Goal: Use online tool/utility: Utilize a website feature to perform a specific function

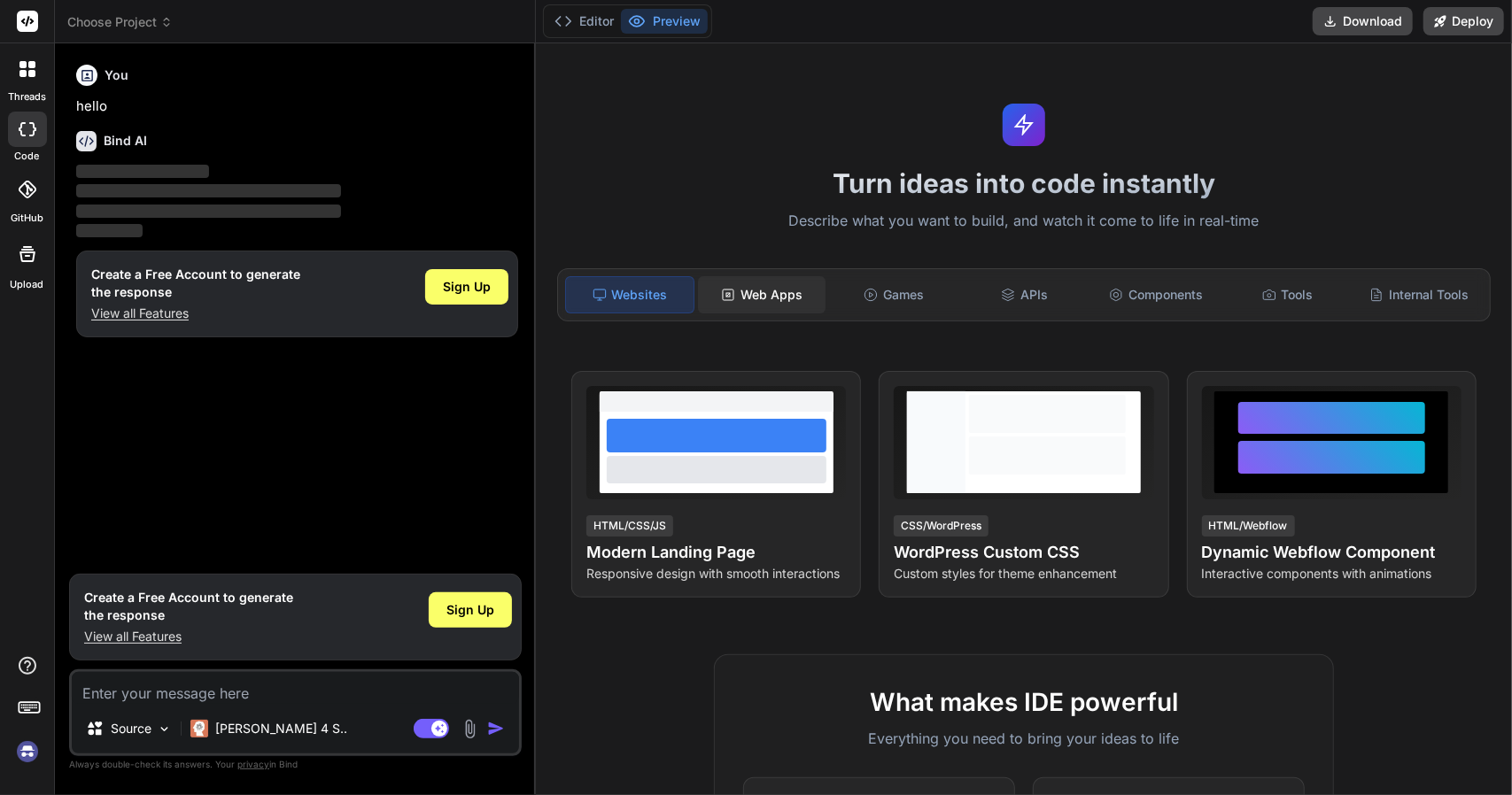
click at [740, 289] on div "Web Apps" at bounding box center [761, 295] width 127 height 37
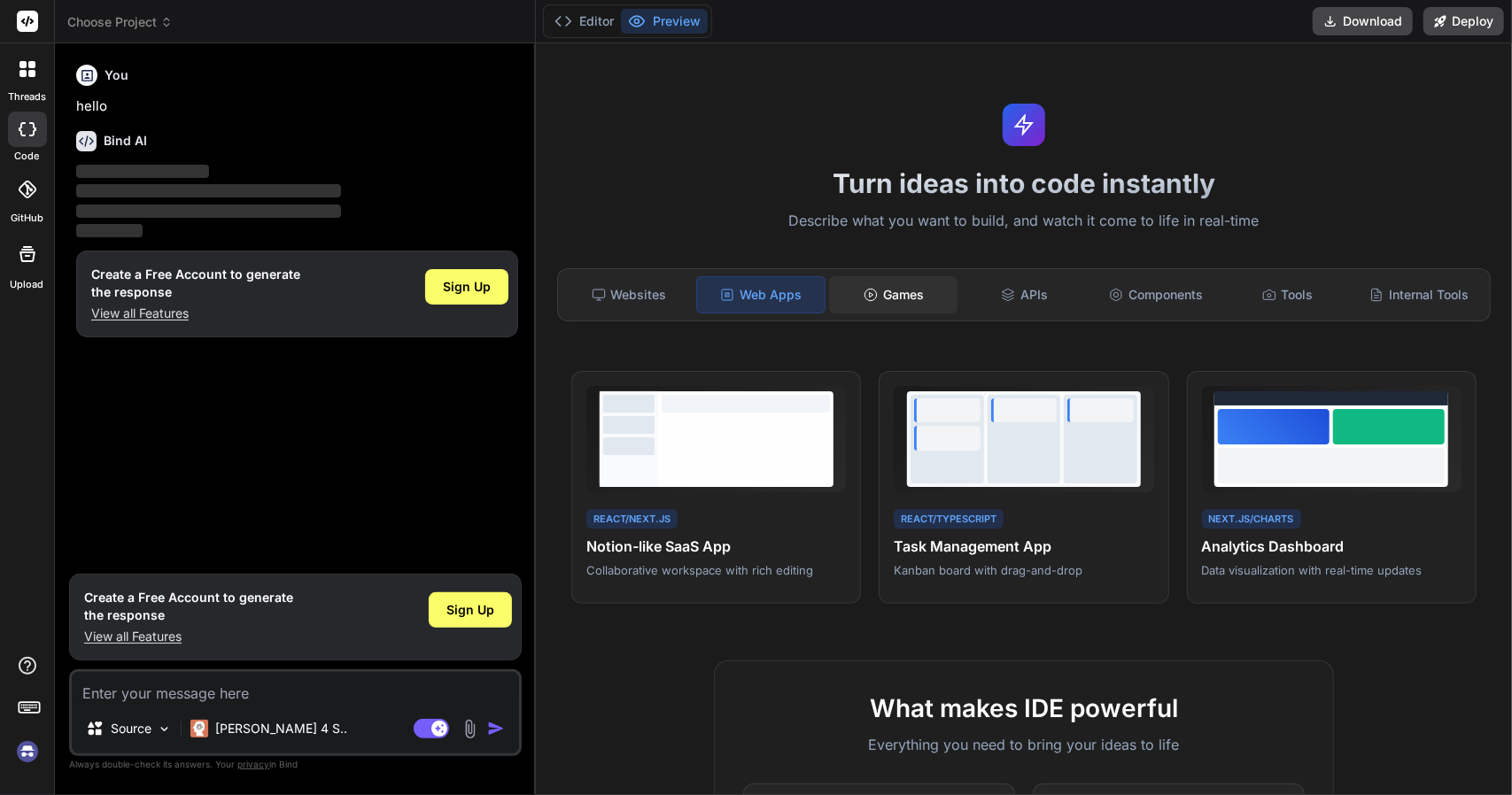
click at [856, 299] on div "Games" at bounding box center [892, 295] width 127 height 37
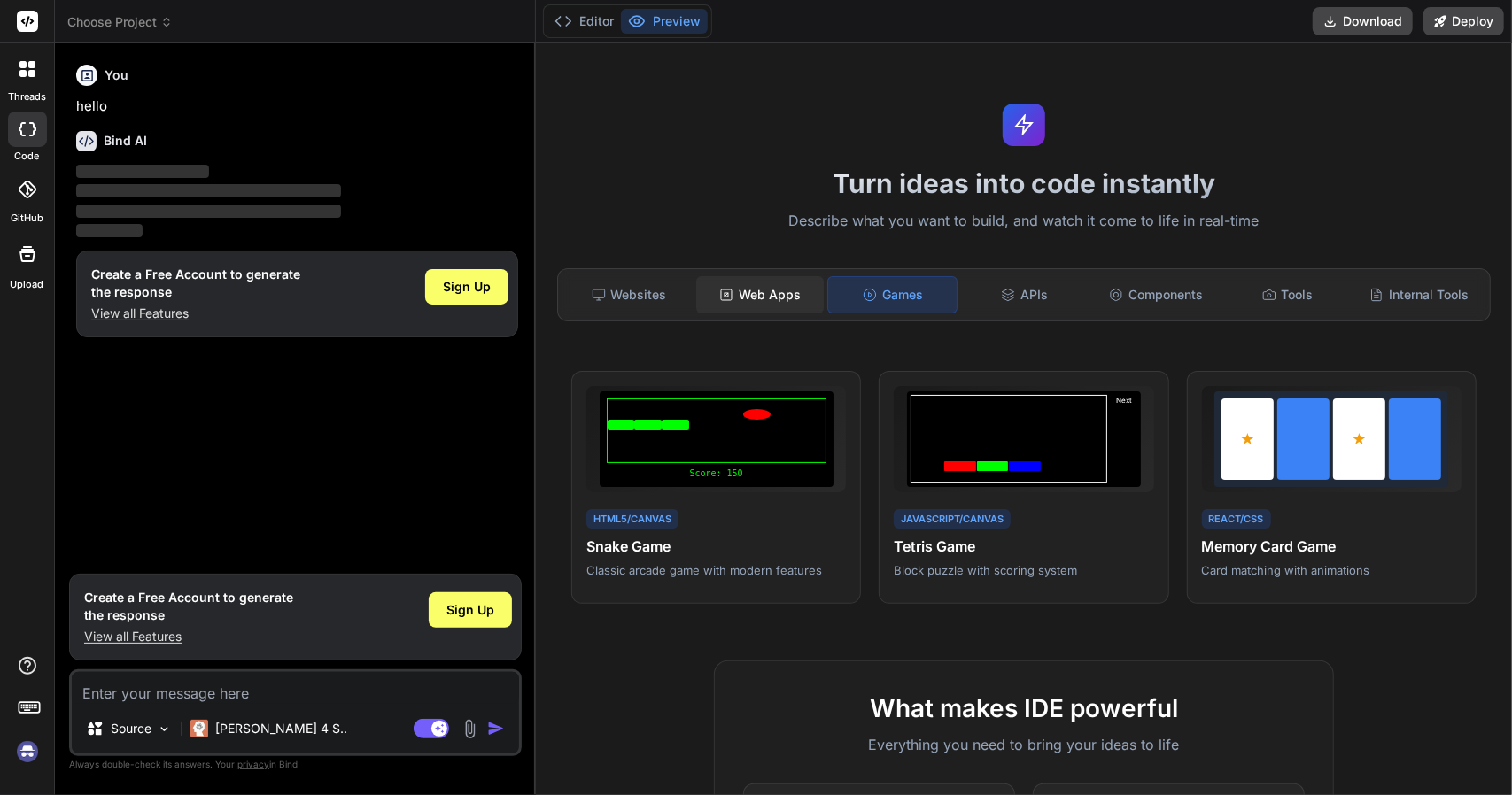
click at [756, 300] on div "Web Apps" at bounding box center [759, 295] width 127 height 37
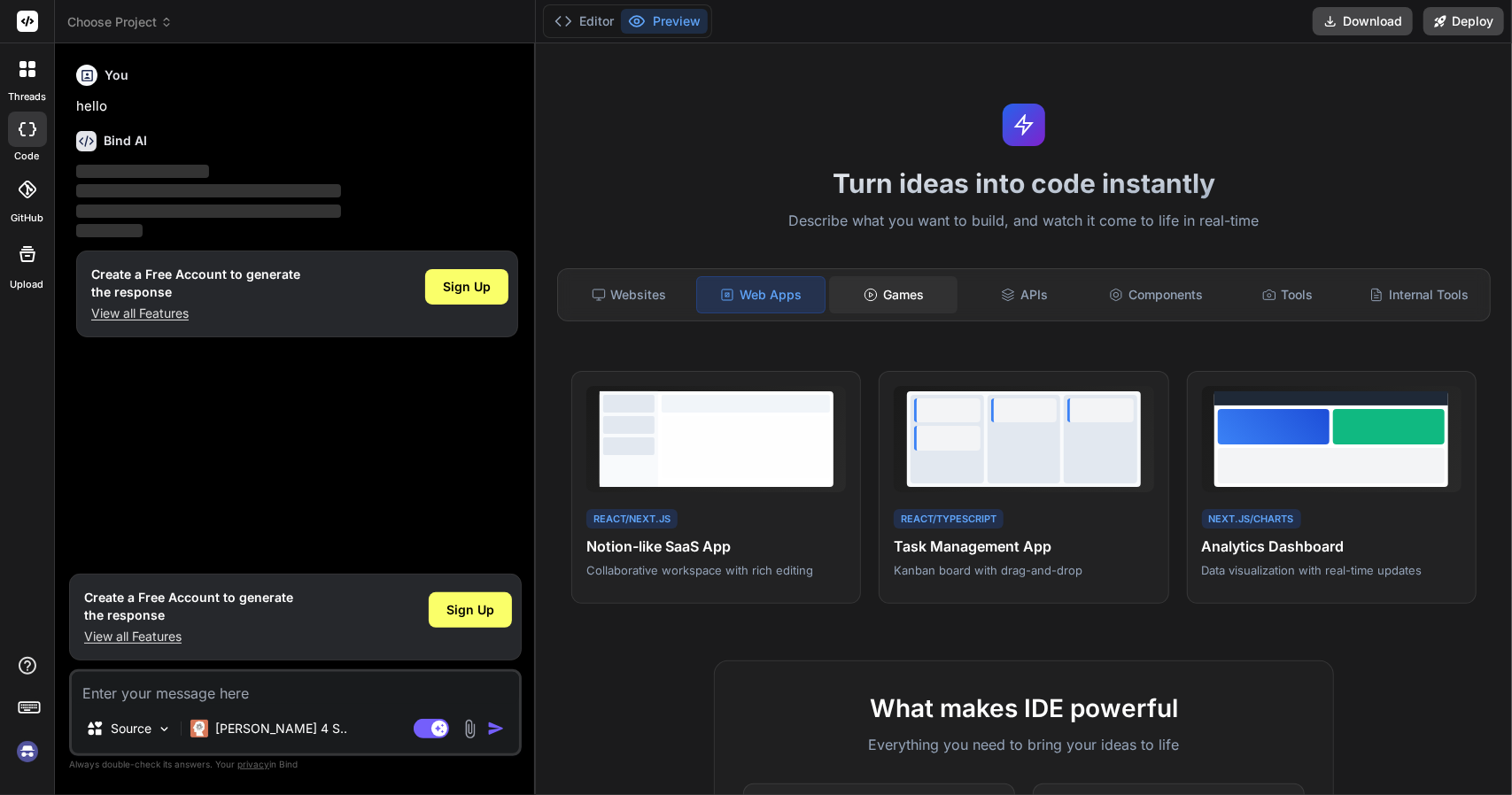
click at [849, 300] on div "Games" at bounding box center [892, 295] width 127 height 37
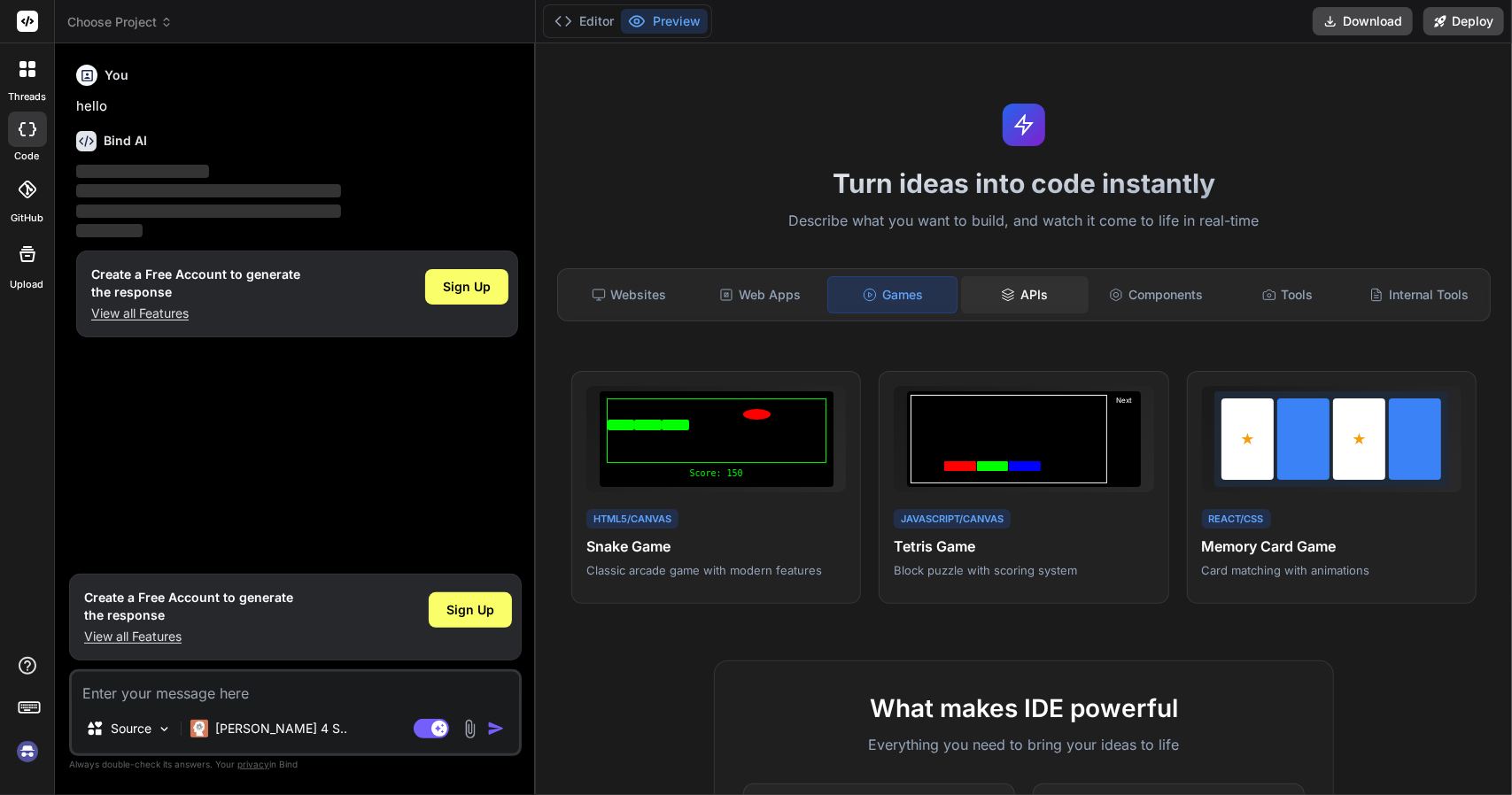
click at [1021, 293] on div "APIs" at bounding box center [1025, 295] width 127 height 37
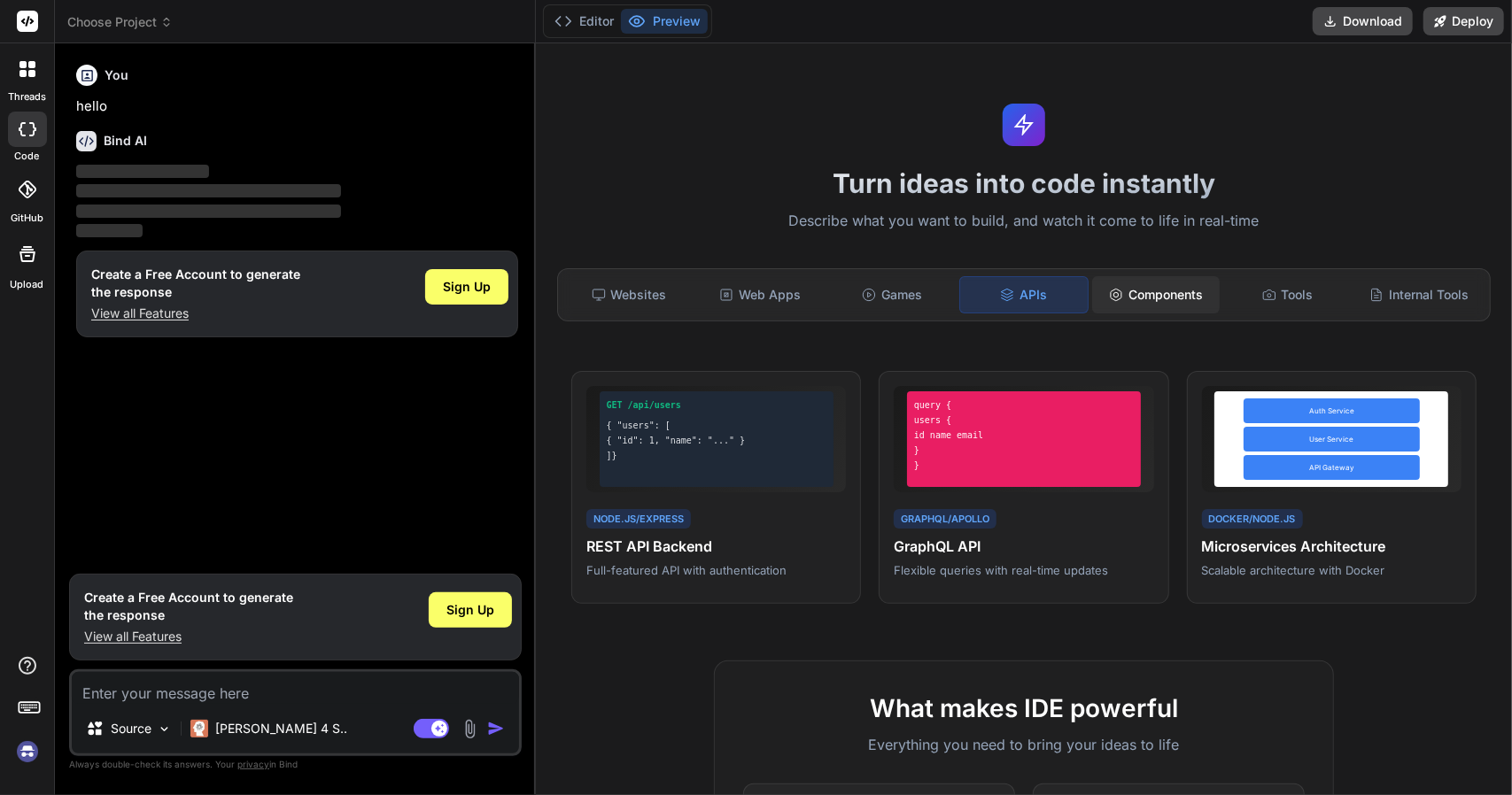
click at [1147, 293] on div "Components" at bounding box center [1156, 295] width 127 height 37
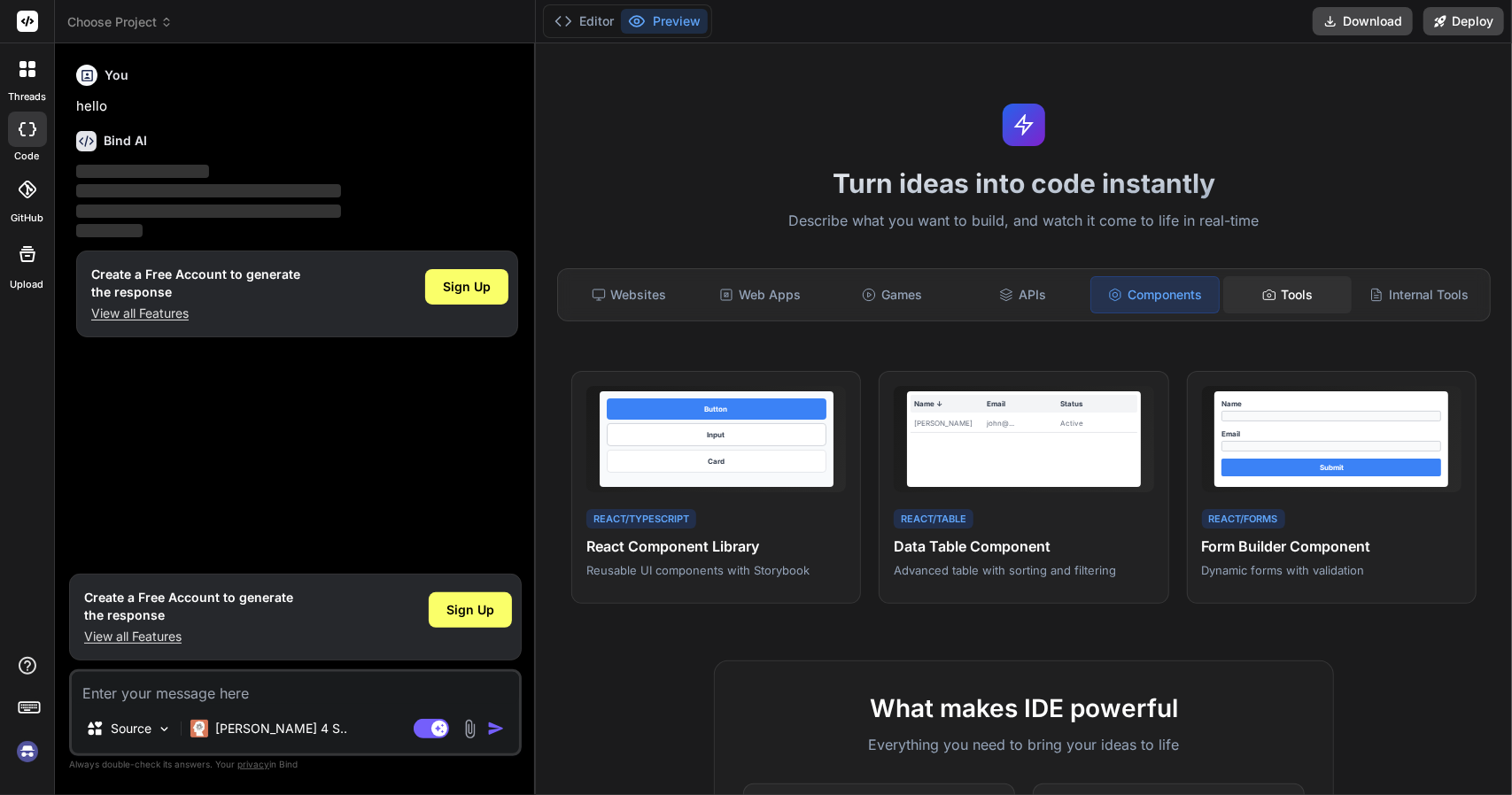
click at [1279, 293] on div "Tools" at bounding box center [1286, 295] width 127 height 37
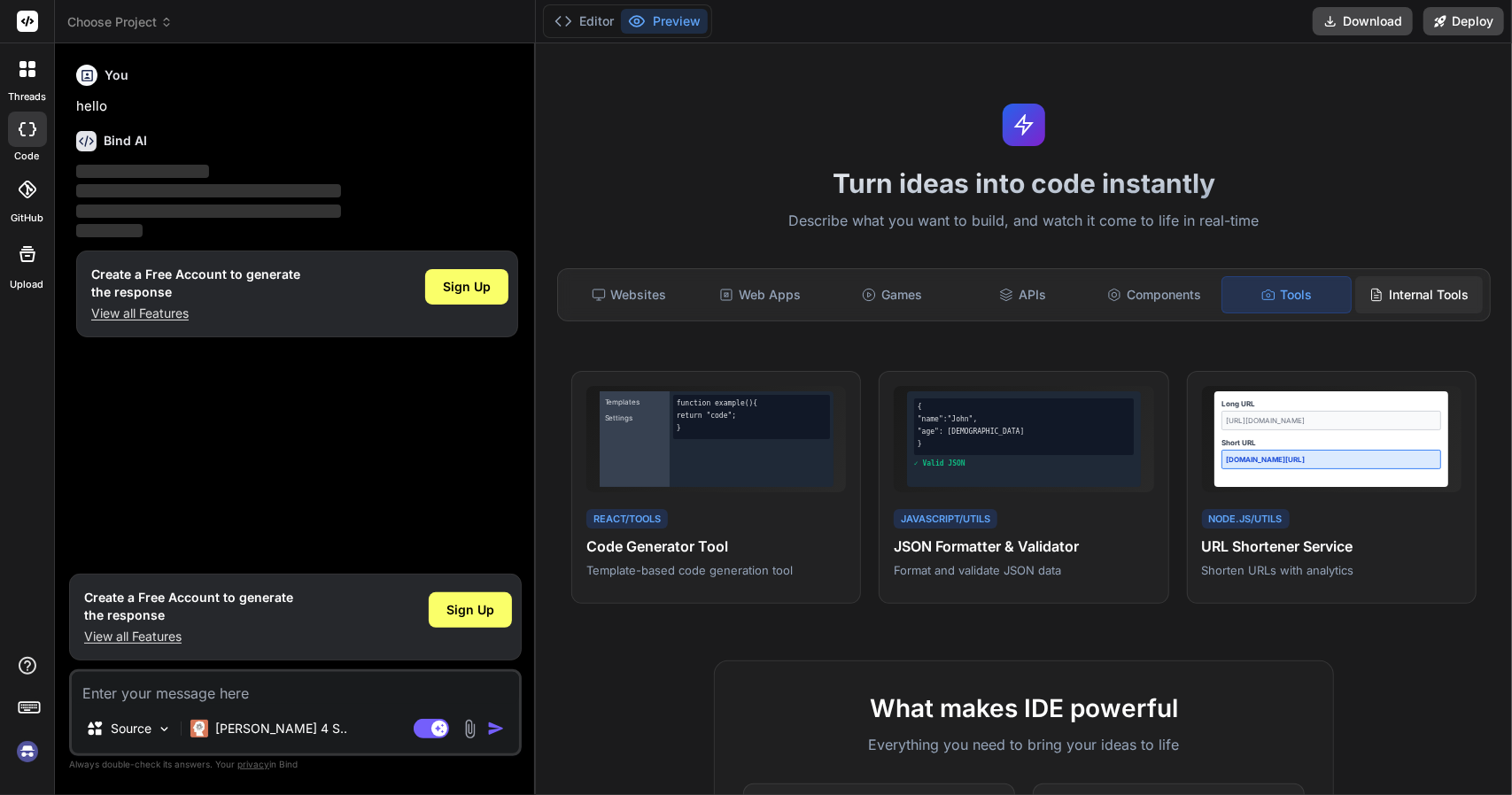
click at [1437, 293] on div "Internal Tools" at bounding box center [1419, 295] width 127 height 37
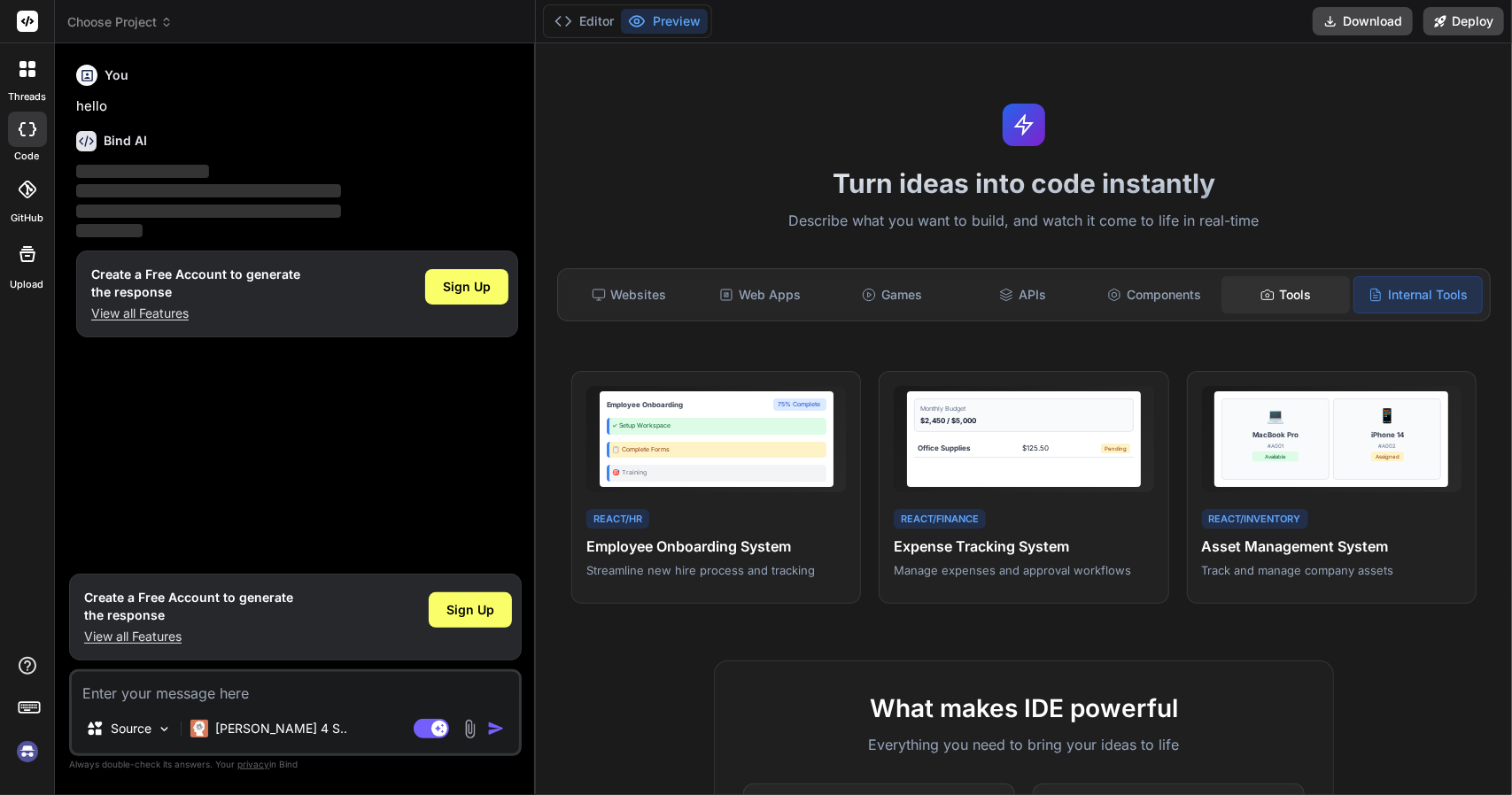
click at [1319, 293] on div "Tools" at bounding box center [1285, 295] width 127 height 37
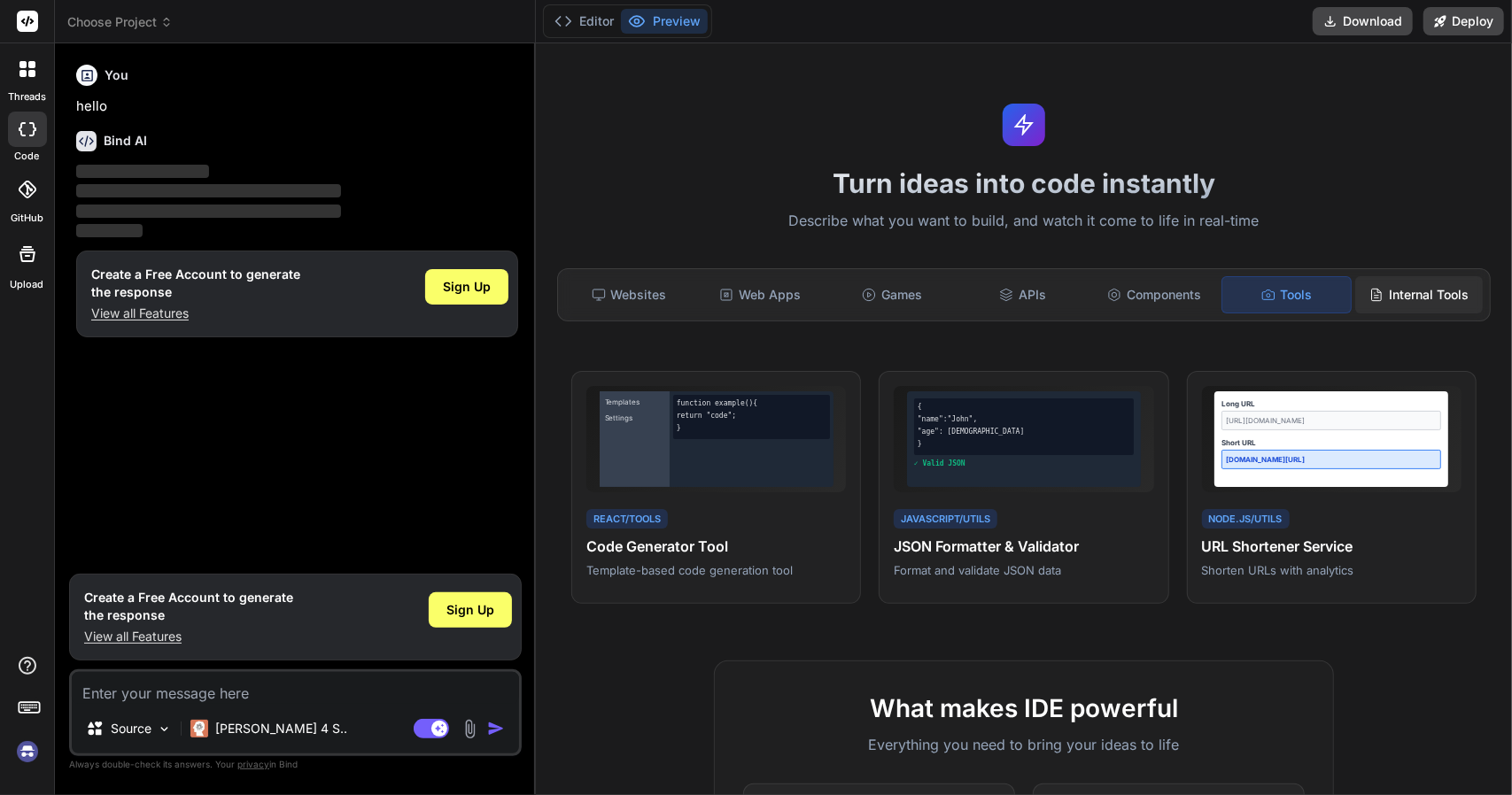
click at [1436, 295] on div "Internal Tools" at bounding box center [1419, 295] width 127 height 37
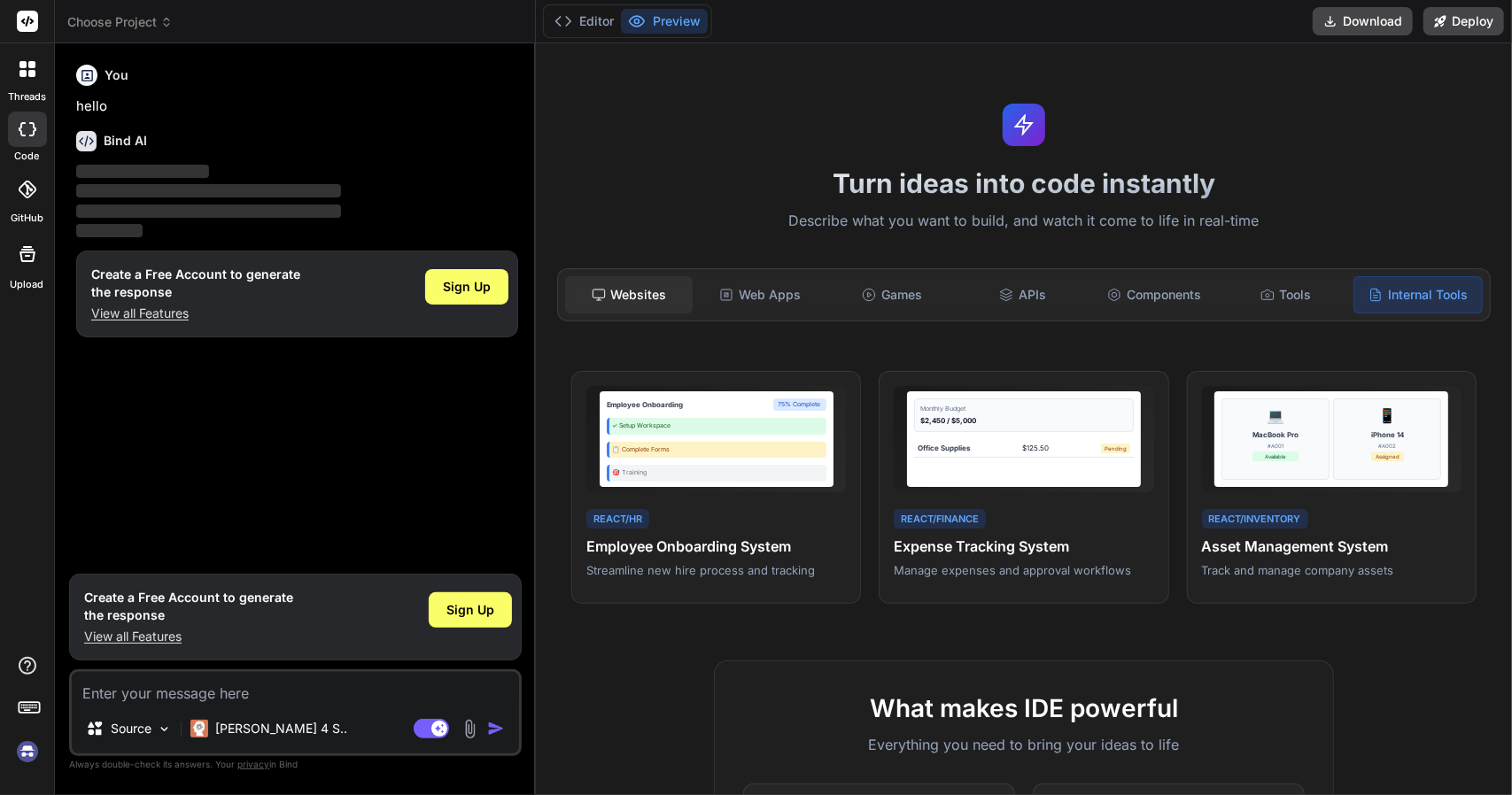
click at [636, 293] on div "Websites" at bounding box center [628, 295] width 127 height 37
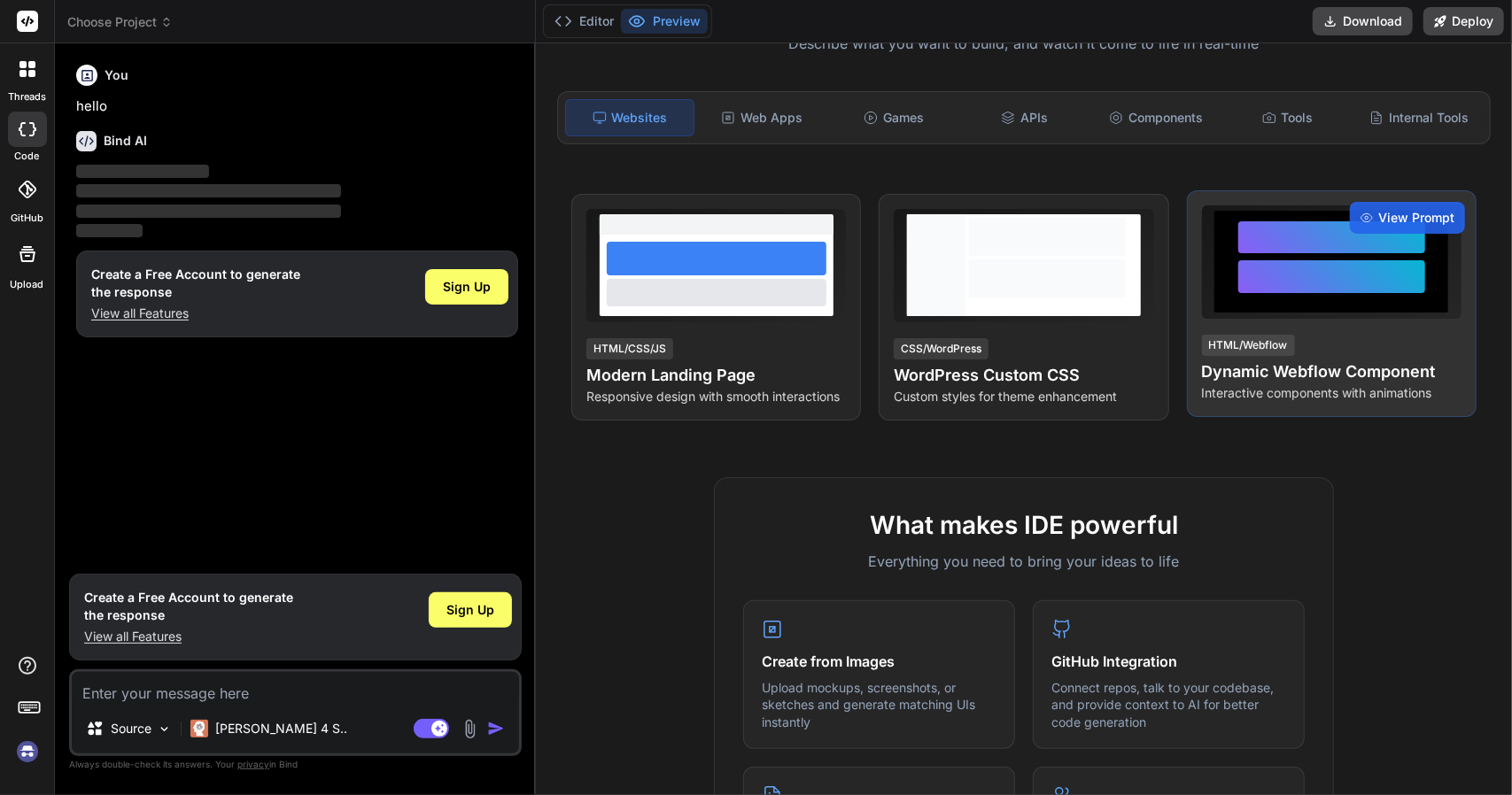
scroll to position [443, 0]
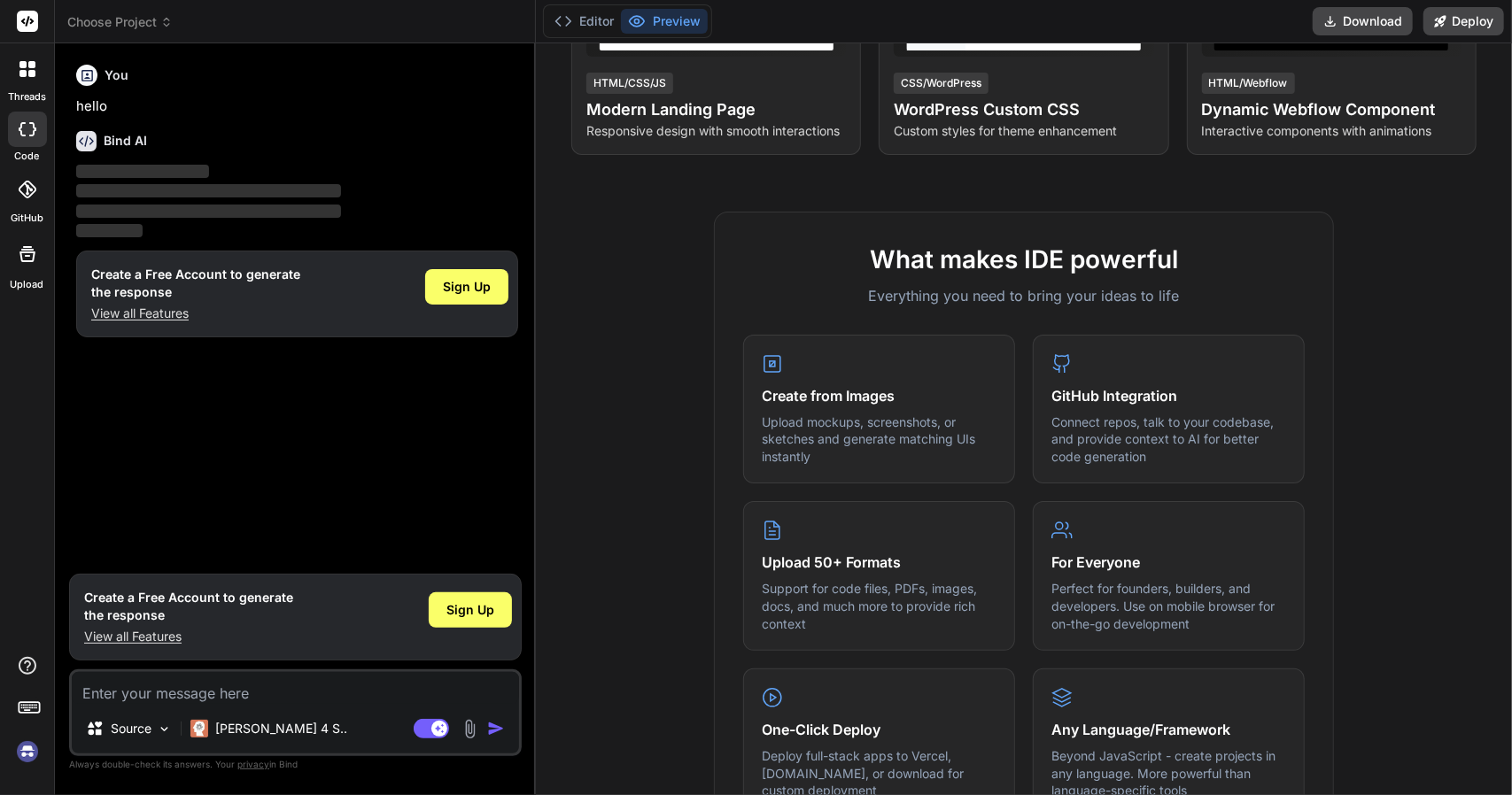
click at [150, 690] on textarea at bounding box center [296, 688] width 448 height 32
click at [478, 282] on span "Sign Up" at bounding box center [467, 287] width 48 height 18
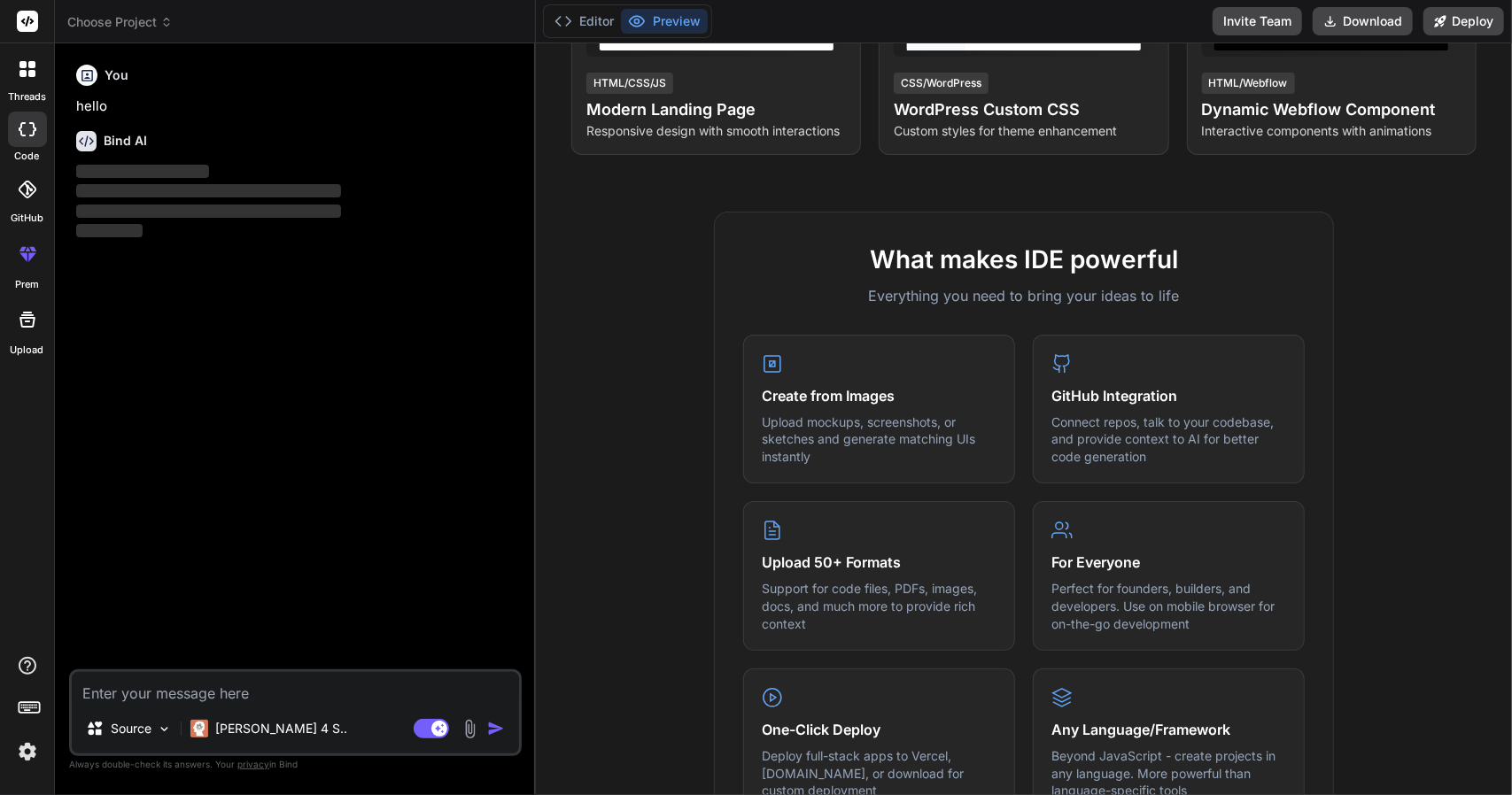
click at [206, 678] on textarea at bounding box center [296, 688] width 448 height 32
click at [144, 733] on p "Source" at bounding box center [130, 729] width 41 height 18
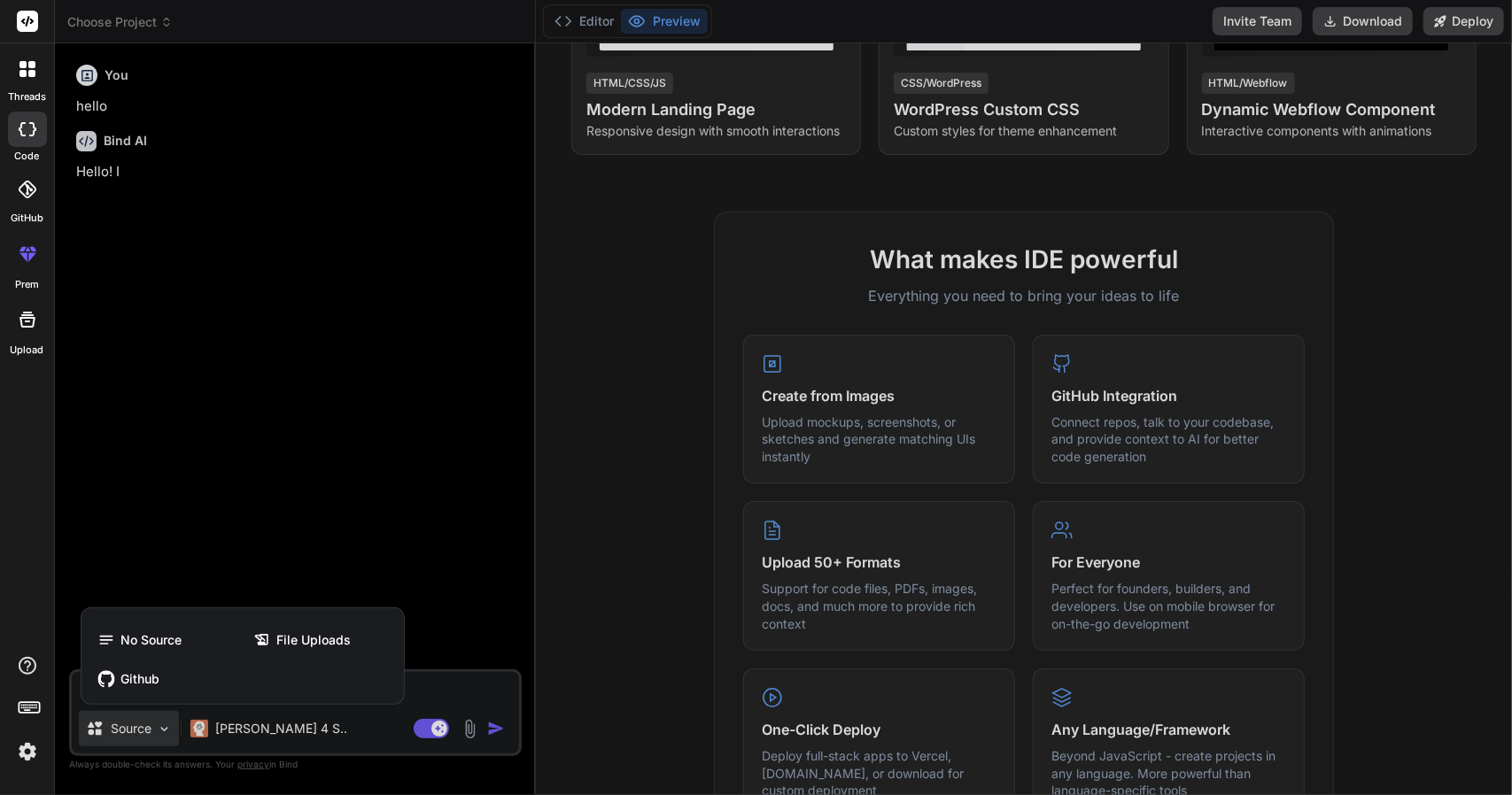
click at [144, 733] on div at bounding box center [756, 398] width 1512 height 795
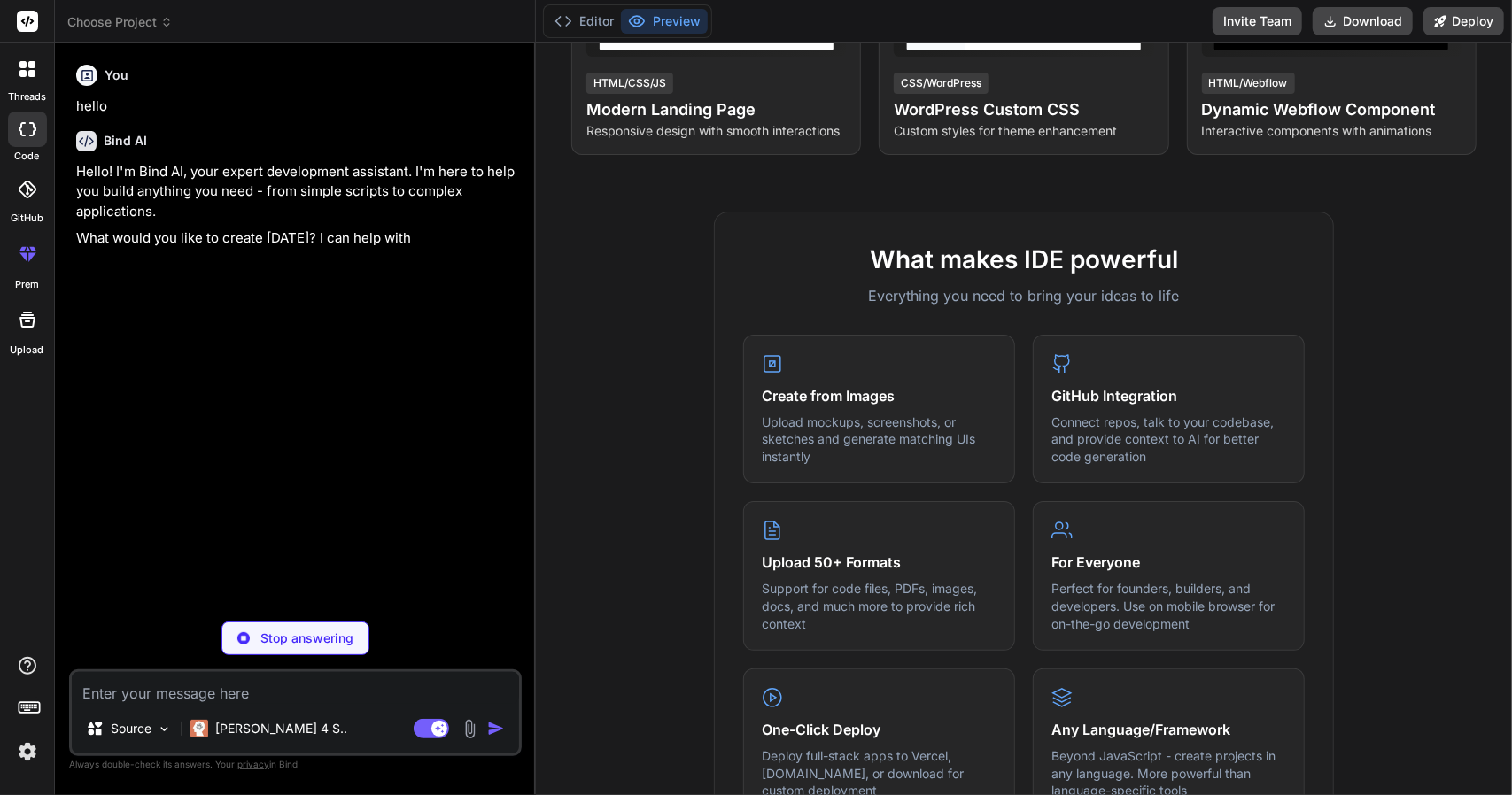
click at [239, 690] on textarea at bounding box center [296, 688] width 448 height 32
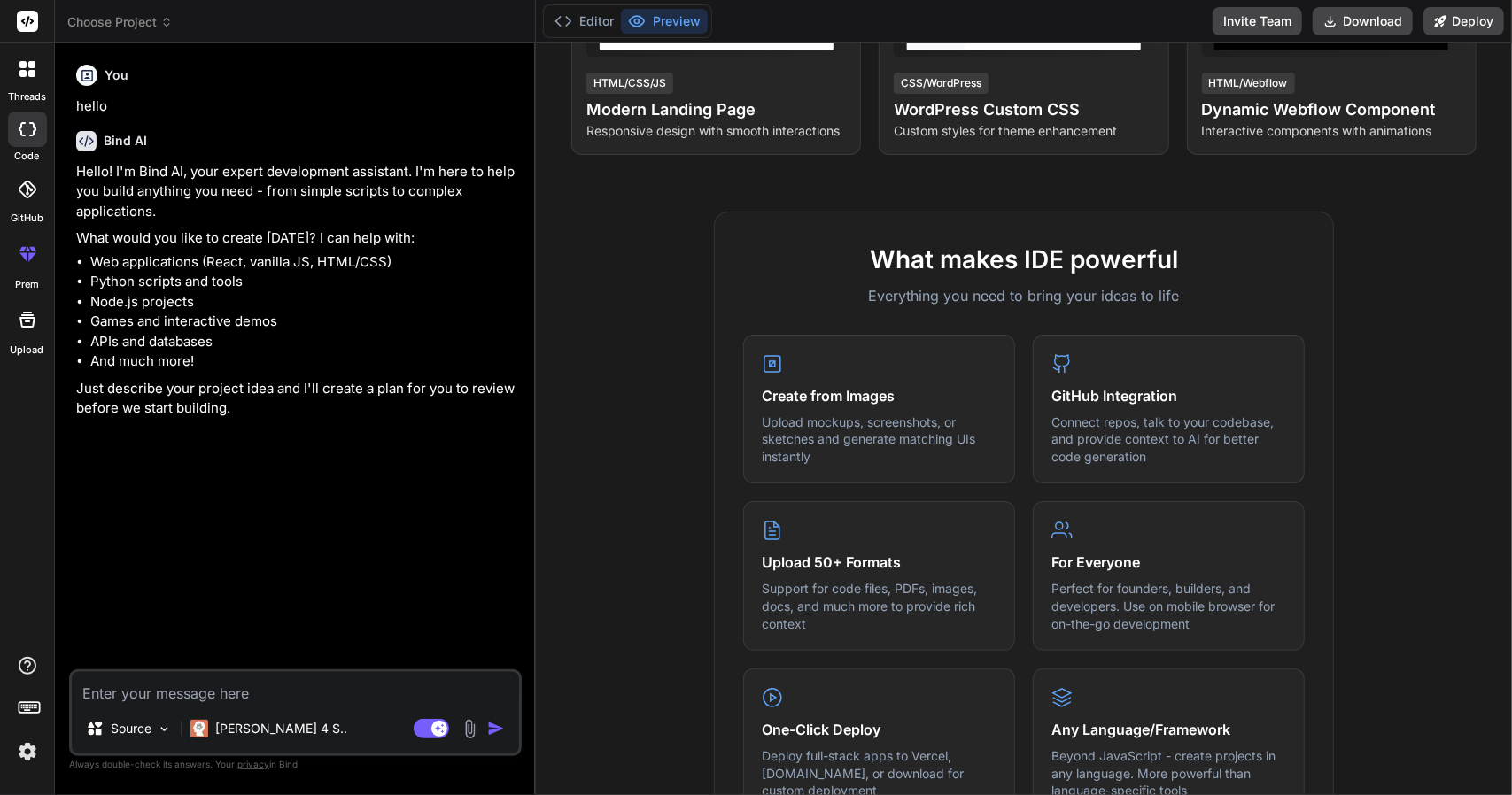
type textarea "x"
type textarea "c"
type textarea "x"
type textarea "cr"
type textarea "x"
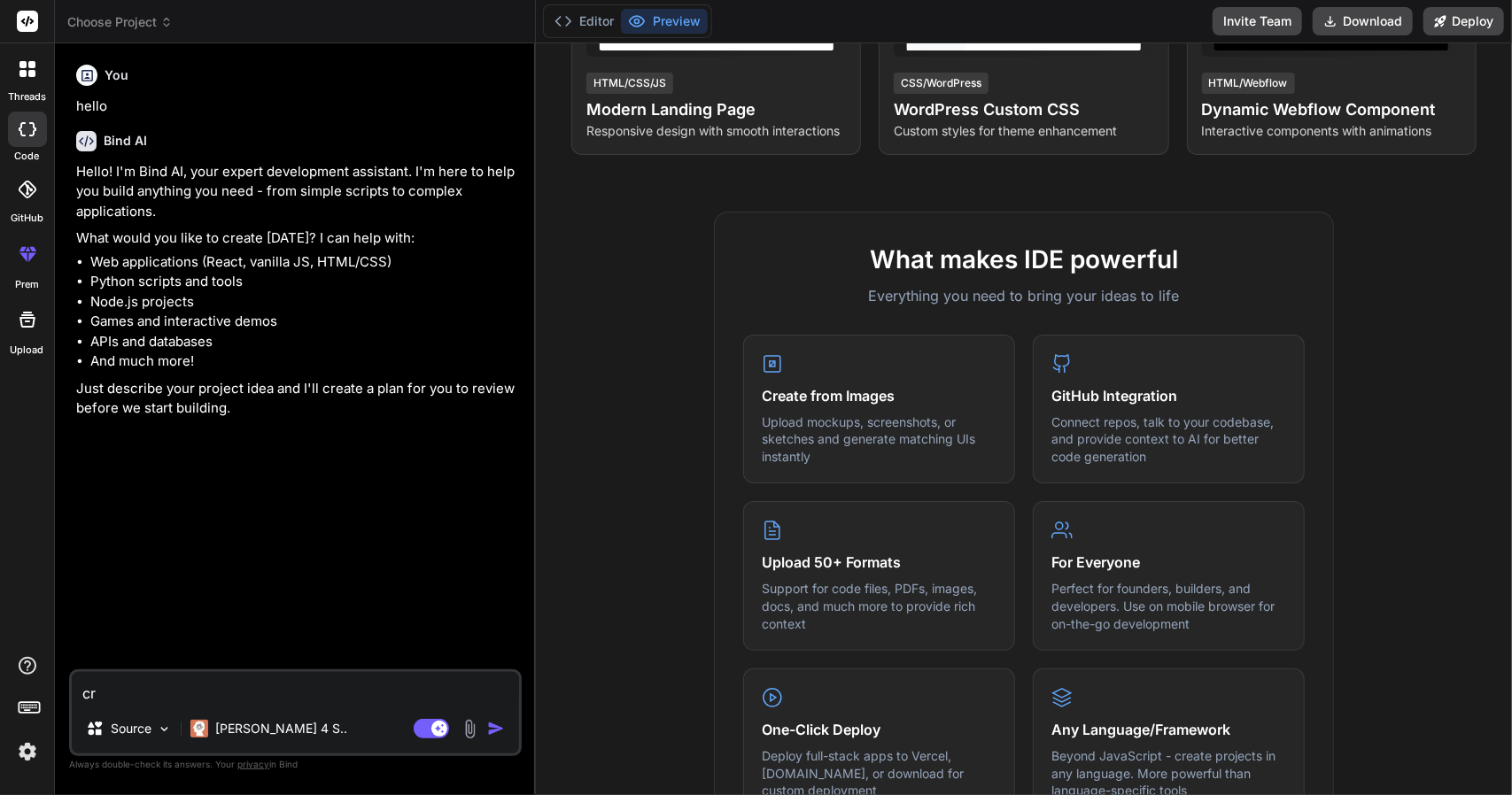
type textarea "cre"
type textarea "x"
type textarea "crea"
type textarea "x"
type textarea "creat"
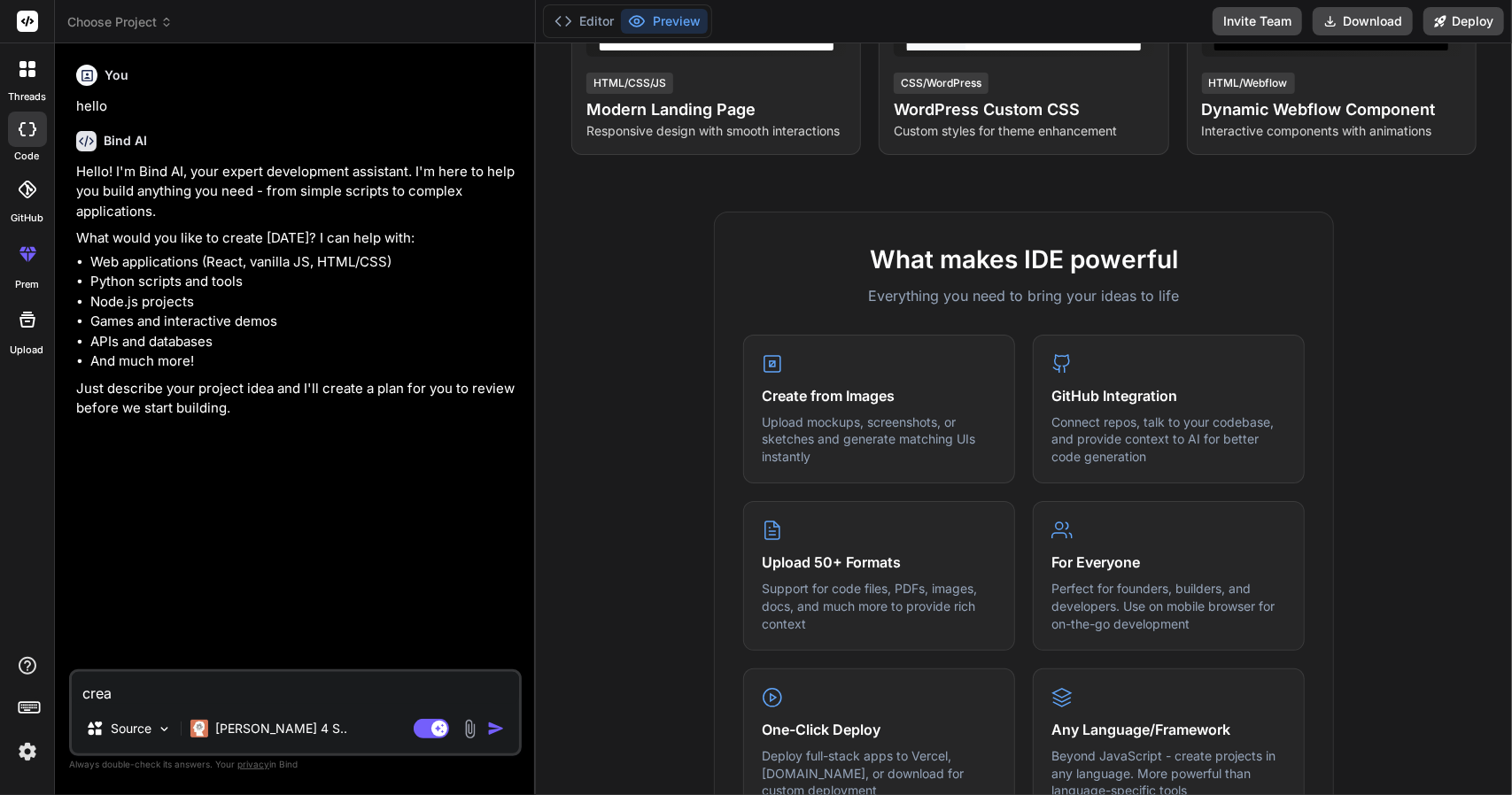
type textarea "x"
type textarea "create"
type textarea "x"
type textarea "create"
type textarea "x"
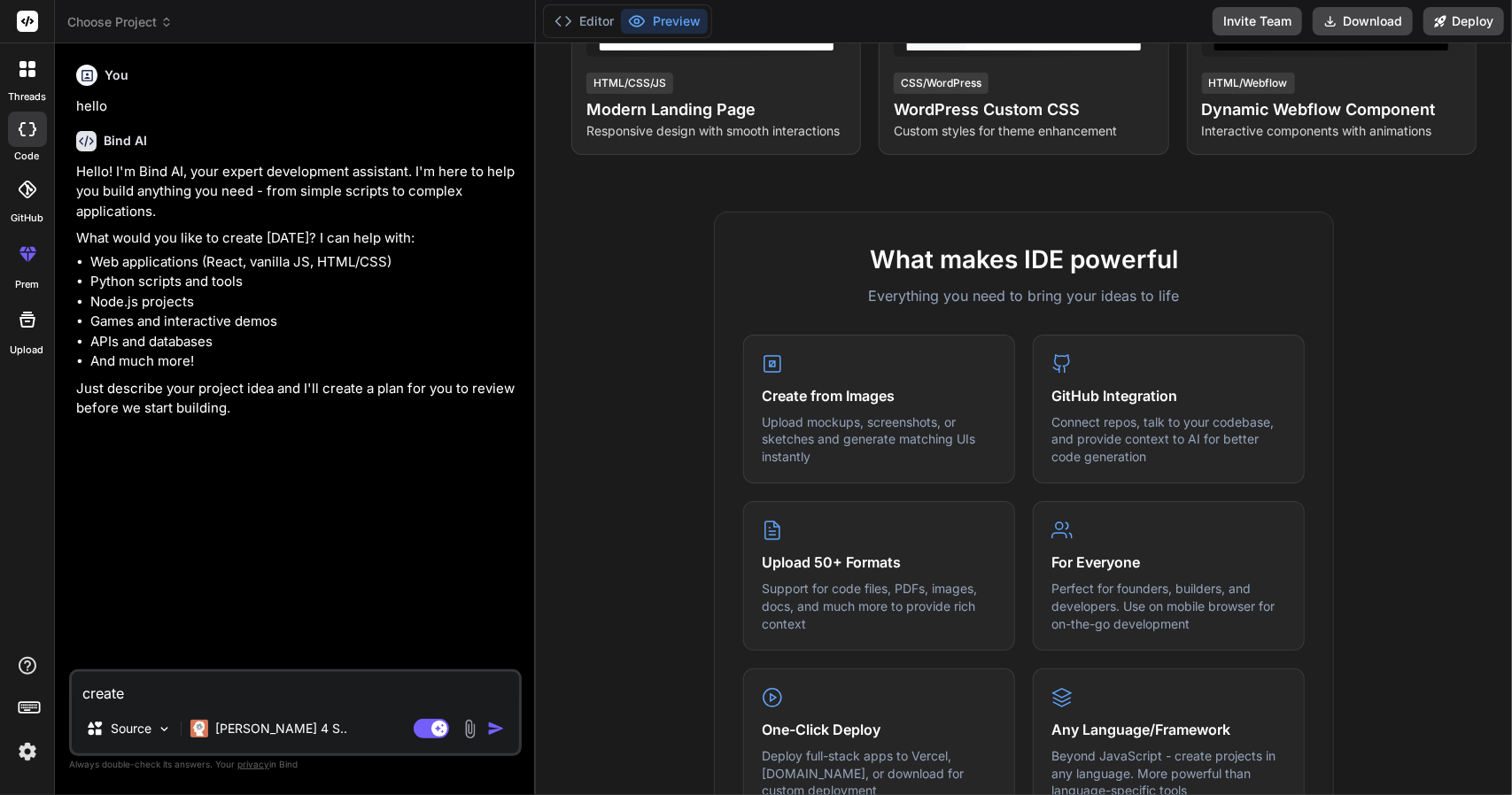
type textarea "create m"
type textarea "x"
type textarea "create me"
type textarea "x"
type textarea "create me"
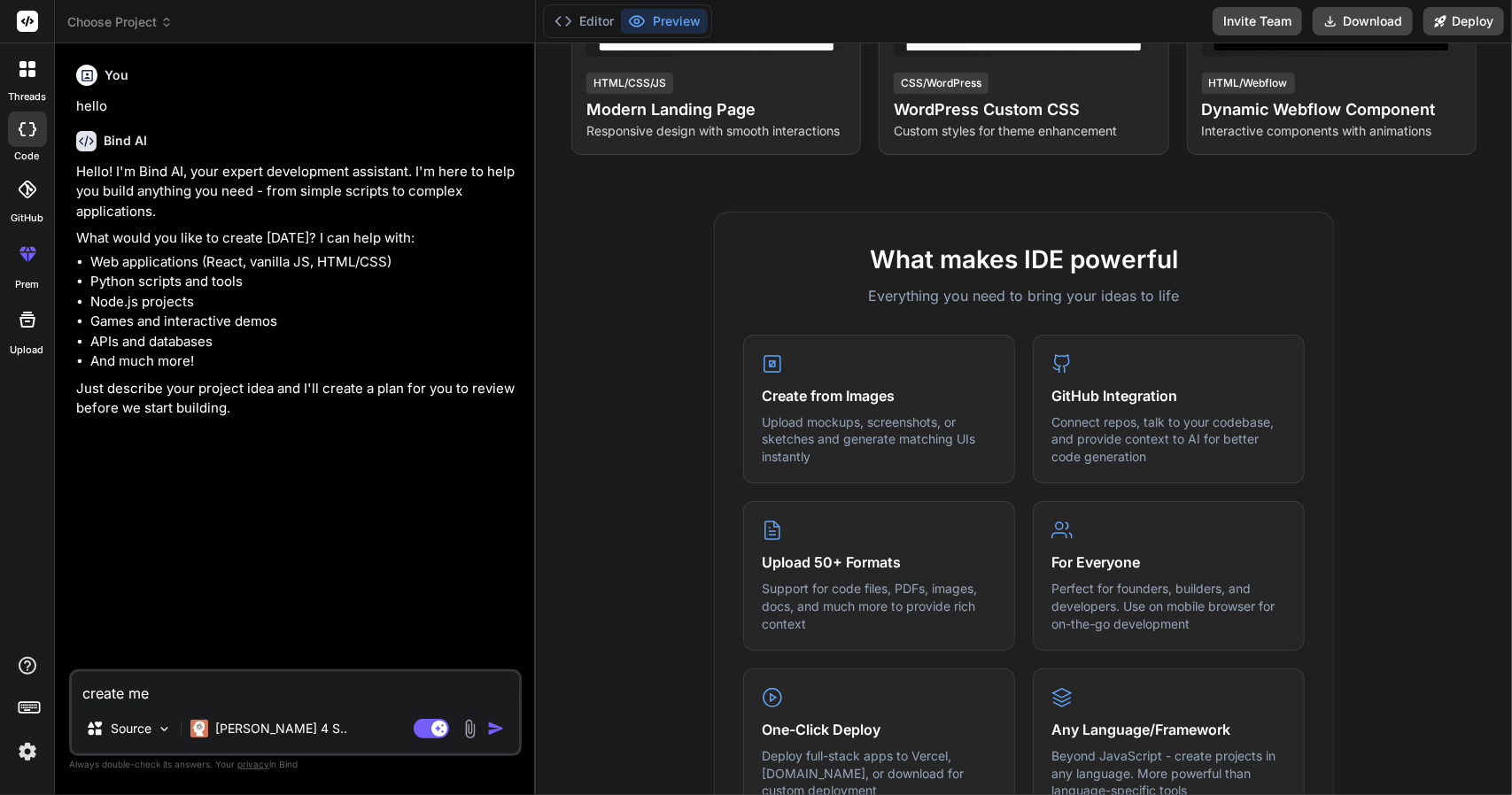
type textarea "x"
type textarea "create me a"
type textarea "x"
type textarea "create me a"
type textarea "x"
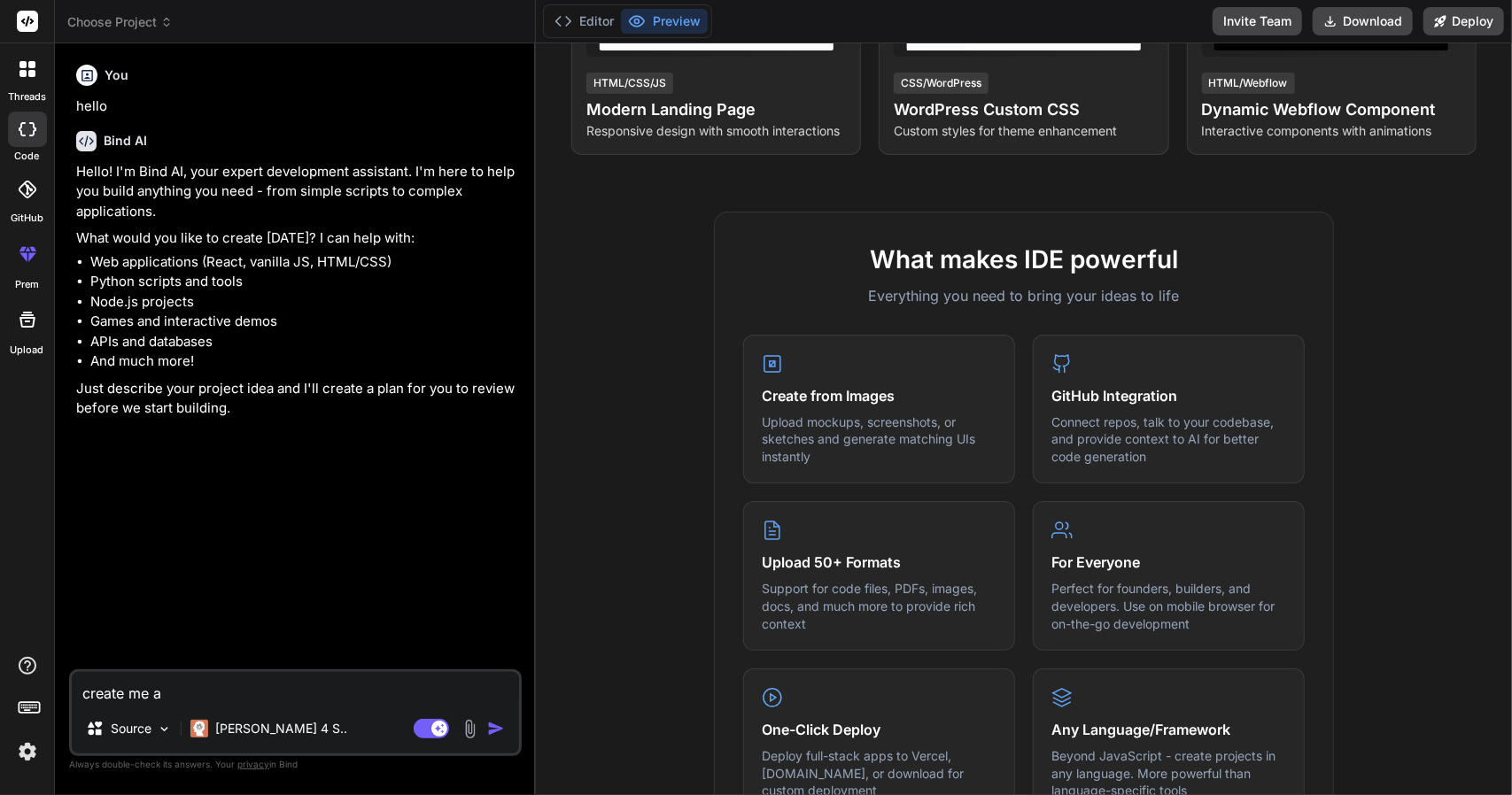
type textarea "create me a c"
type textarea "x"
type textarea "create me a cl"
type textarea "x"
type textarea "create me a clo"
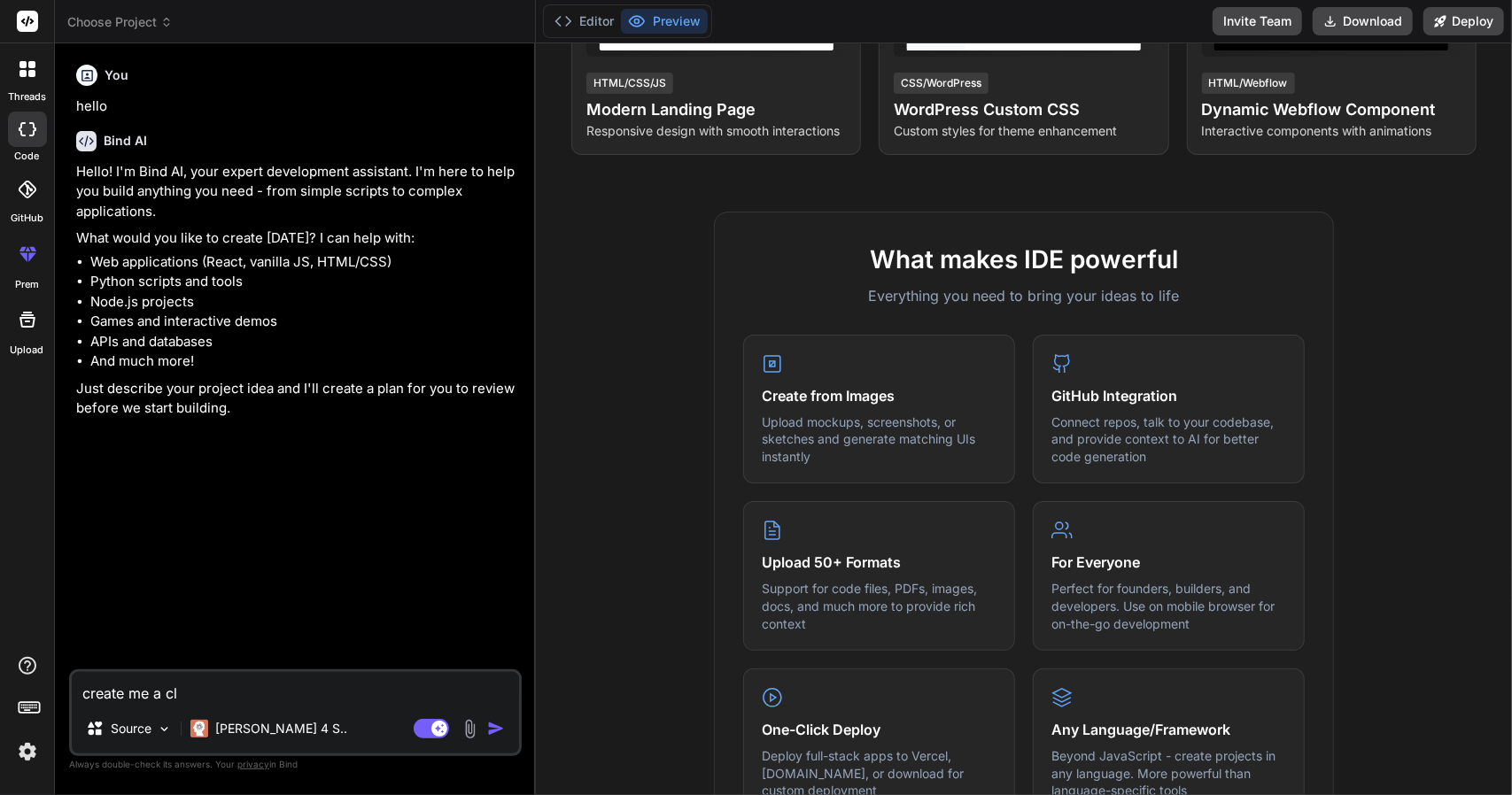
type textarea "x"
type textarea "create me a clon"
type textarea "x"
type textarea "create me a clone"
type textarea "x"
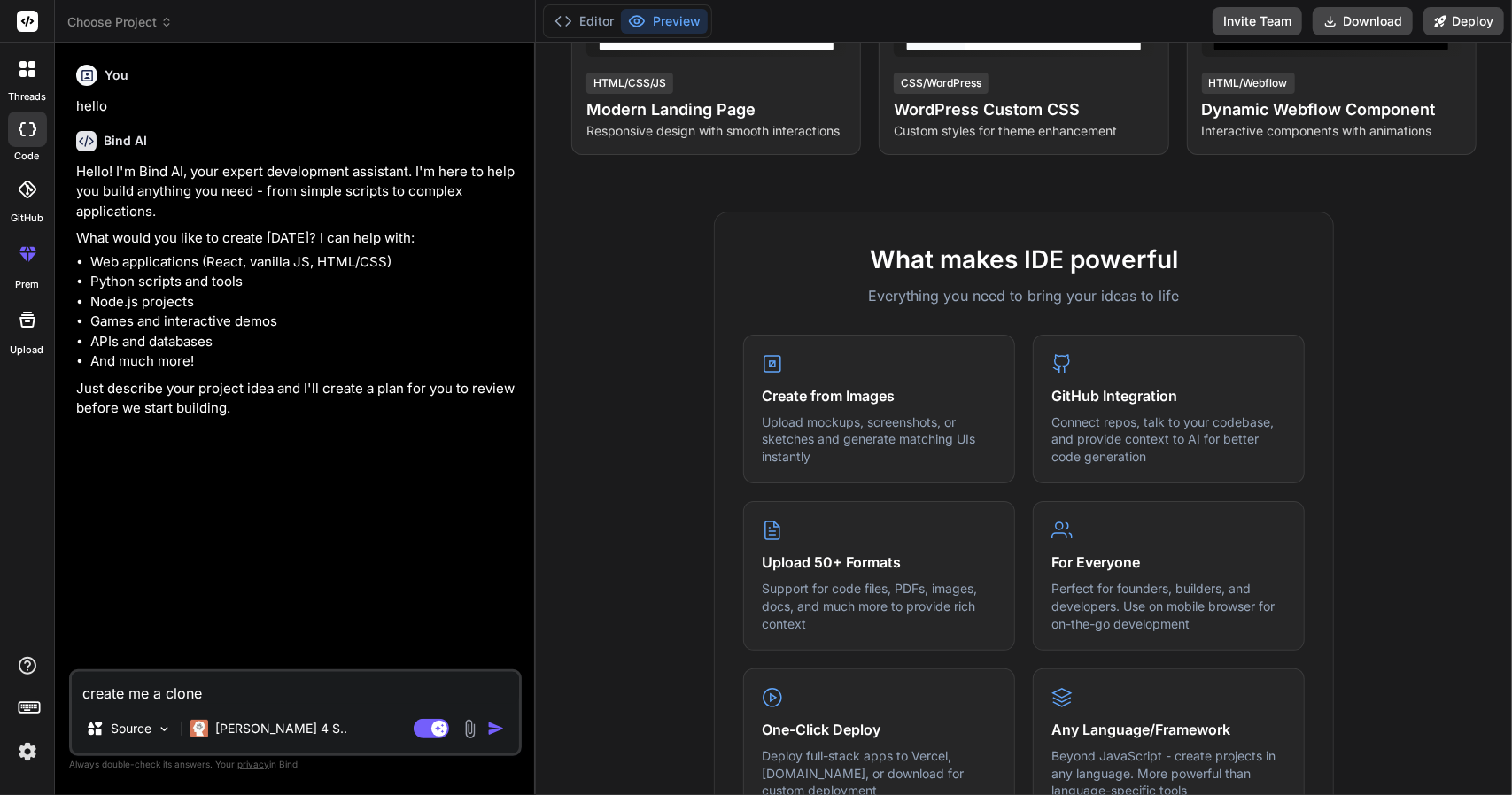
type textarea "create me a clone"
type textarea "x"
type textarea "create me a clone c"
type textarea "x"
type textarea "create me a clone co"
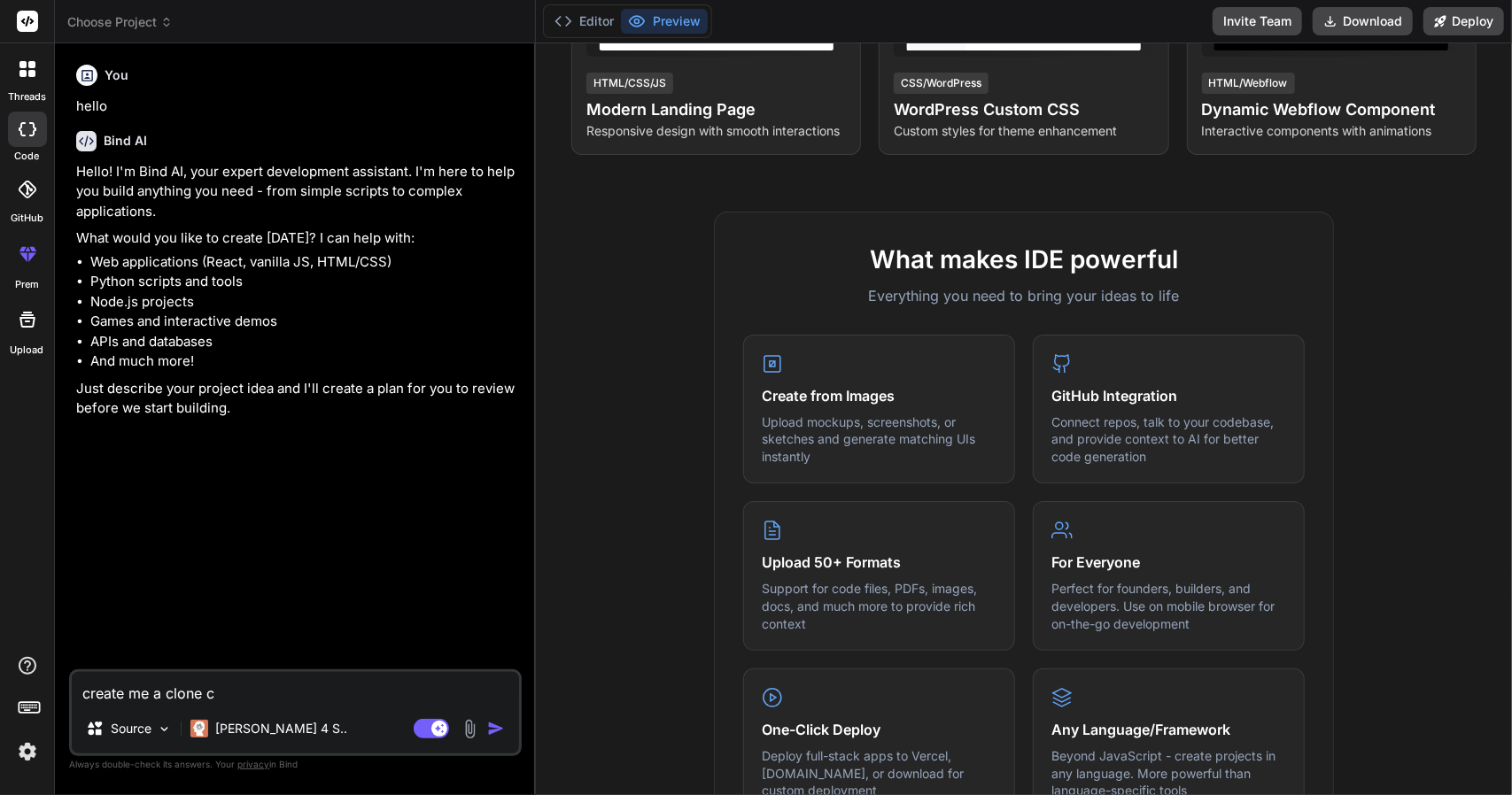
type textarea "x"
type textarea "create me a clone cod"
type textarea "x"
type textarea "create me a clone code"
type textarea "x"
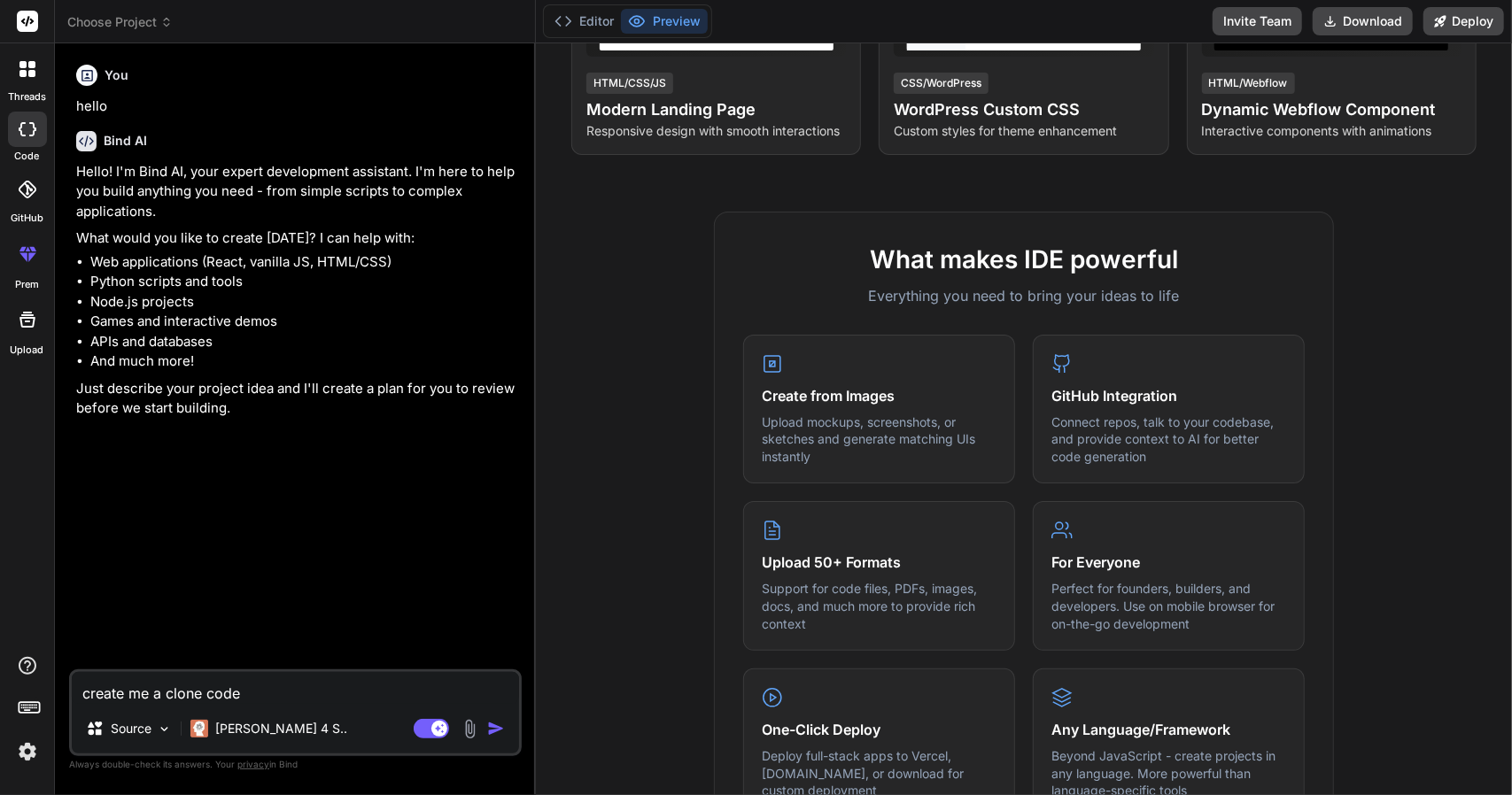
type textarea "create me a clone code"
type textarea "x"
type textarea "create me a clone code o"
type textarea "x"
type textarea "create me a clone code of"
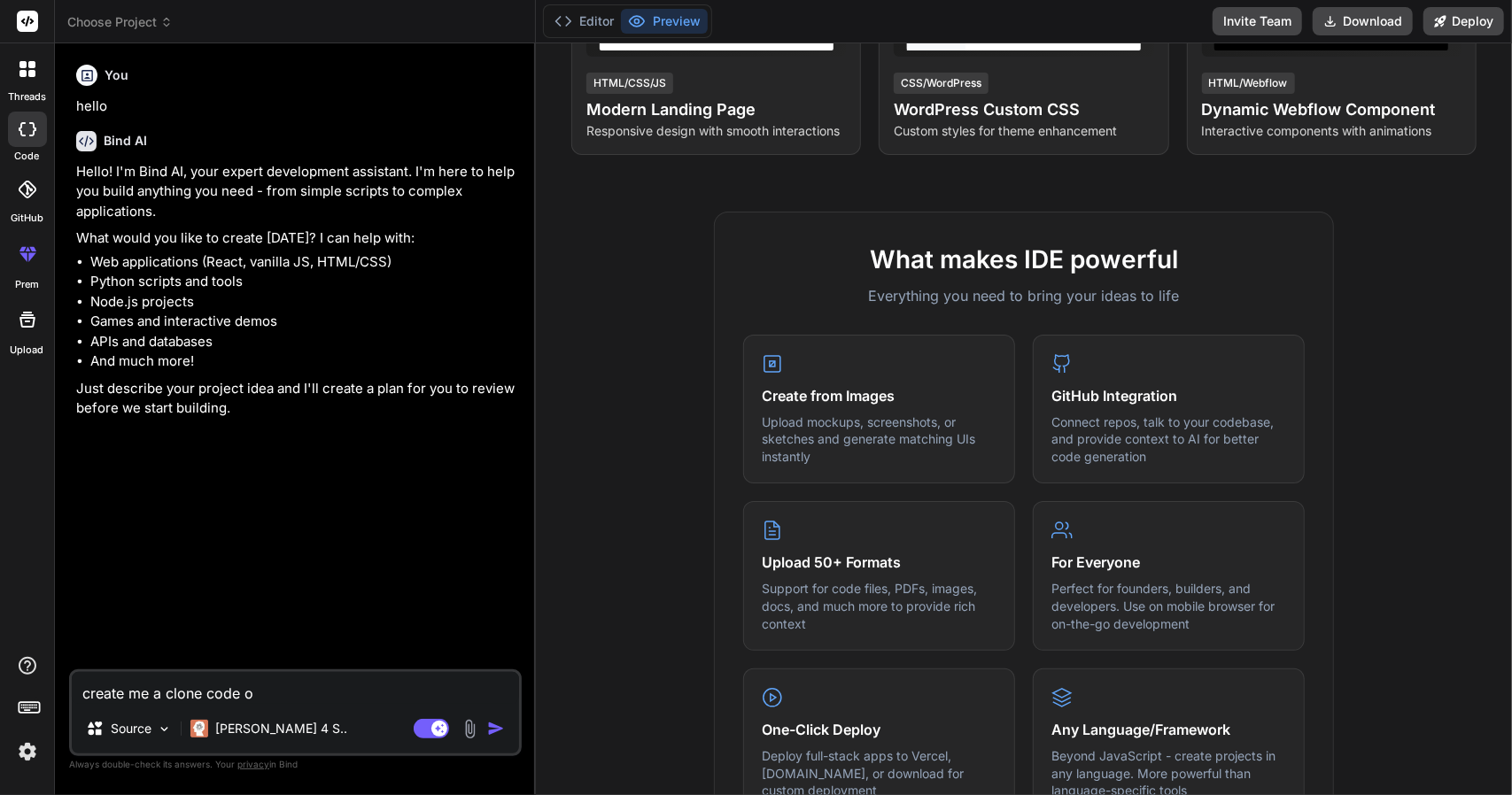
type textarea "x"
type textarea "create me a clone code of"
type textarea "x"
click at [228, 696] on textarea "create me a clone code of" at bounding box center [296, 688] width 448 height 32
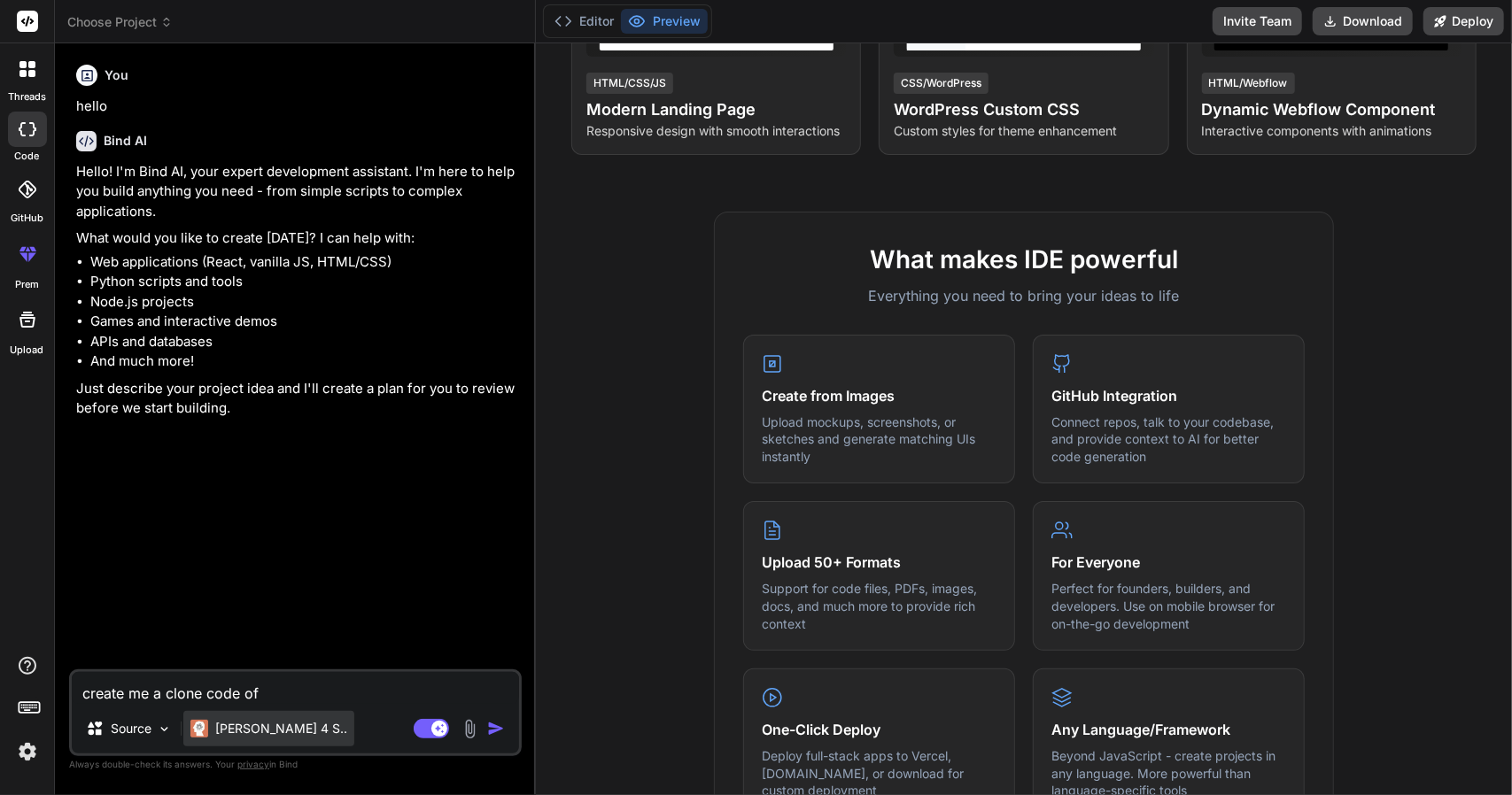
type textarea "create me a clone lof"
type textarea "x"
type textarea "create me a clone laof"
type textarea "x"
type textarea "create me a clone lanof"
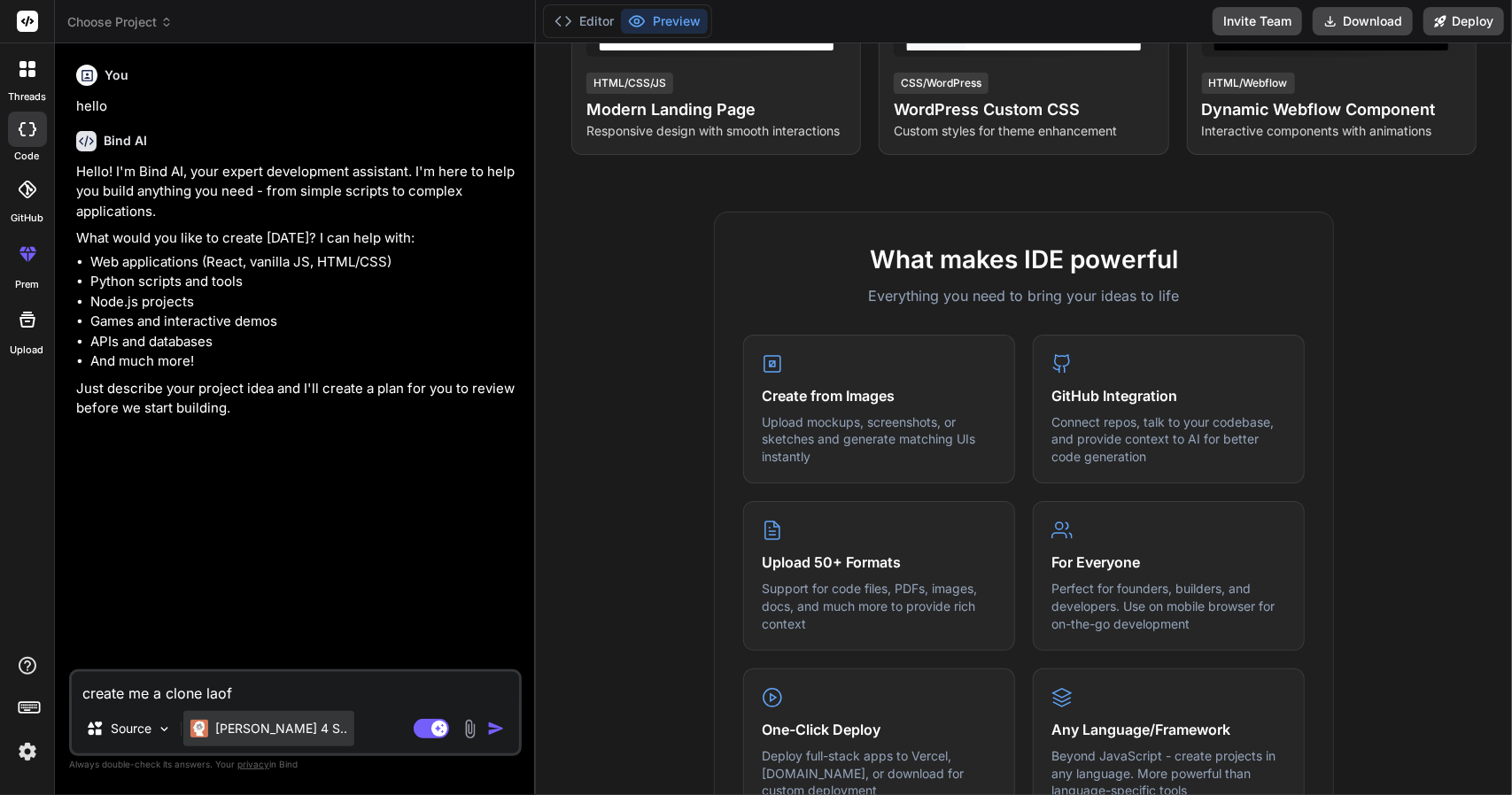
type textarea "x"
type textarea "create me a clone landof"
type textarea "x"
type textarea "create me a clone landiof"
type textarea "x"
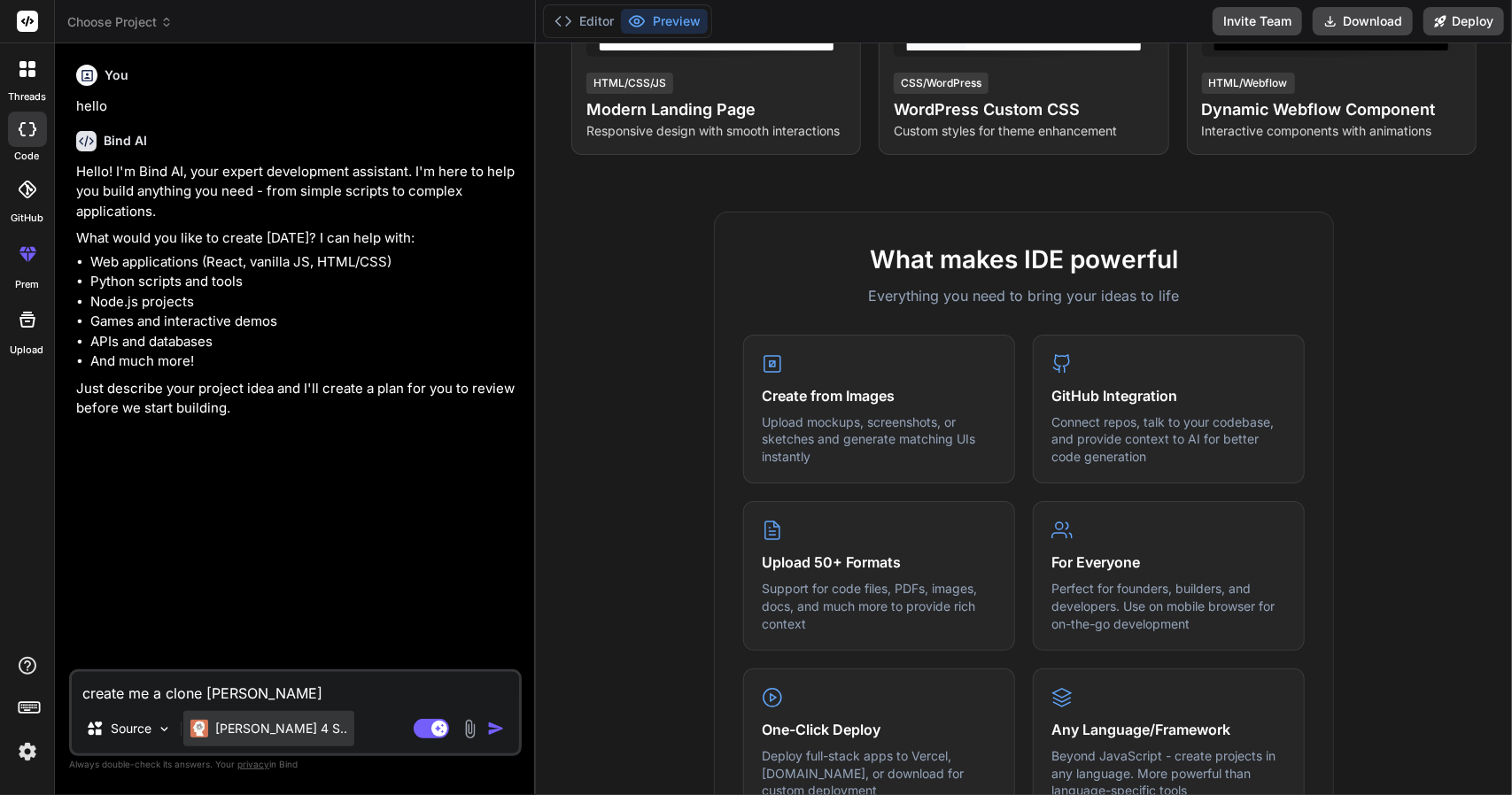
type textarea "create me a clone landinof"
type textarea "x"
type textarea "create me a clone landingof"
type textarea "x"
type textarea "create me a clone landing of"
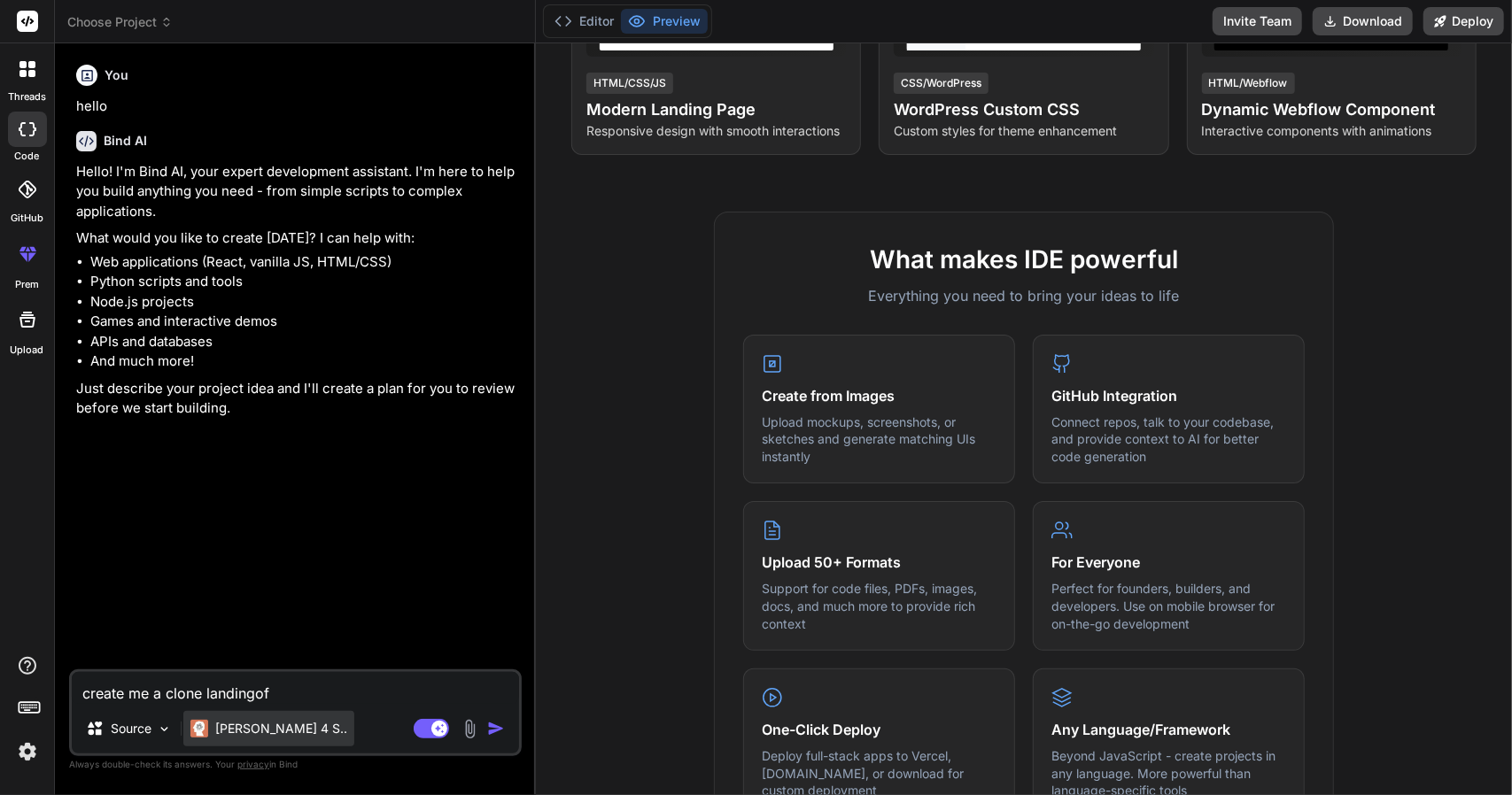
type textarea "x"
type textarea "create me a clone landing pof"
type textarea "x"
type textarea "create me a clone landing paof"
type textarea "x"
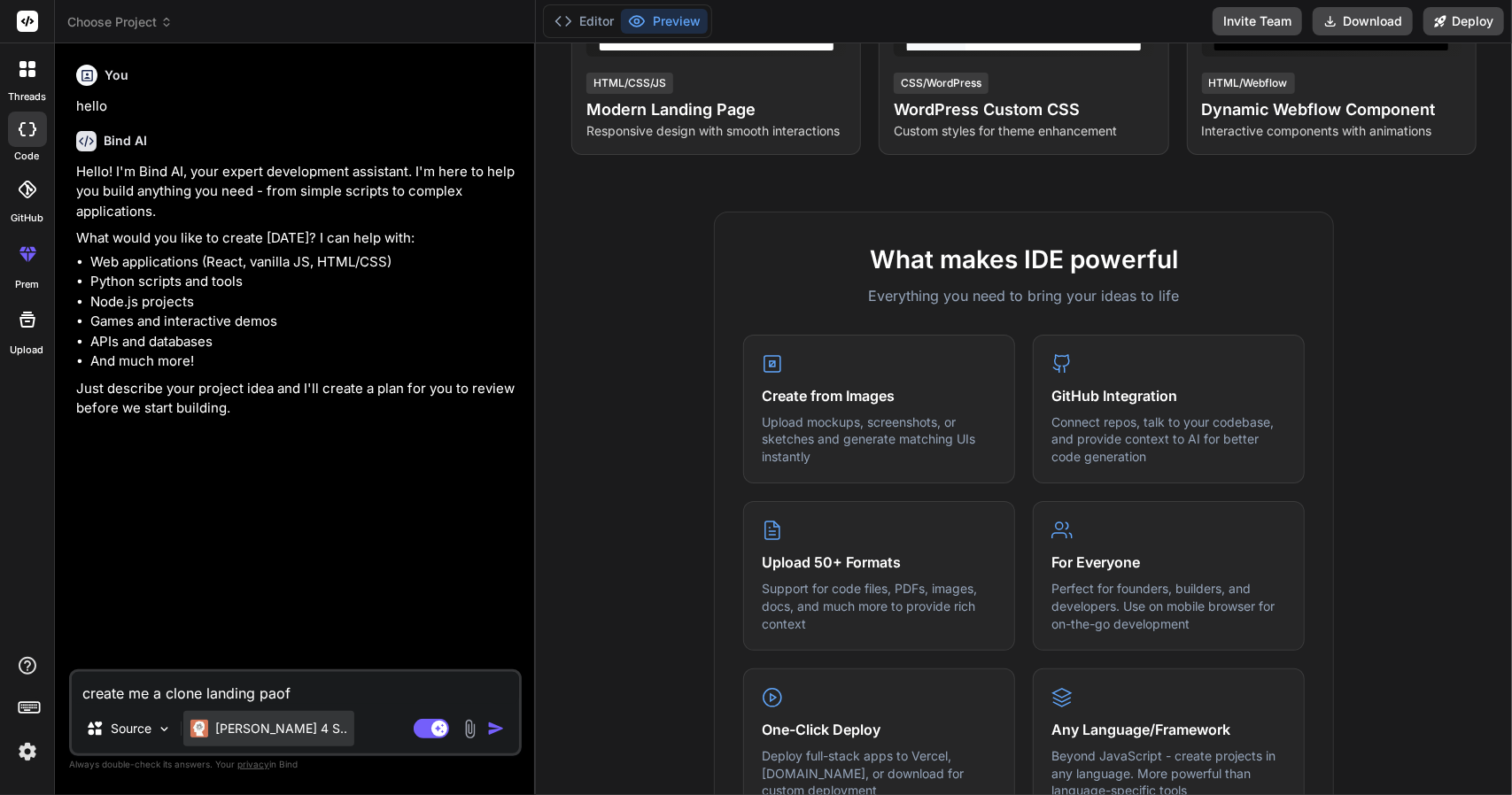
type textarea "create me a clone landing pagof"
type textarea "x"
type textarea "create me a clone landing pageof"
type textarea "x"
type textarea "create me a clone landing page of"
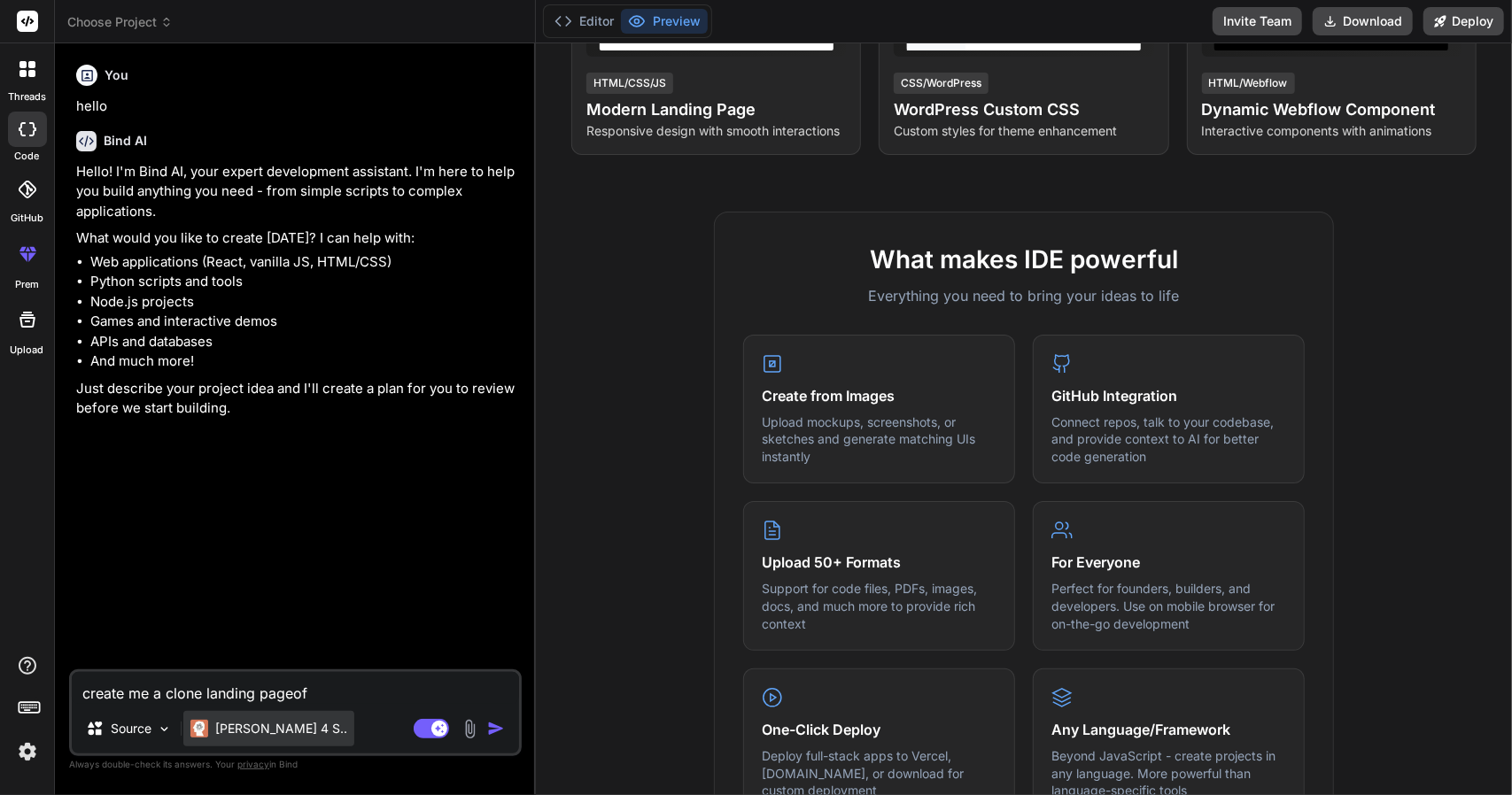
type textarea "x"
type textarea "create me a clone landing page of"
type textarea "x"
paste textarea "https://justanotherpanel.com/"
type textarea "create me a clone landing page of https://justanotherpanel.com/"
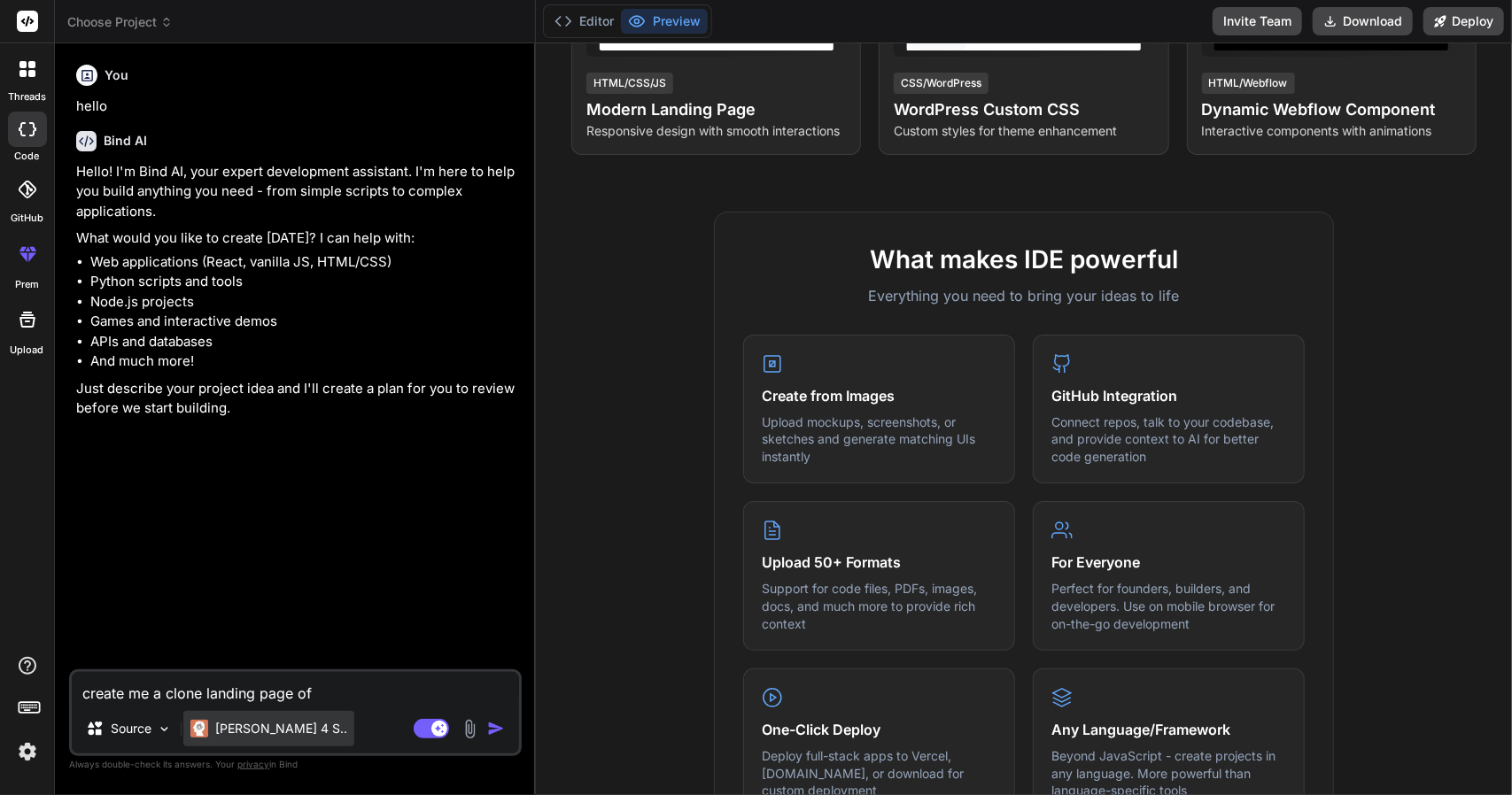
type textarea "x"
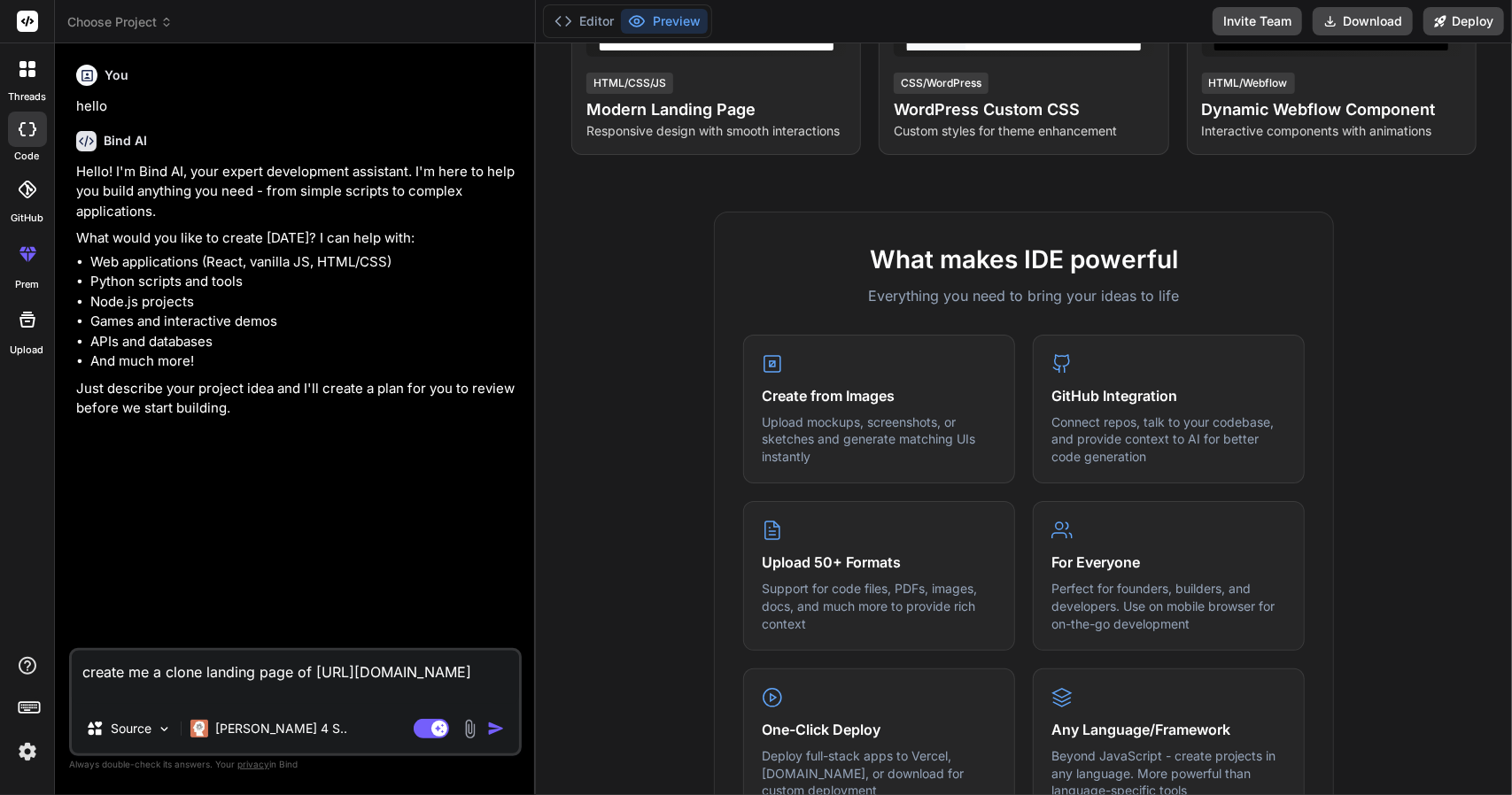
type textarea "create me a clone landing page of https://justanotherpanel.com/"
drag, startPoint x: 491, startPoint y: 735, endPoint x: 507, endPoint y: 647, distance: 89.4
click at [492, 735] on img "button" at bounding box center [496, 729] width 18 height 18
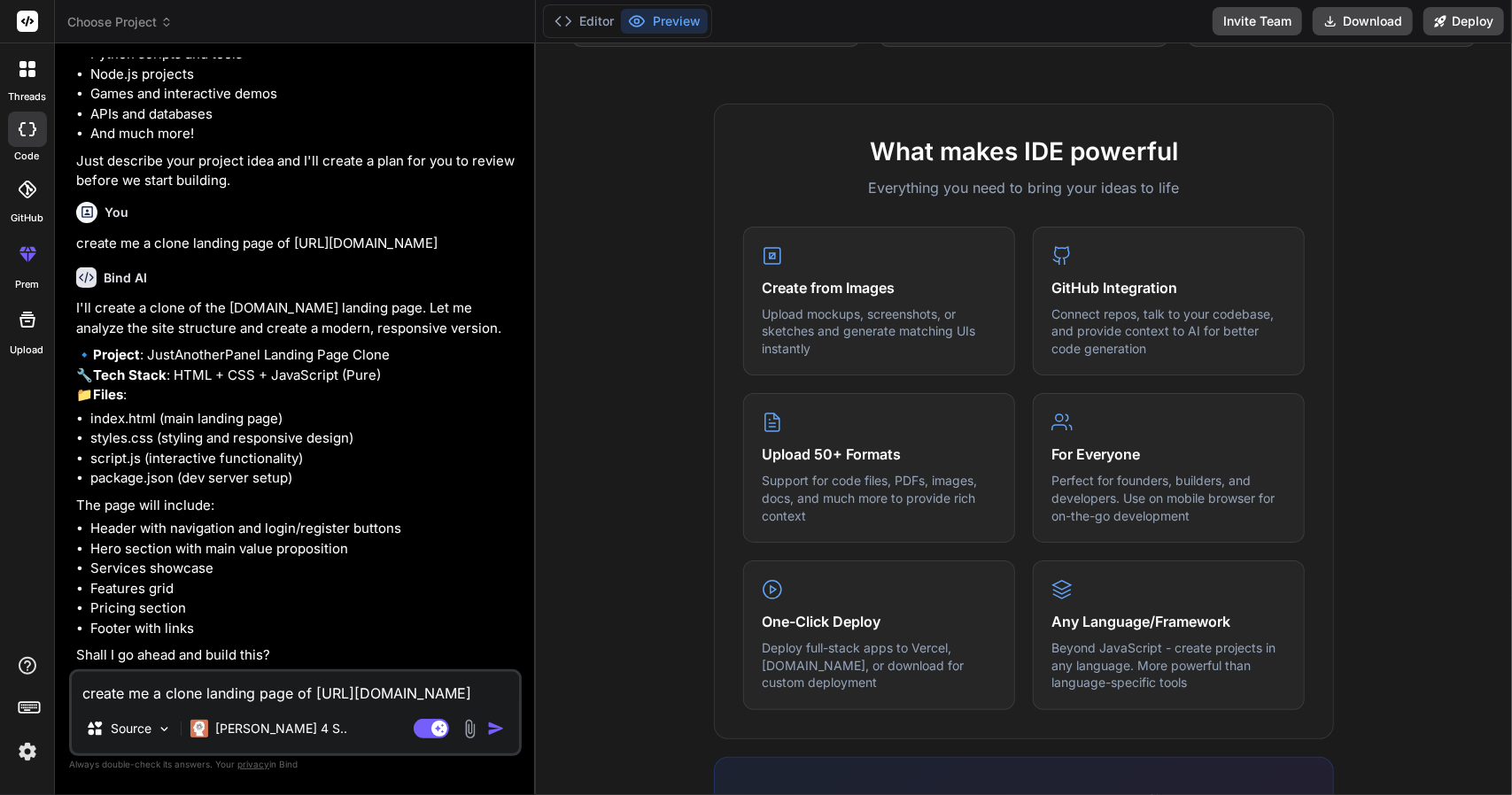
scroll to position [265, 0]
type textarea "x"
click at [294, 701] on textarea "create me a clone landing page of https://justanotherpanel.com/" at bounding box center [296, 688] width 448 height 32
type textarea "y"
type textarea "x"
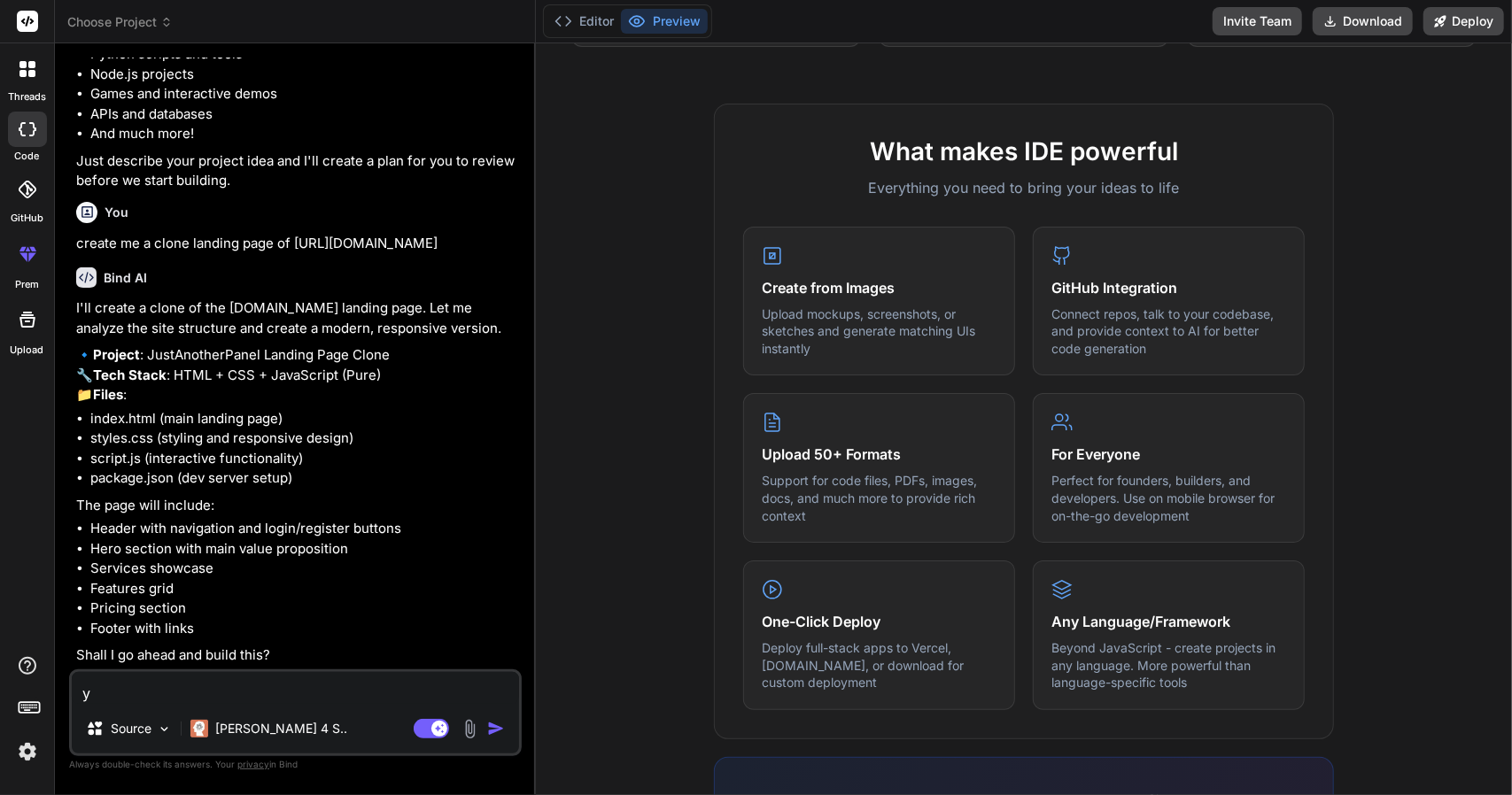
type textarea "ye"
type textarea "x"
type textarea "yes"
type textarea "x"
type textarea "yes,"
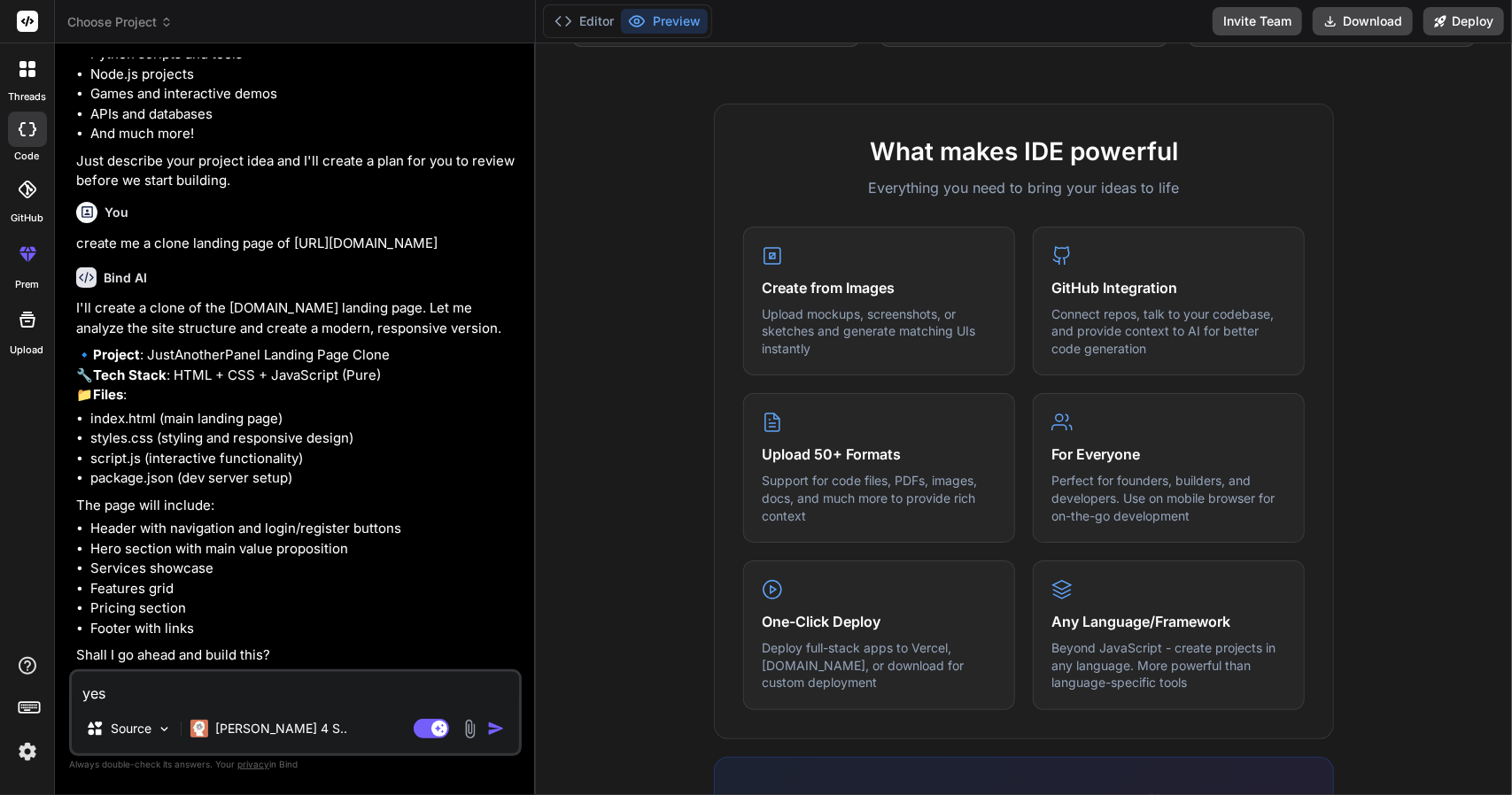
type textarea "x"
type textarea "yes,"
type textarea "x"
type textarea "yes, s"
type textarea "x"
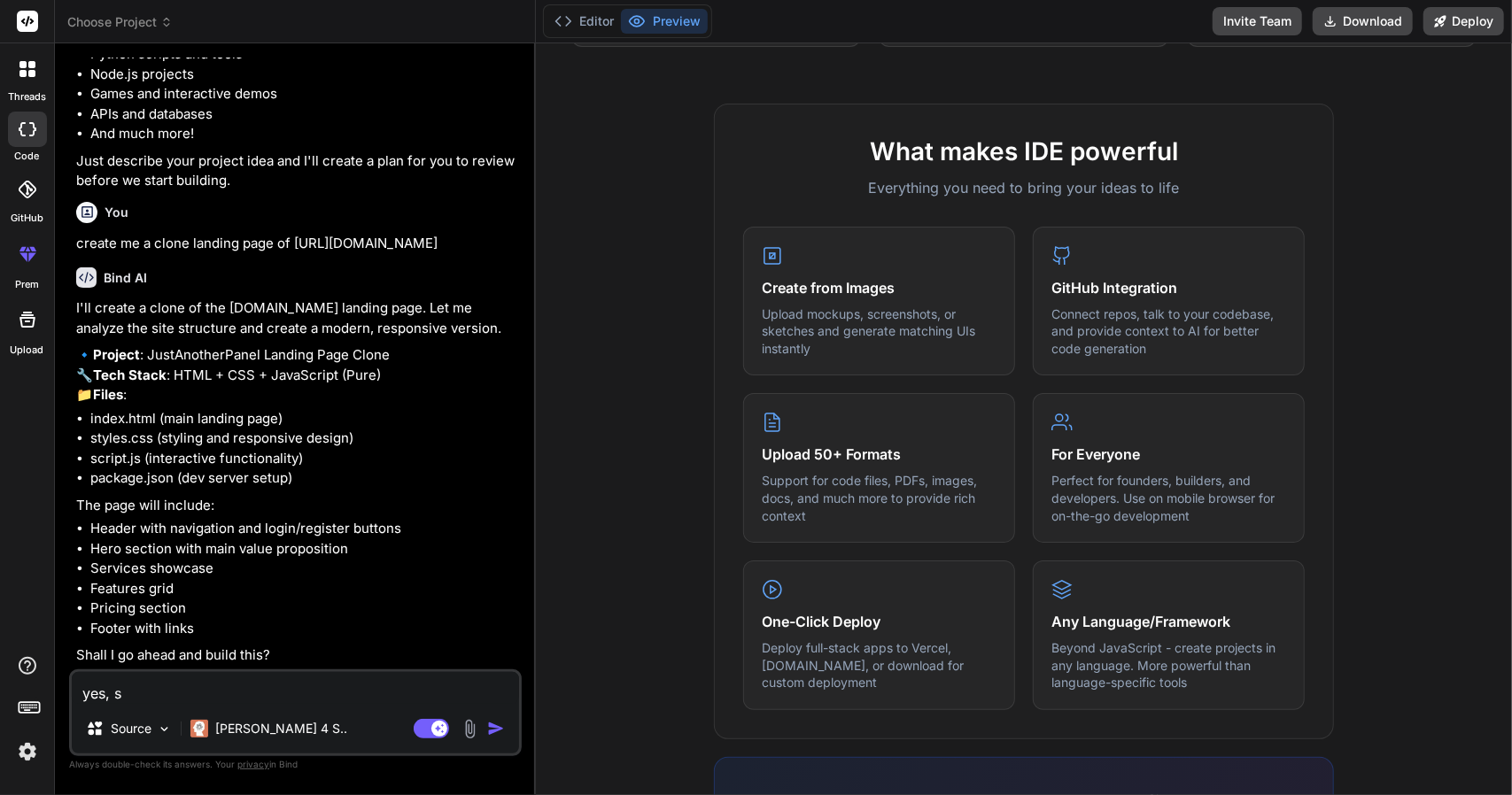
type textarea "yes, sa"
type textarea "x"
type textarea "yes, sam"
type textarea "x"
type textarea "yes, same"
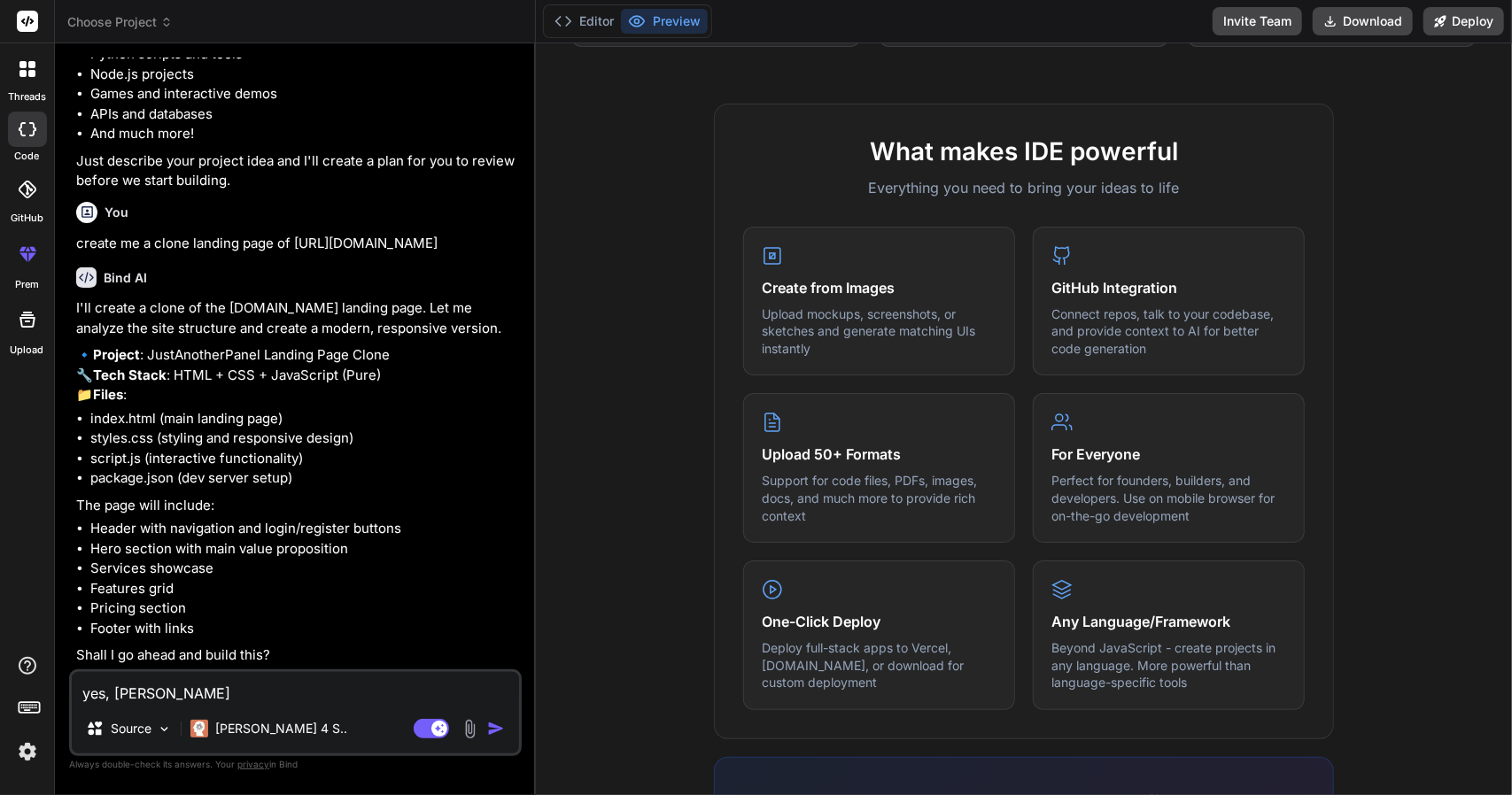
type textarea "x"
type textarea "yes, same"
type textarea "x"
type textarea "yes, same s"
type textarea "x"
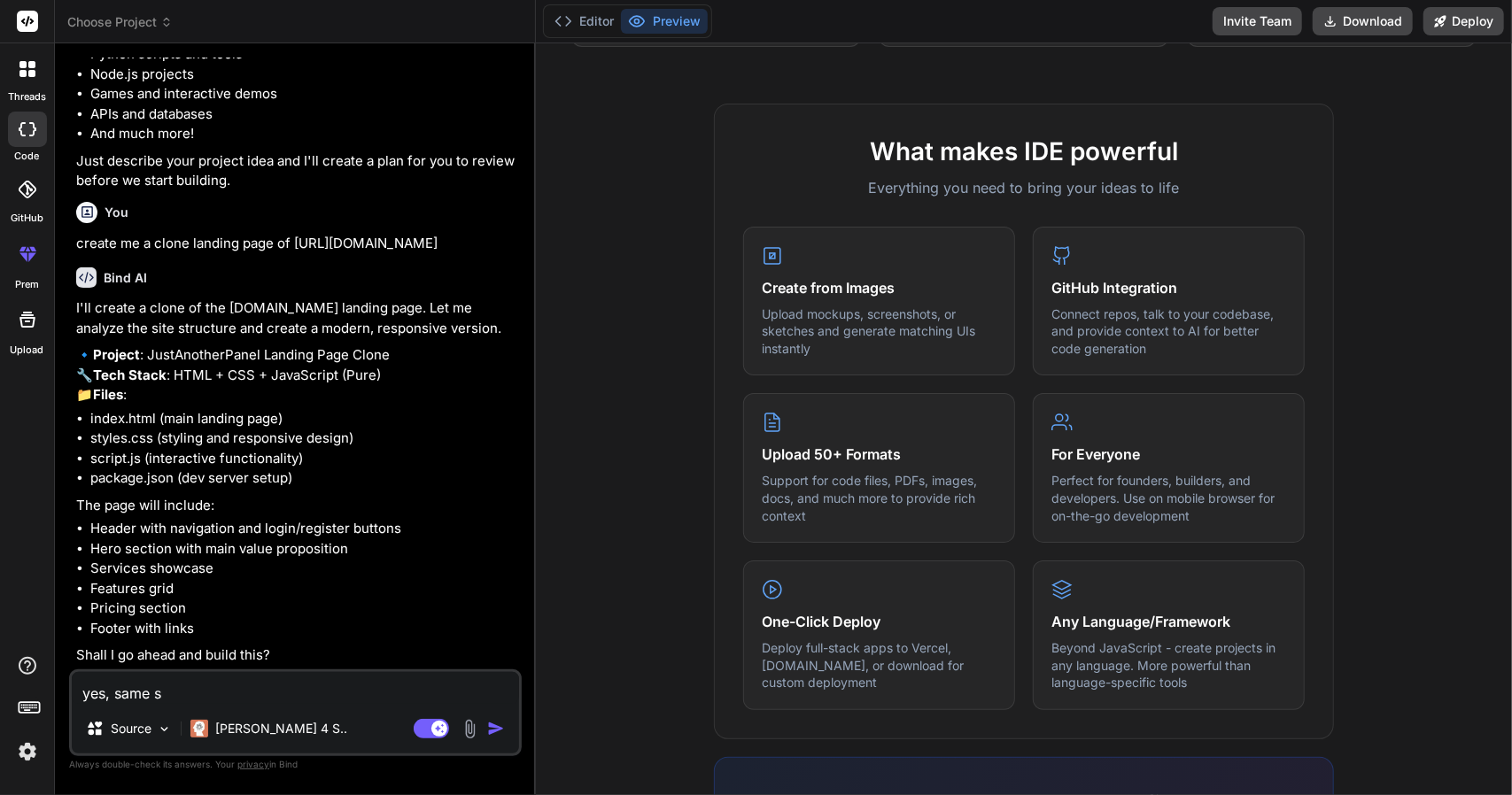
type textarea "yes, same st"
type textarea "x"
type textarea "yes, same sty"
type textarea "x"
type textarea "yes, same styl"
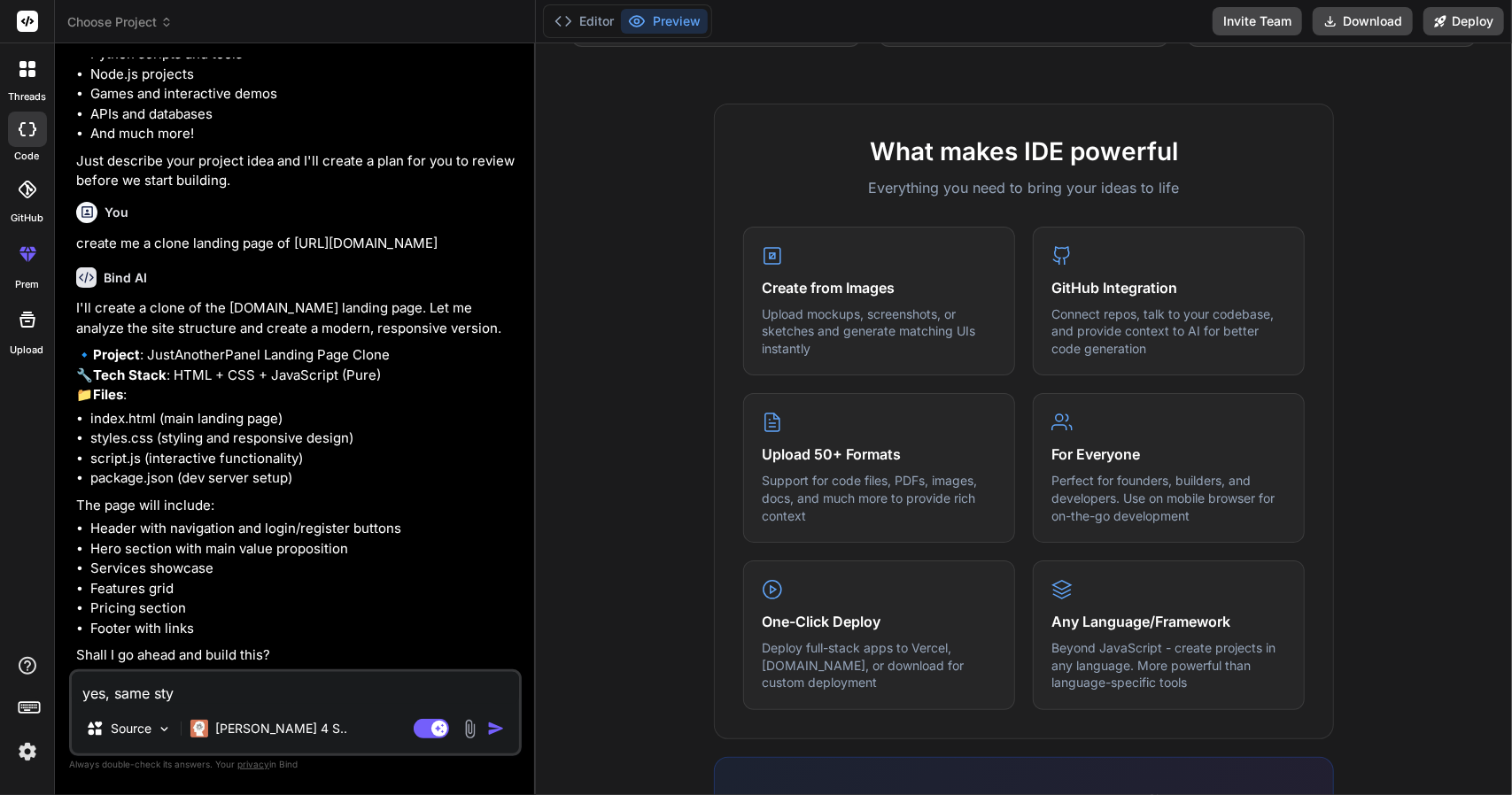
type textarea "x"
type textarea "yes, same style"
type textarea "x"
type textarea "yes, same style"
type textarea "x"
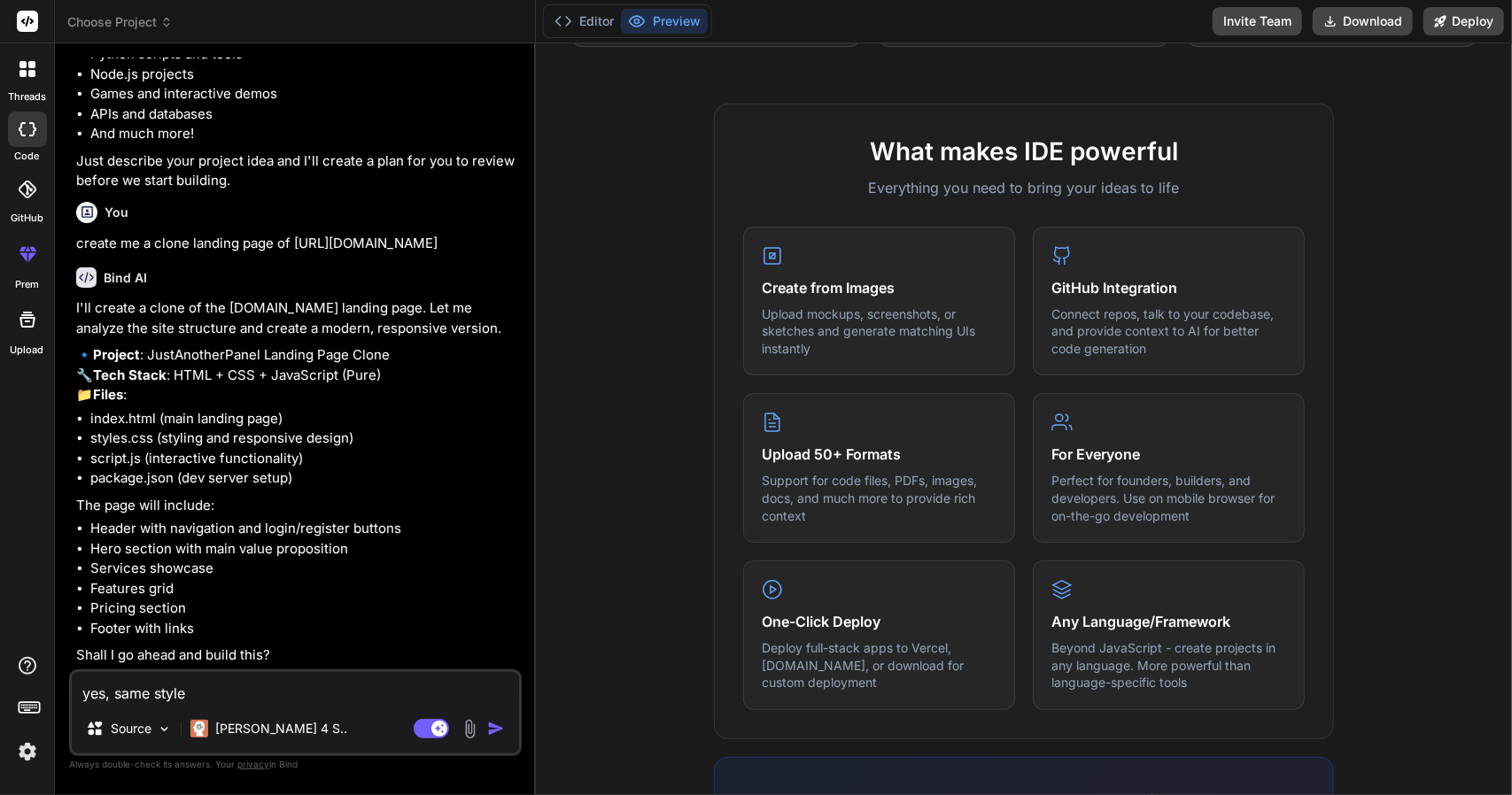
type textarea "yes, same style o"
type textarea "x"
type textarea "yes, same style o"
type textarea "x"
type textarea "yes, same style o s"
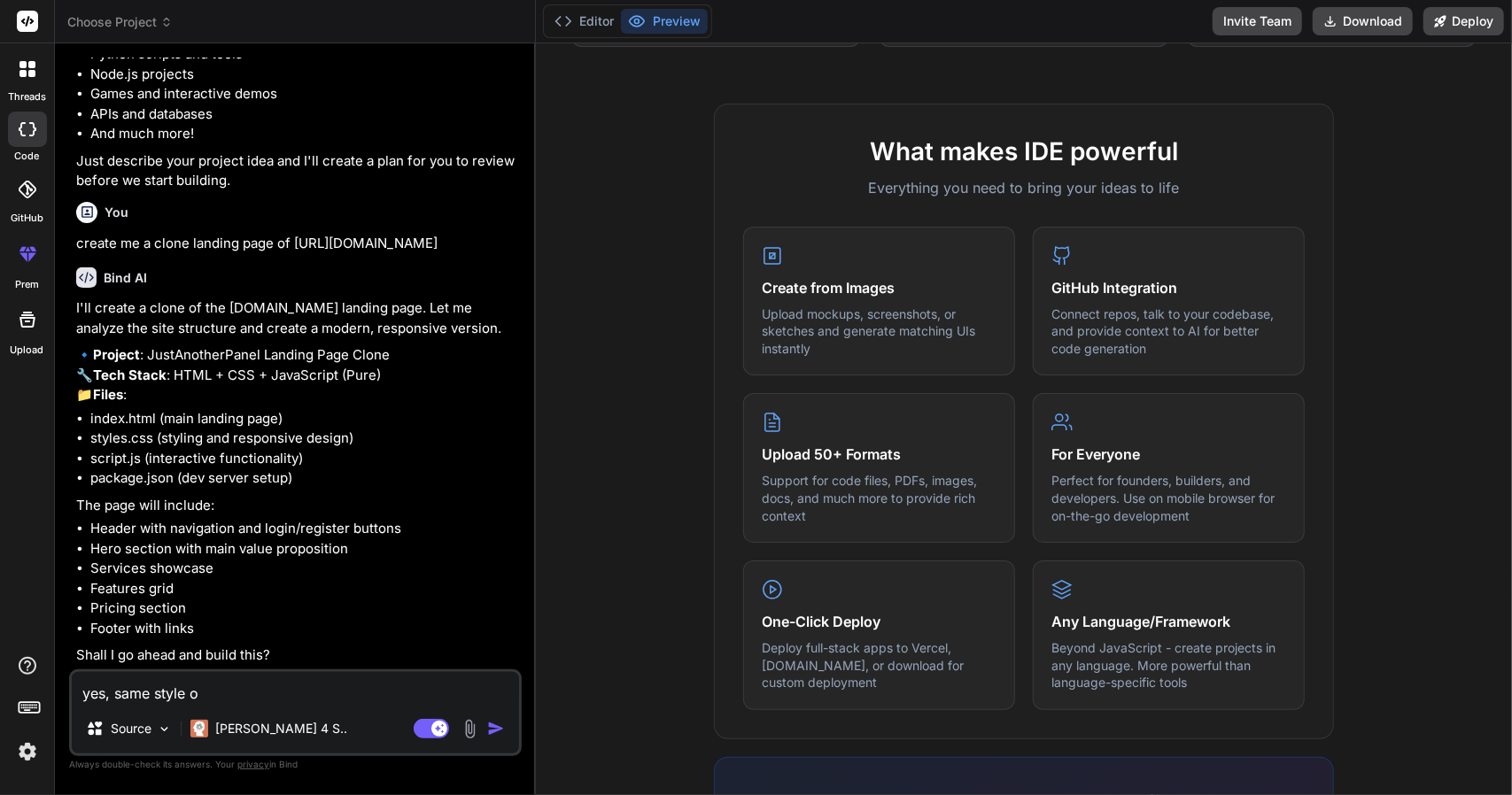
type textarea "x"
type textarea "yes, same style o su"
type textarea "x"
type textarea "yes, same style o sup"
type textarea "x"
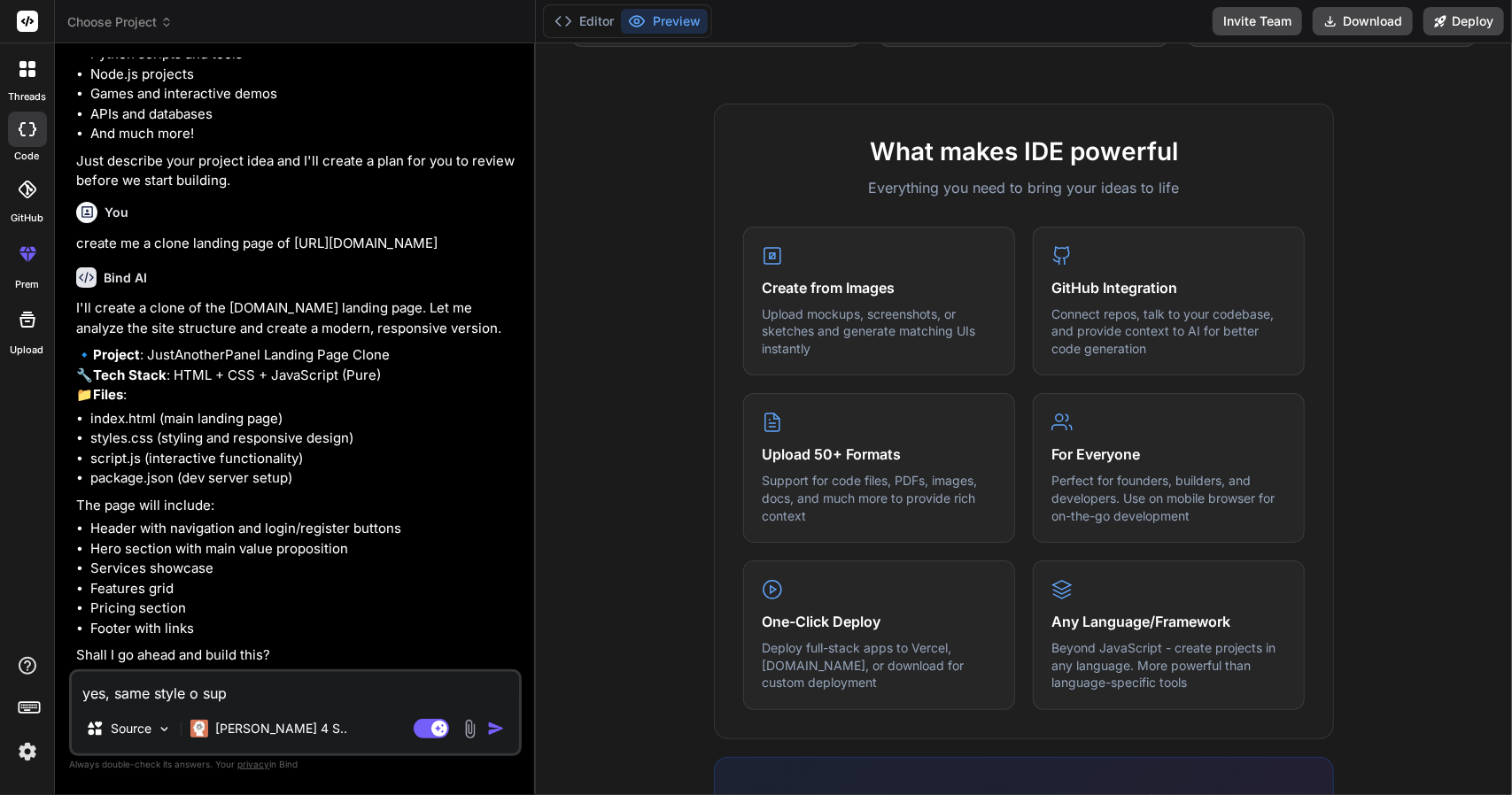
type textarea "yes, same style o supe"
type textarea "x"
type textarea "yes, same style o supe"
type textarea "x"
type textarea "yes, same style o supe"
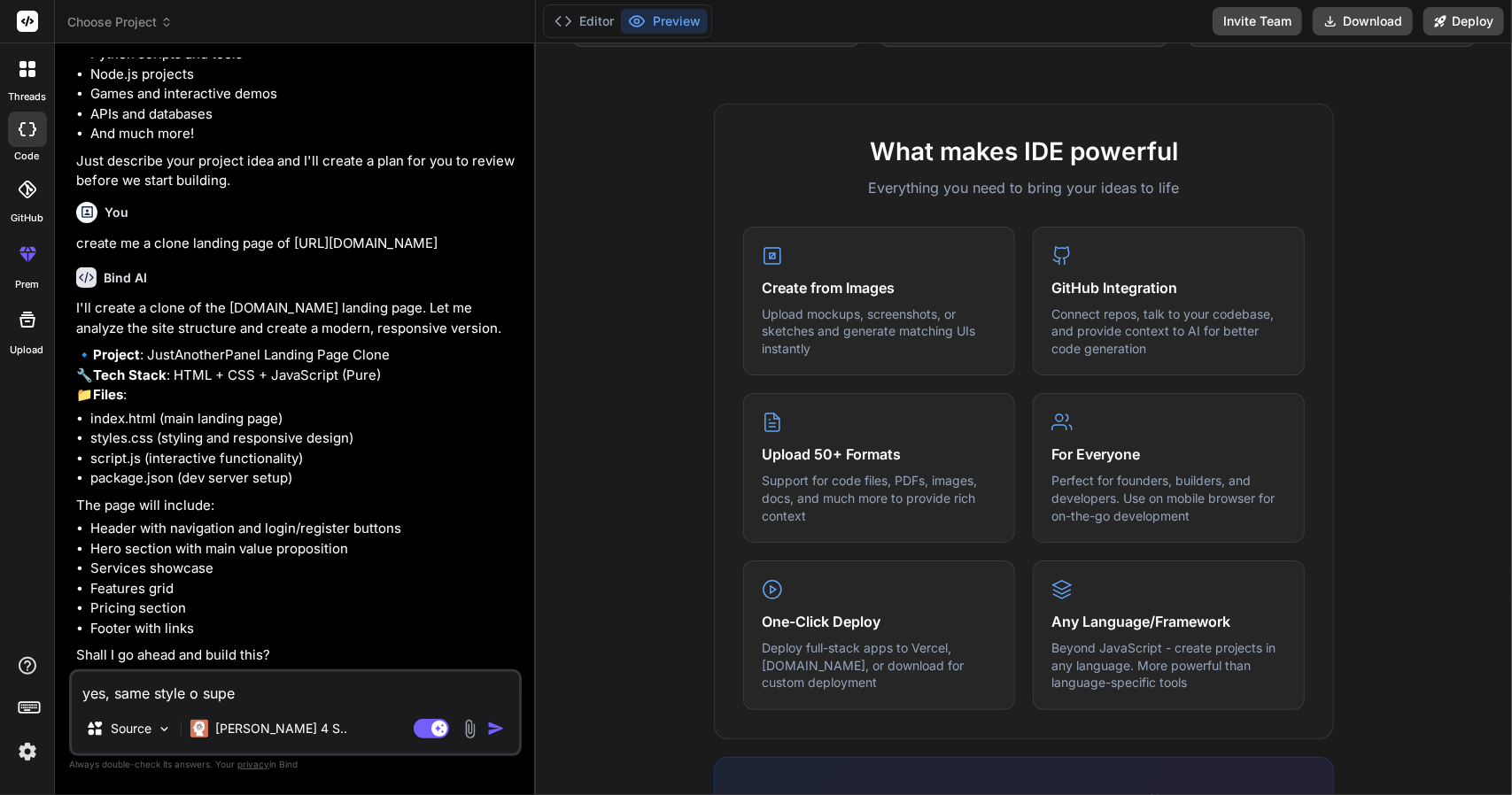
type textarea "x"
type textarea "yes, same style o super"
type textarea "x"
type textarea "yes, same style o super"
type textarea "x"
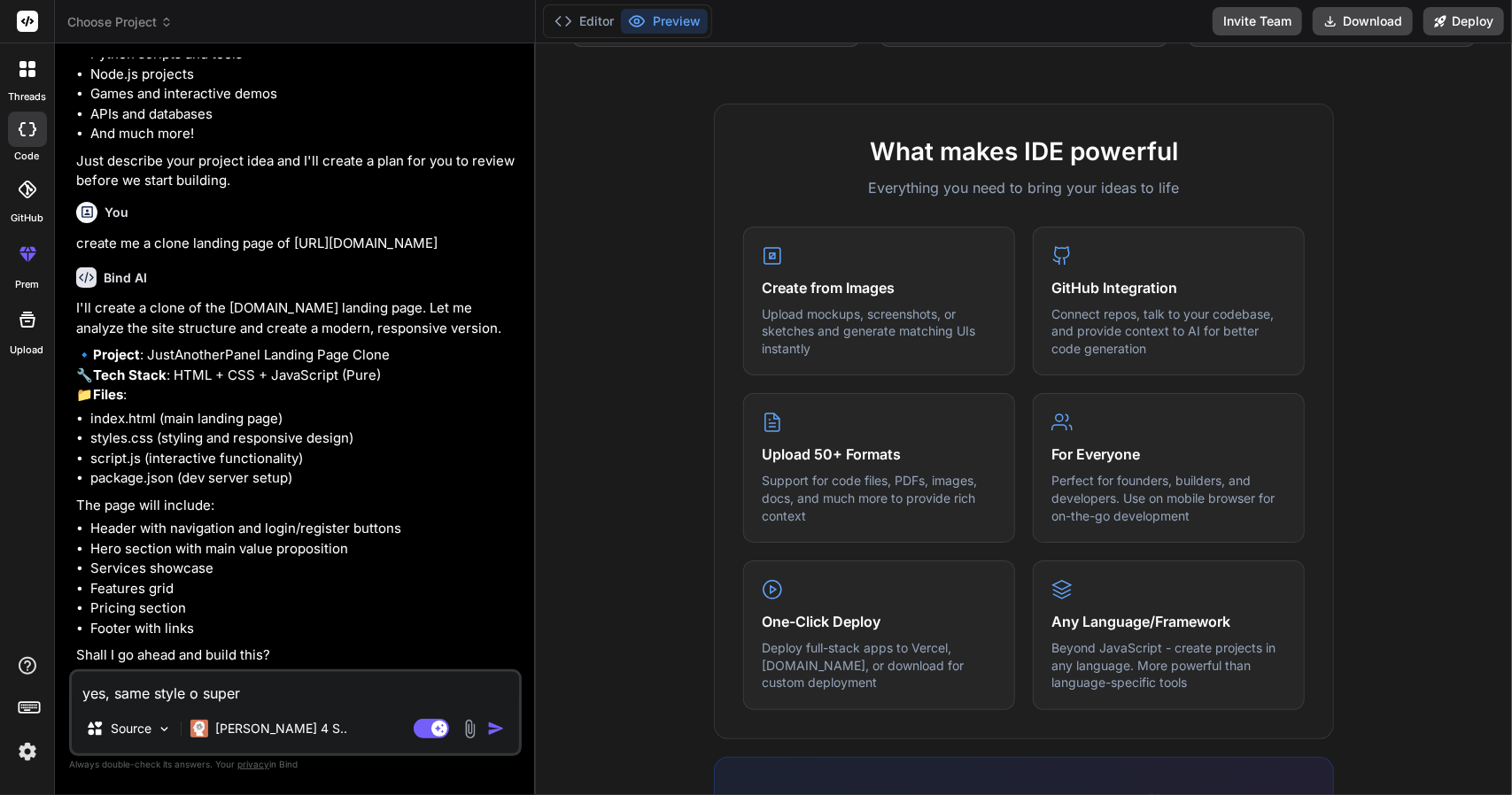
type textarea "yes, same style o super s"
type textarea "x"
type textarea "yes, same style o super si"
type textarea "x"
type textarea "yes, same style o super sim"
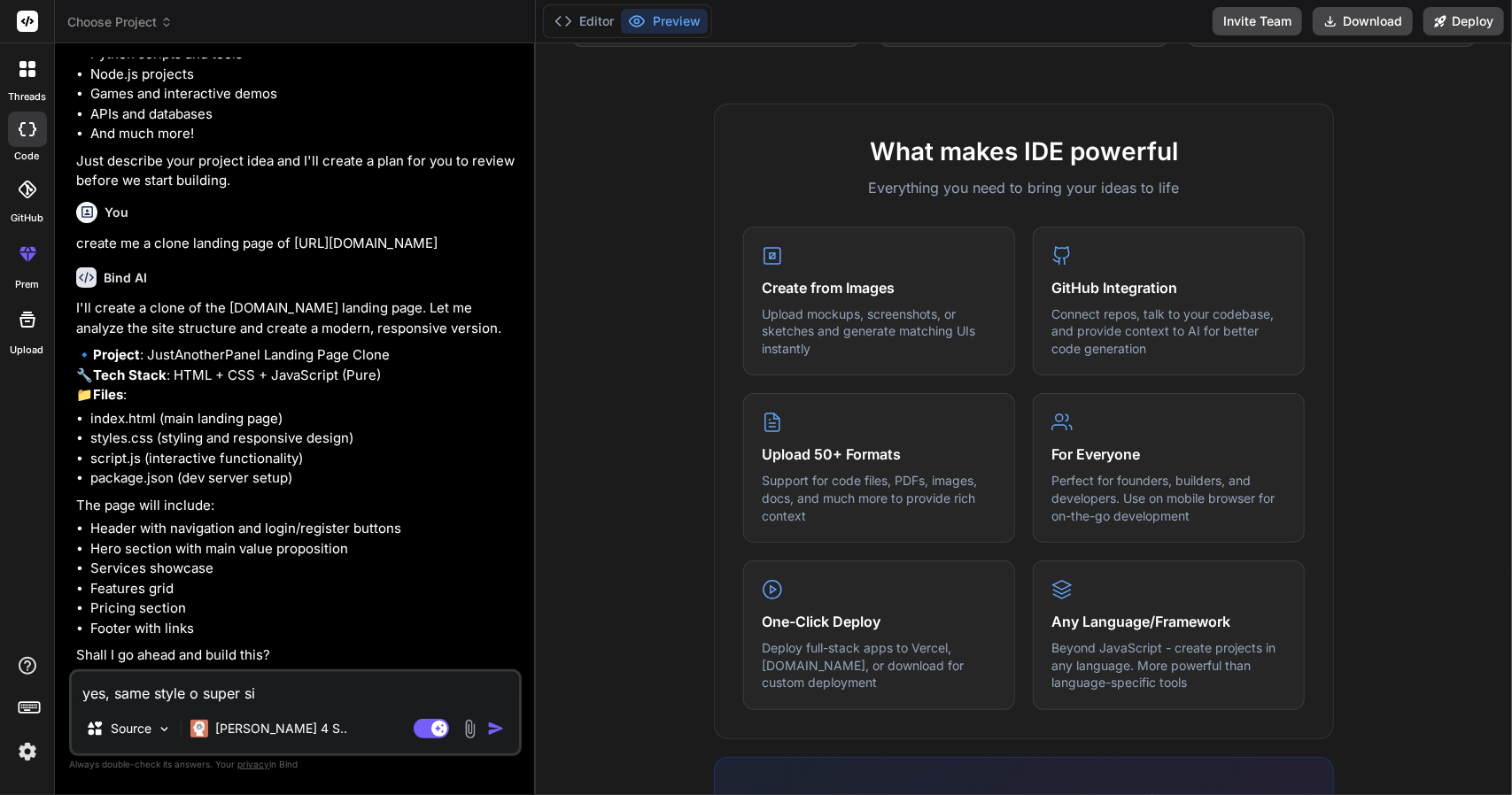
type textarea "x"
type textarea "yes, same style o super simi"
type textarea "x"
type textarea "yes, same style o super simil"
type textarea "x"
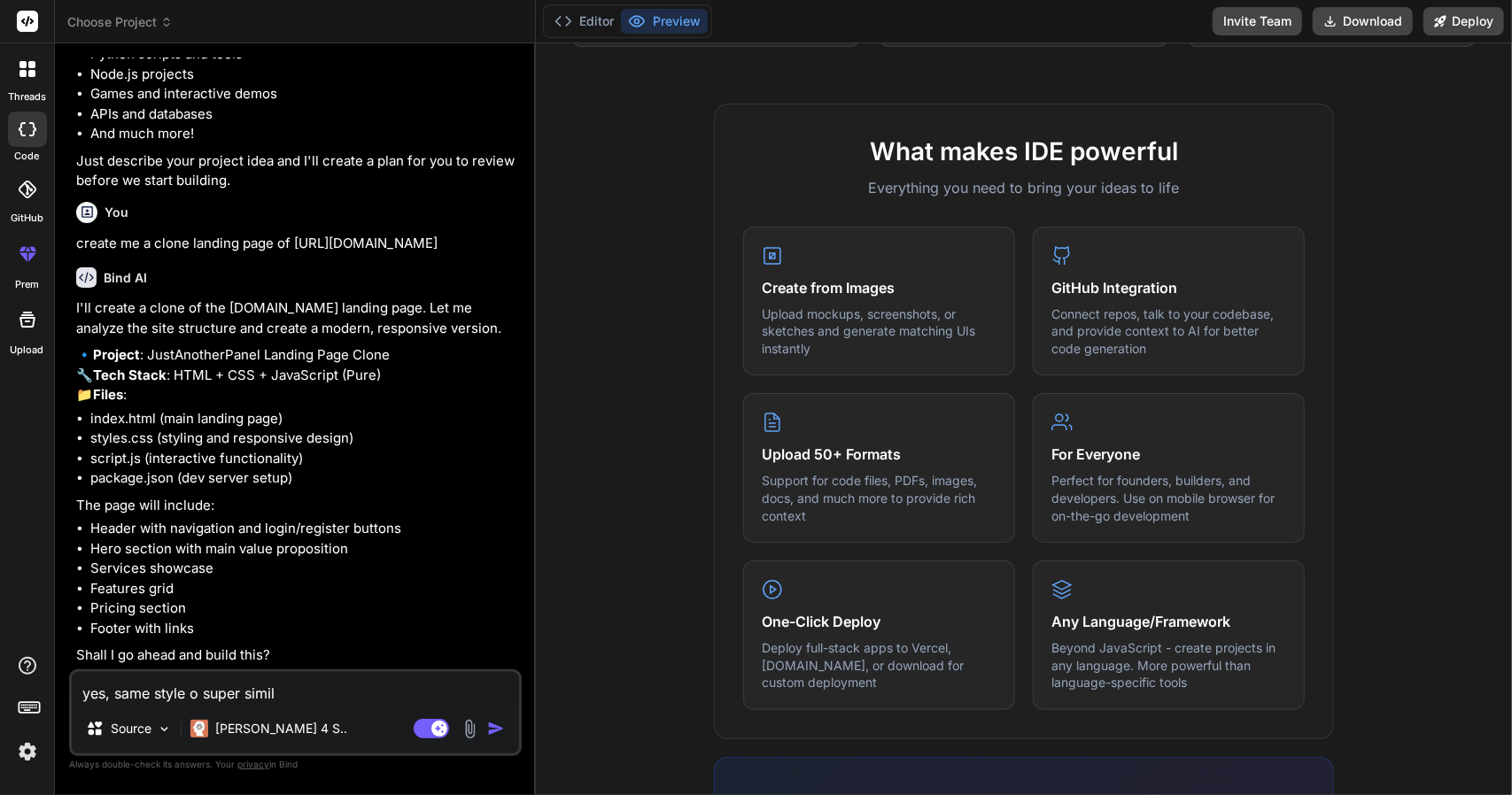
type textarea "yes, same style o super simila"
type textarea "x"
type textarea "yes, same style o super similar"
type textarea "x"
type textarea "yes, same style o super similar"
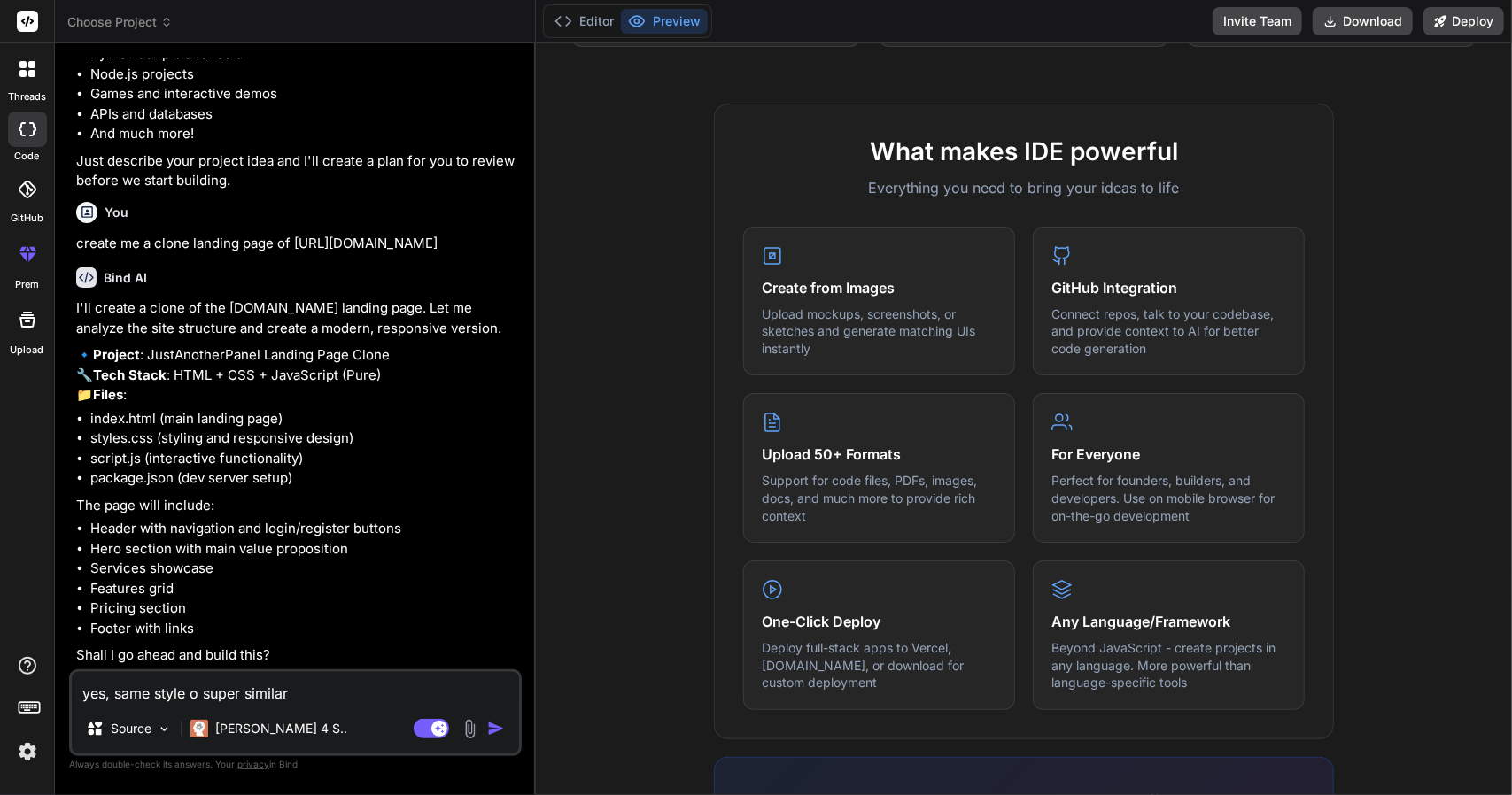
click at [491, 729] on img "button" at bounding box center [496, 729] width 18 height 18
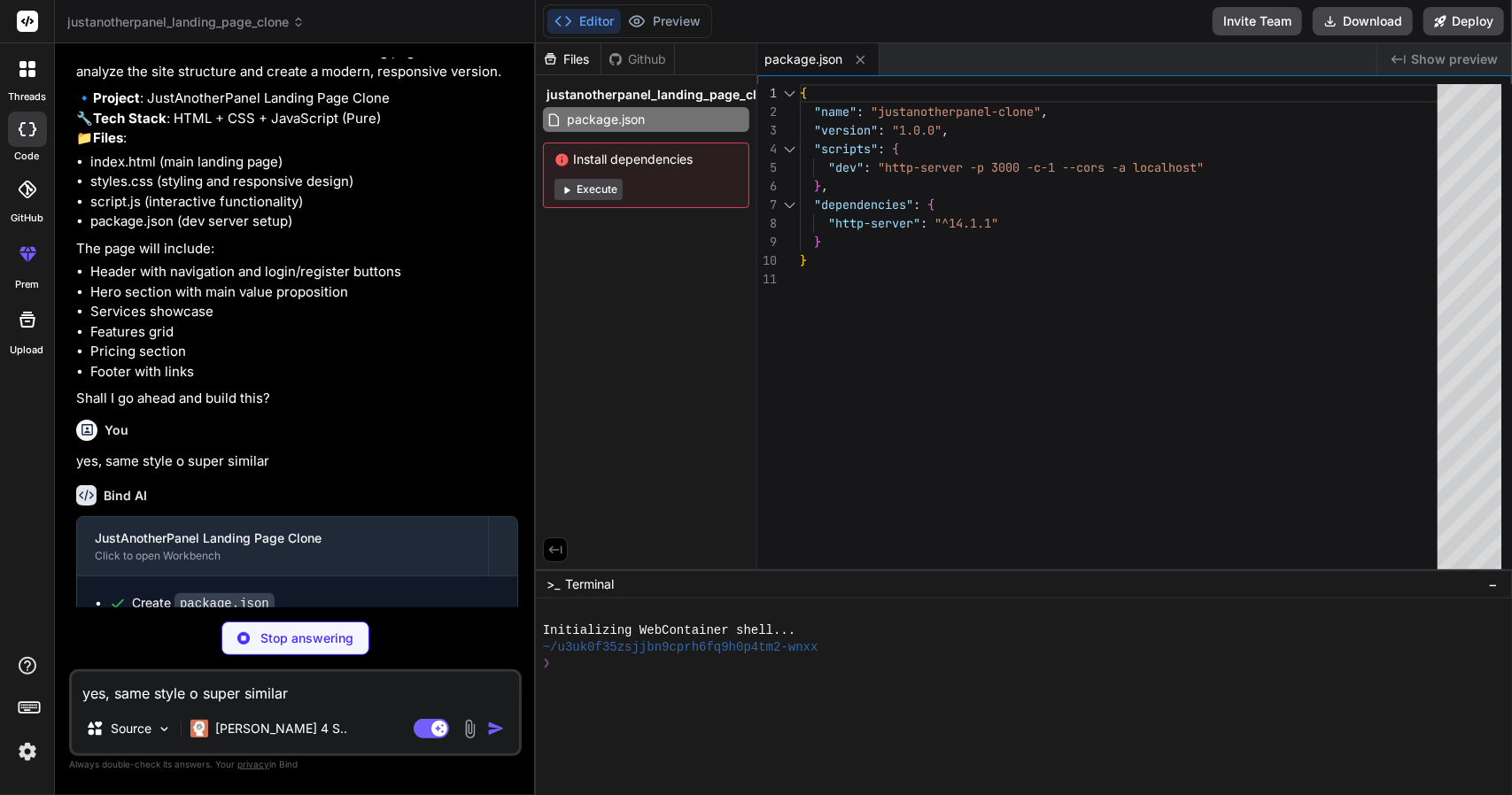
scroll to position [572, 0]
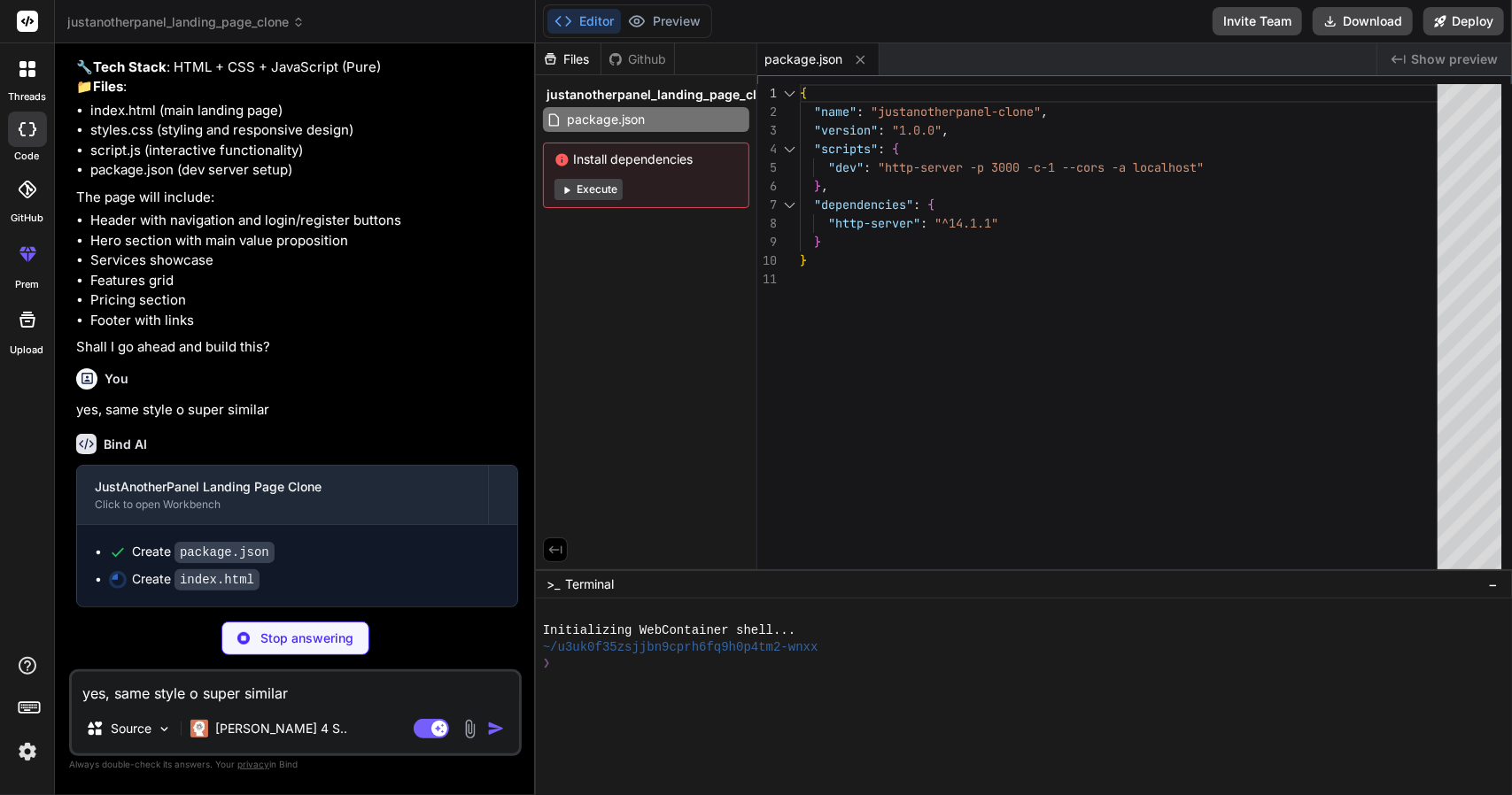
type textarea "x"
type textarea "</html>"
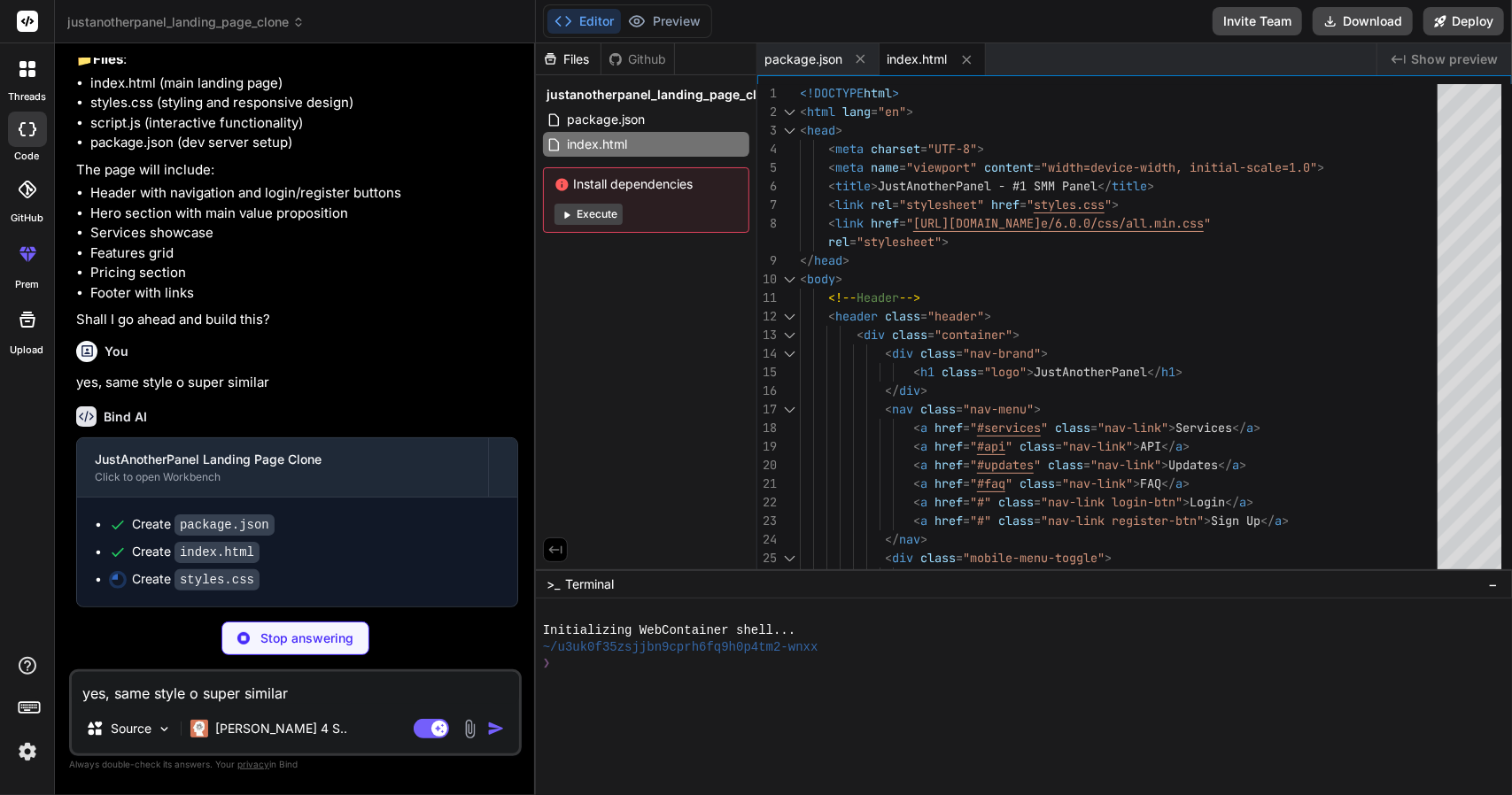
type textarea "x"
type textarea "font-size: 2rem; } .hero-stats { flex-direction: column; gap: 1rem; } }"
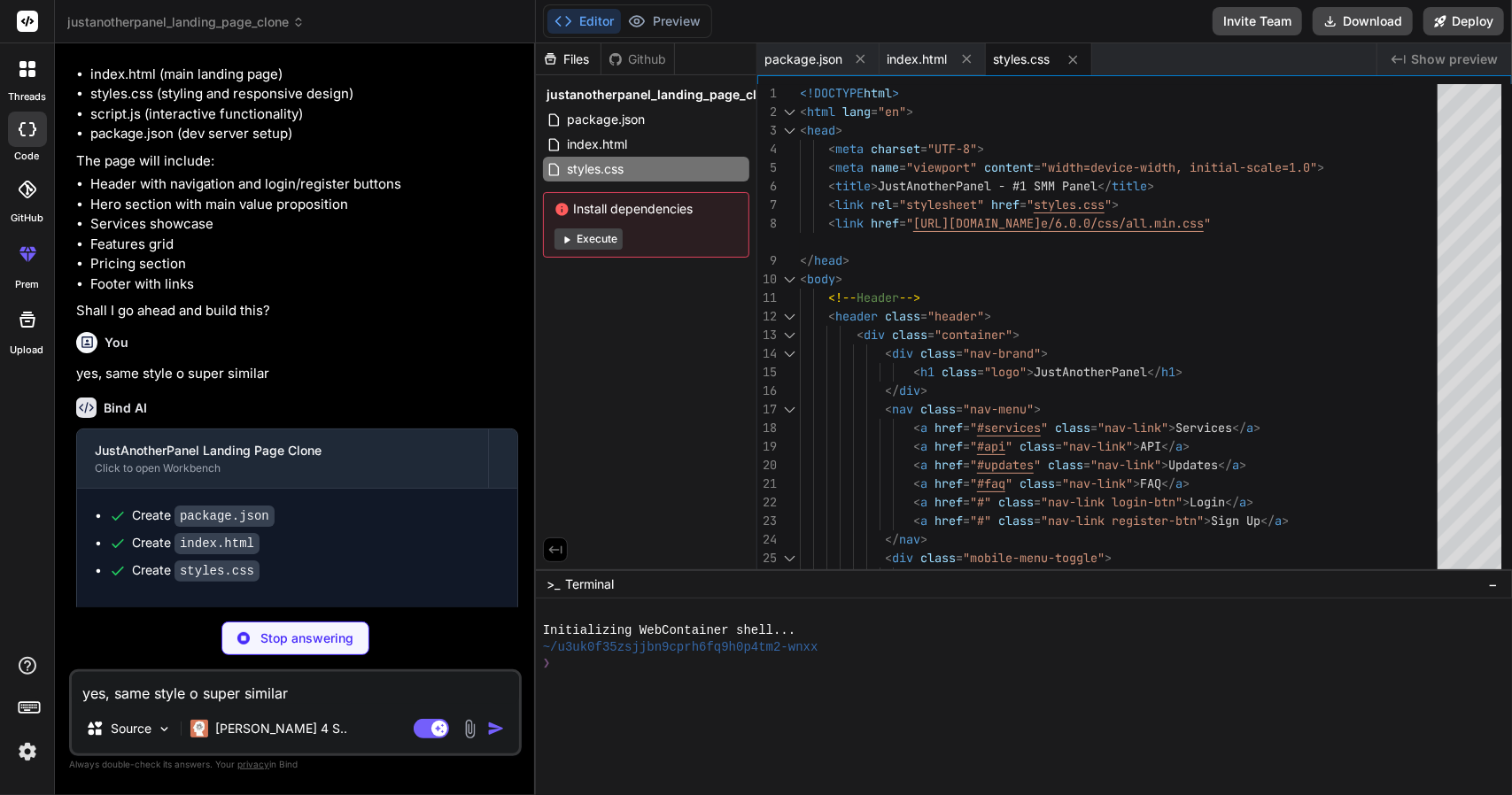
type textarea "x"
type textarea "@keyframes pulse { 0%, 100% { opacity: 1; } 50% { opacity: 0.5; } } `; document…"
type textarea "x"
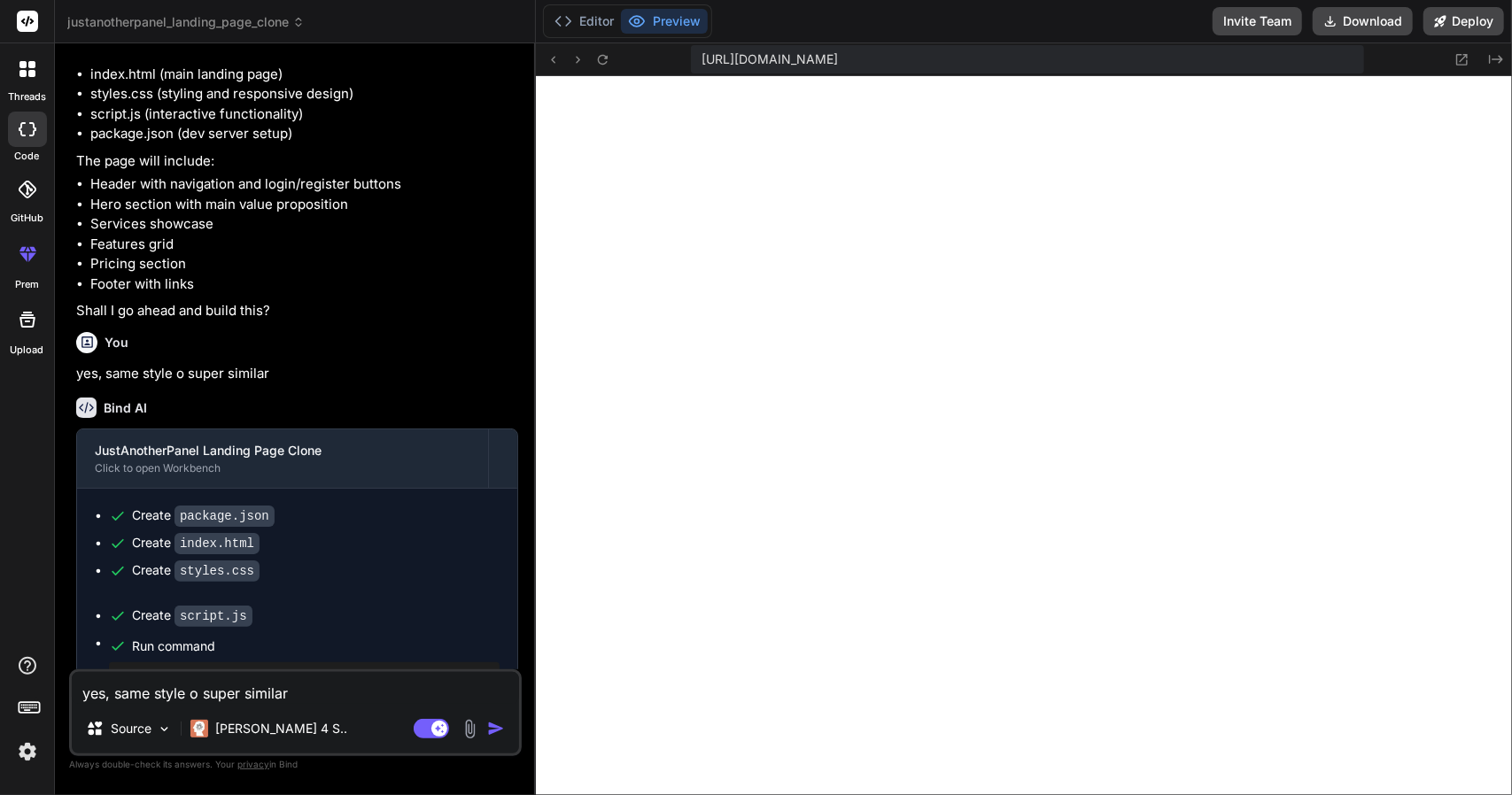
scroll to position [777, 0]
click at [264, 693] on textarea "yes, same style o super similar" at bounding box center [296, 688] width 448 height 32
type textarea "s"
type textarea "x"
type textarea "st"
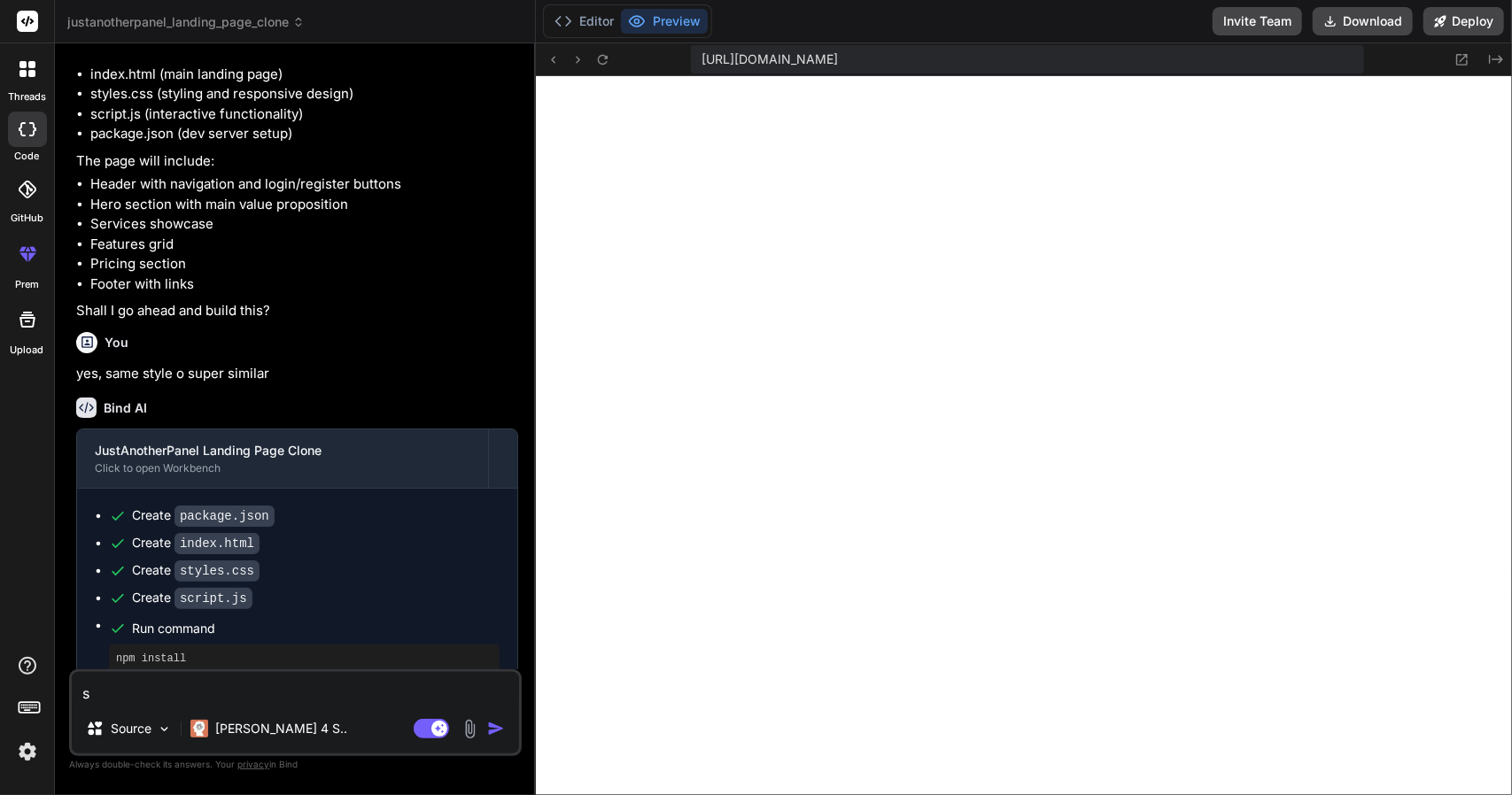
type textarea "x"
type textarea "sty"
type textarea "x"
type textarea "styl"
type textarea "x"
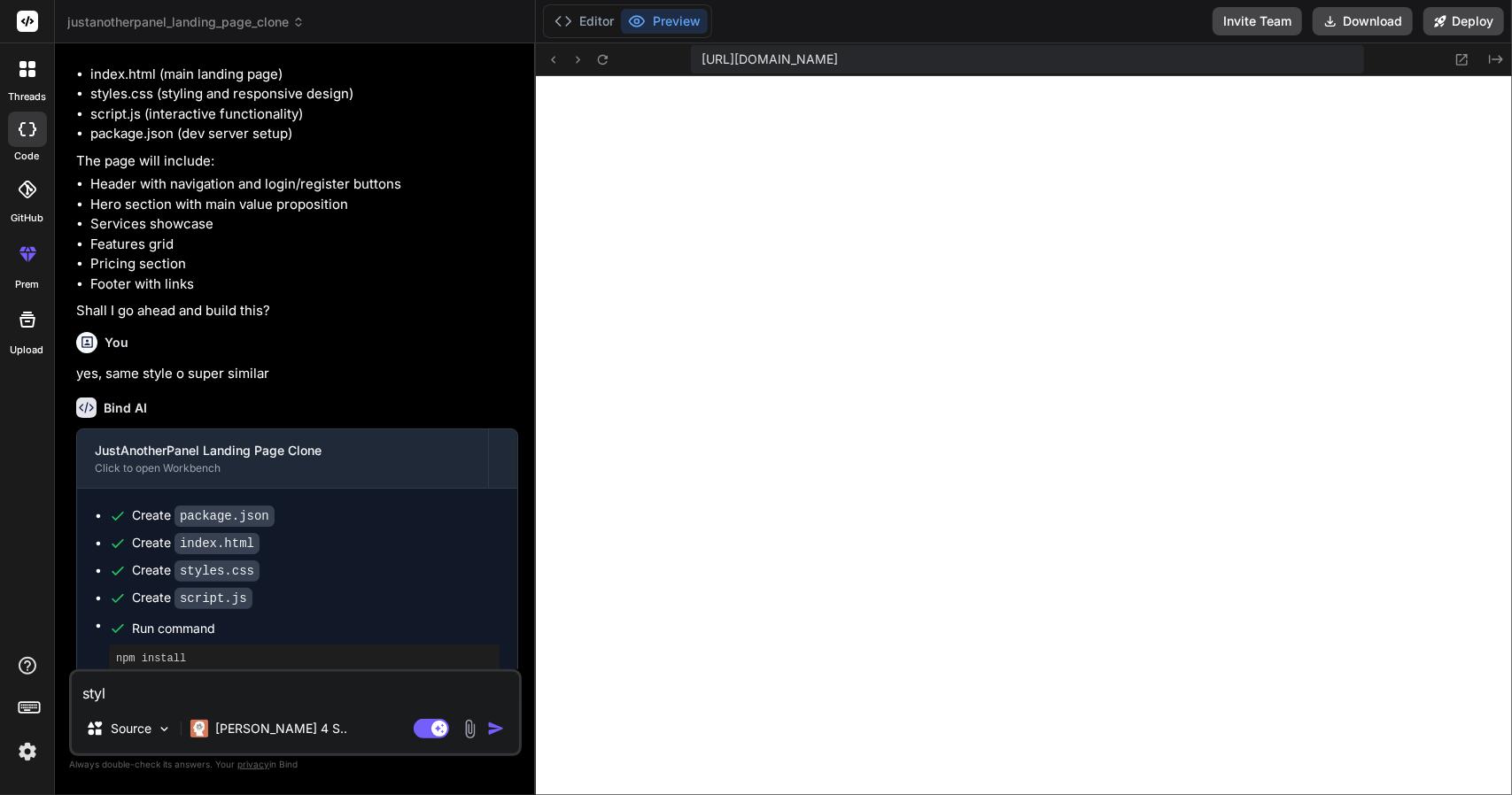
type textarea "style"
type textarea "x"
type textarea "style"
type textarea "x"
type textarea "style i"
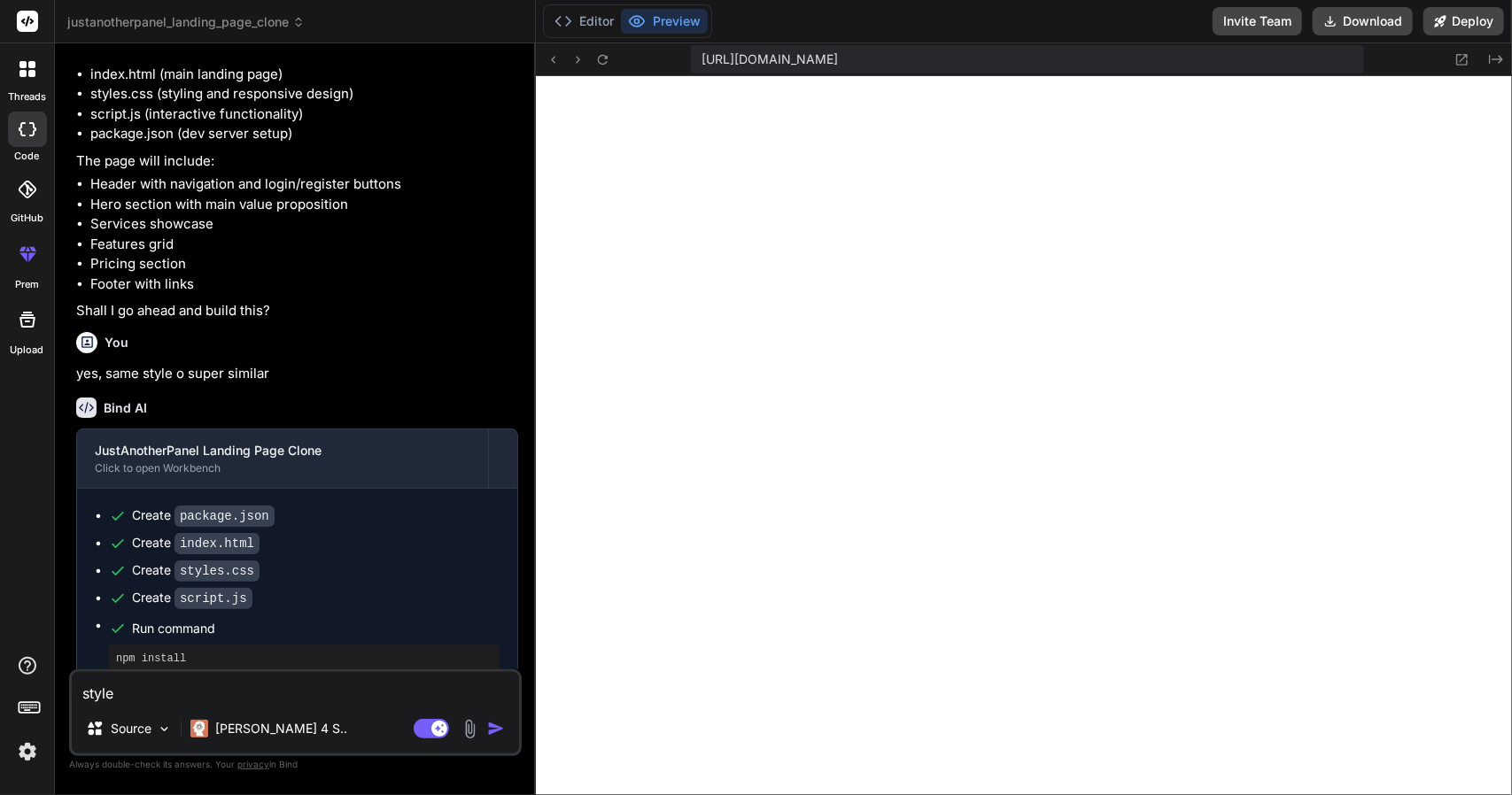
type textarea "x"
type textarea "style is"
type textarea "x"
type textarea "style is"
type textarea "x"
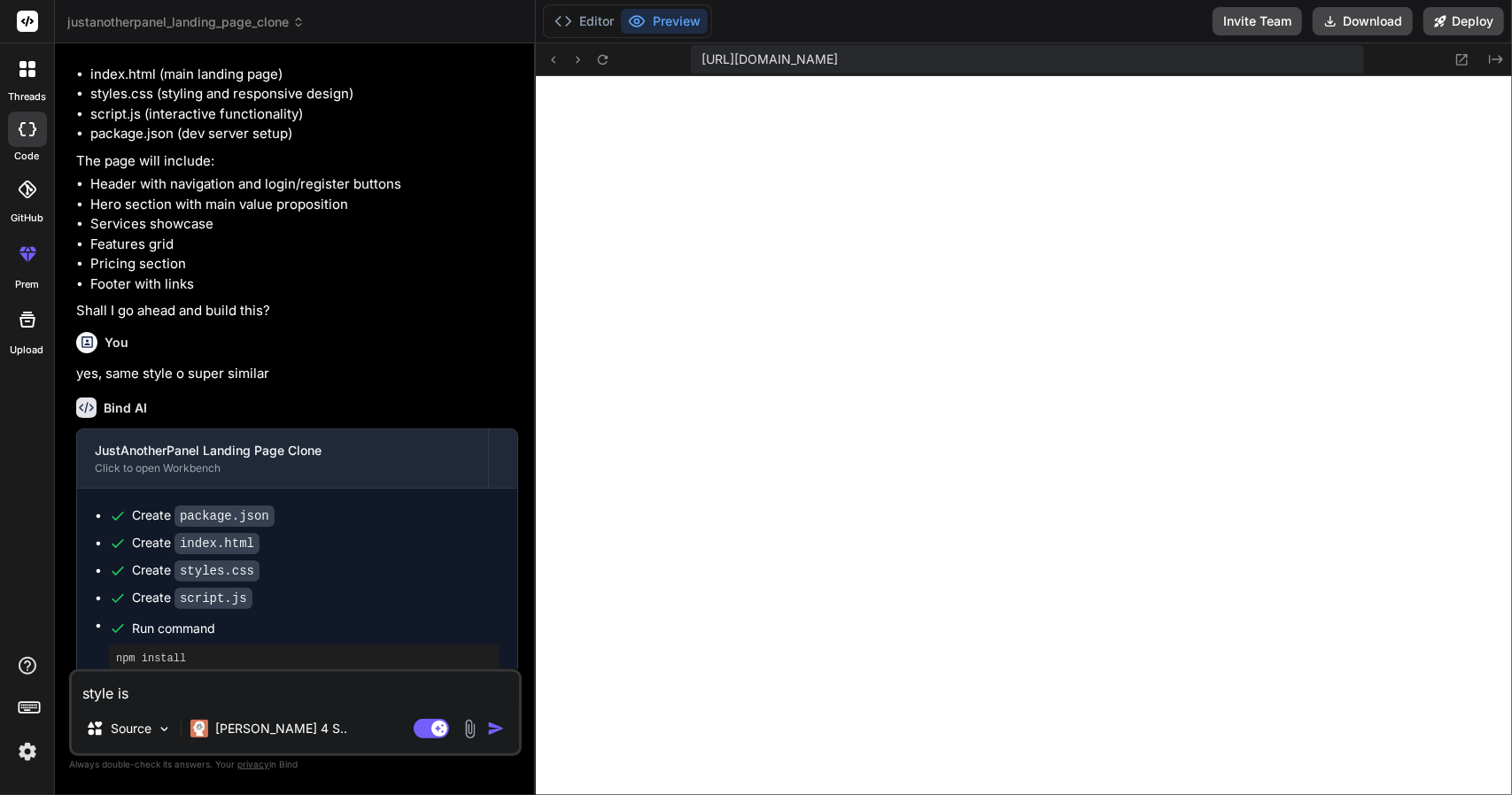
type textarea "style is b"
type textarea "x"
type textarea "style is b"
type textarea "x"
type textarea "style is b"
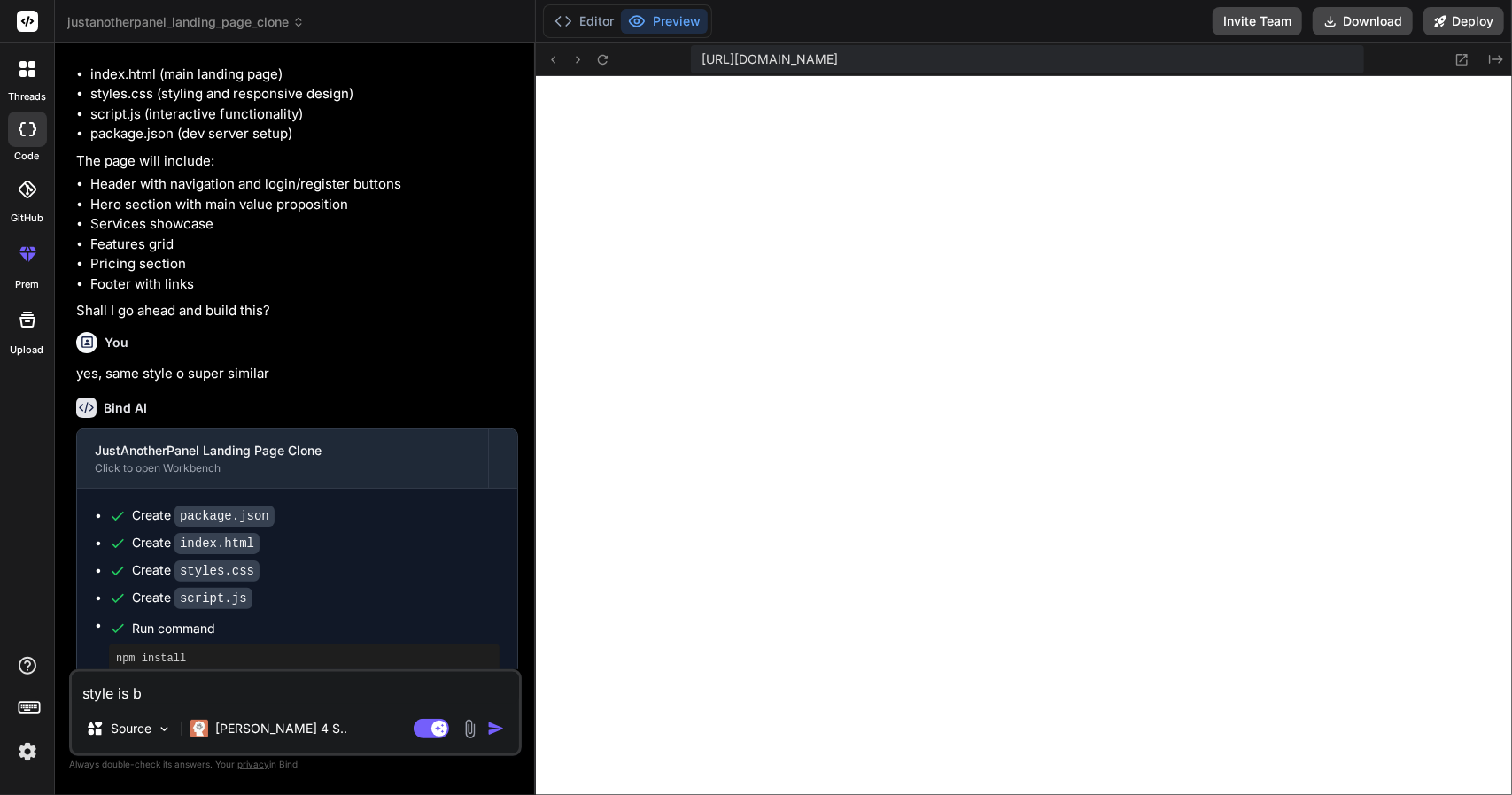
type textarea "x"
type textarea "style is"
type textarea "x"
type textarea "style is"
type textarea "x"
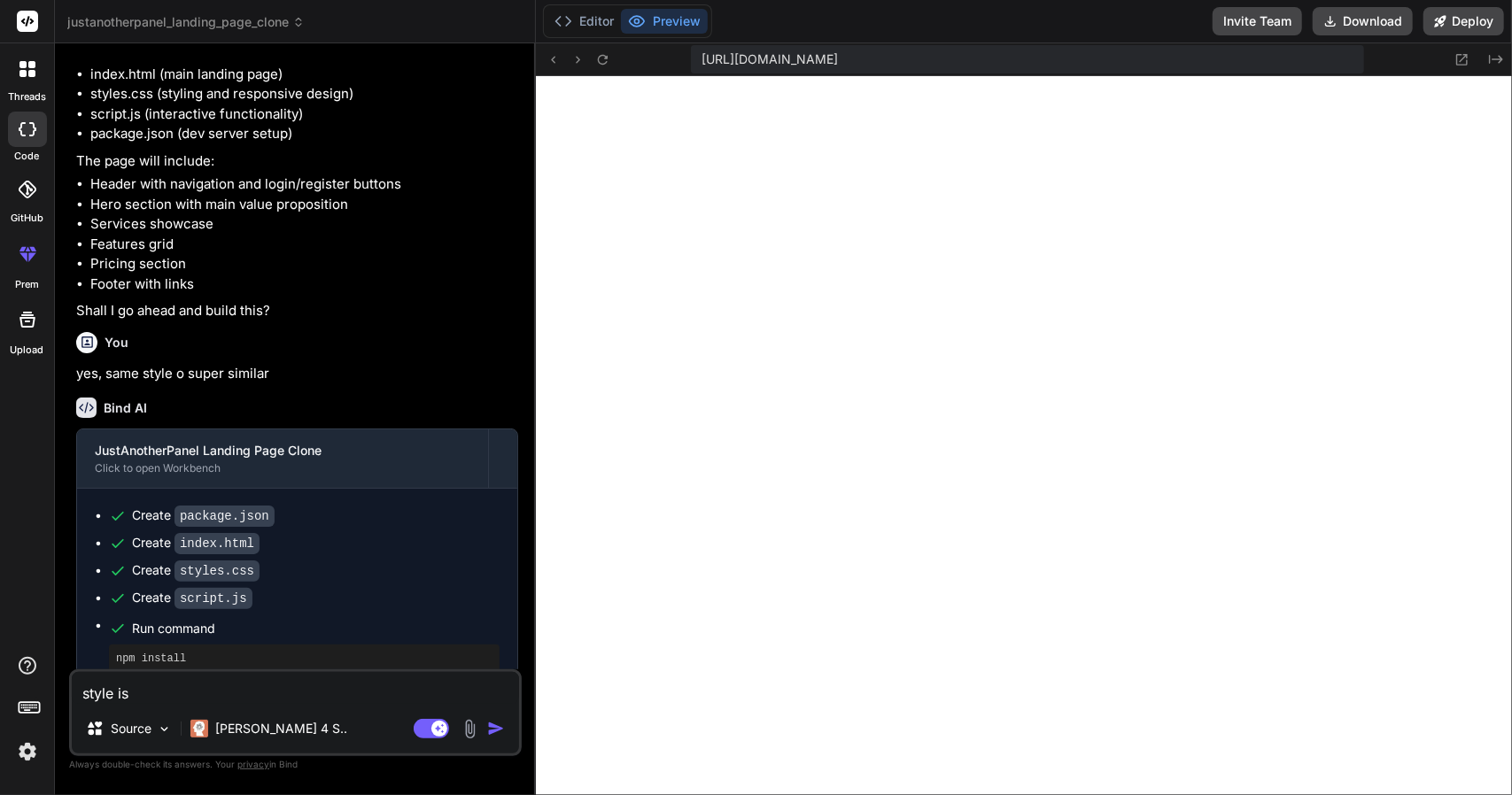
type textarea "style is v"
type textarea "x"
type textarea "style is ve"
type textarea "x"
type textarea "style is ver"
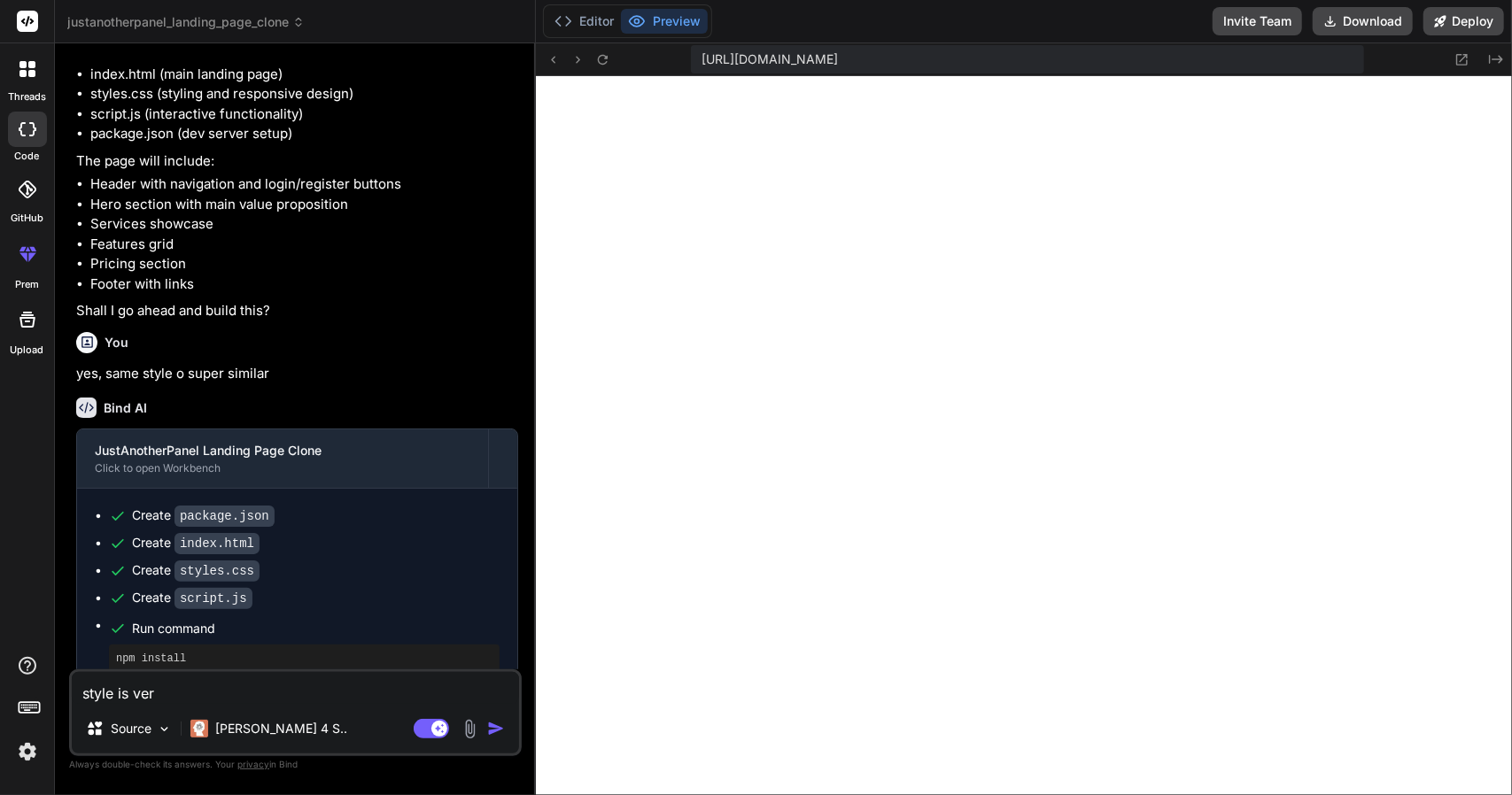
type textarea "x"
type textarea "style is very"
type textarea "x"
type textarea "style is very"
type textarea "x"
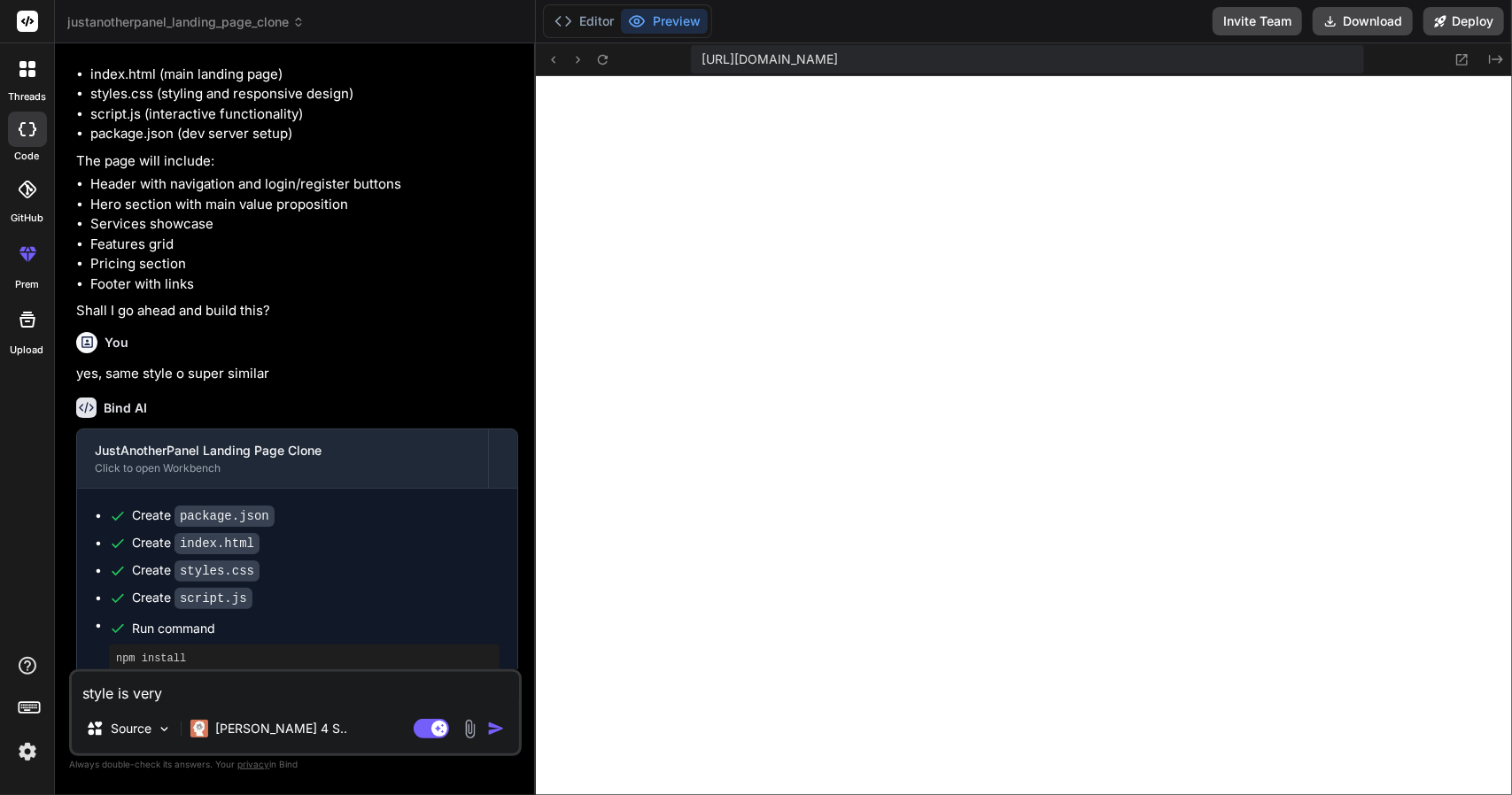
type textarea "style is very b"
type textarea "x"
type textarea "style is very ba"
click at [493, 721] on img "button" at bounding box center [496, 729] width 18 height 18
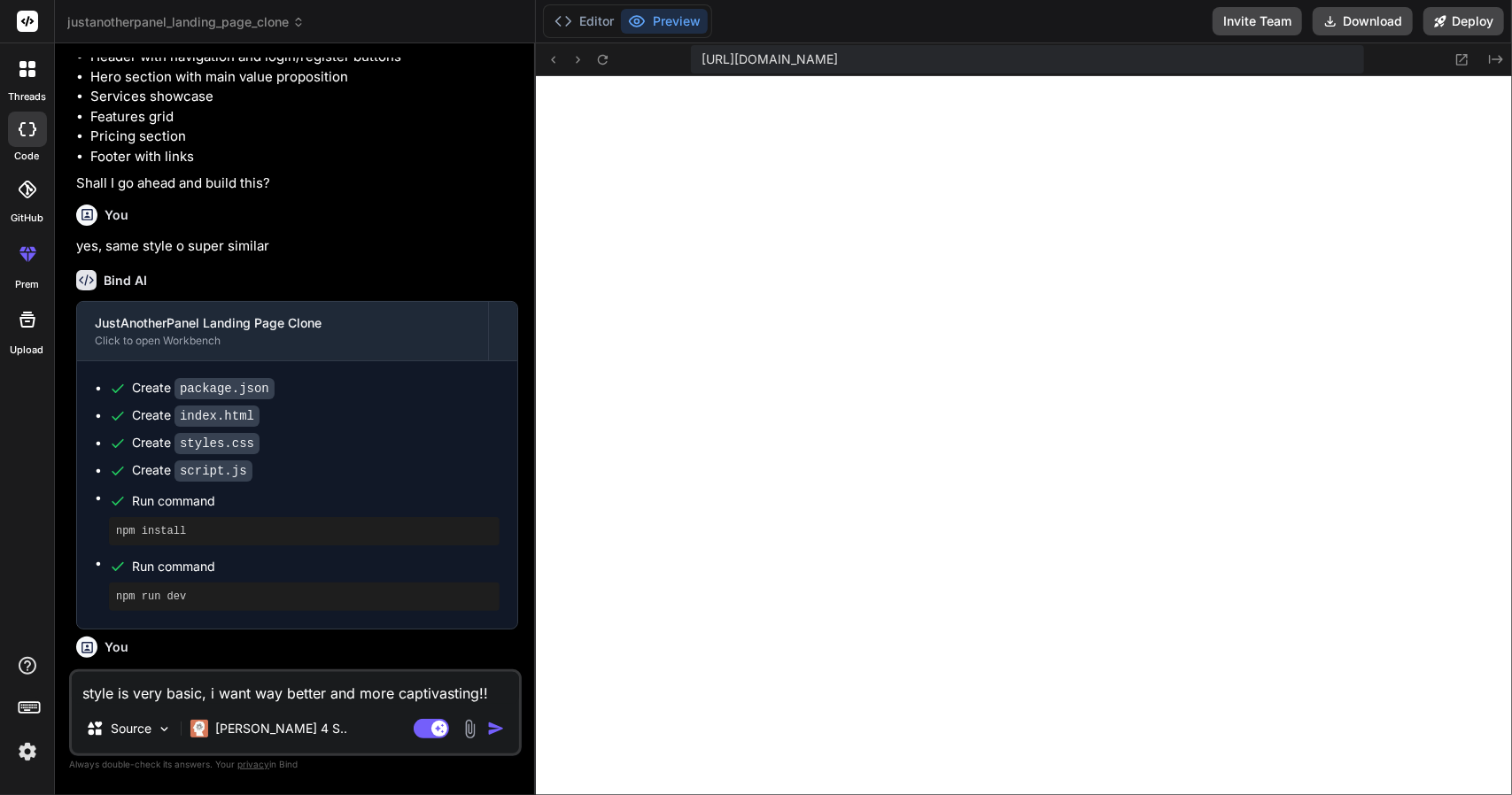
scroll to position [879, 0]
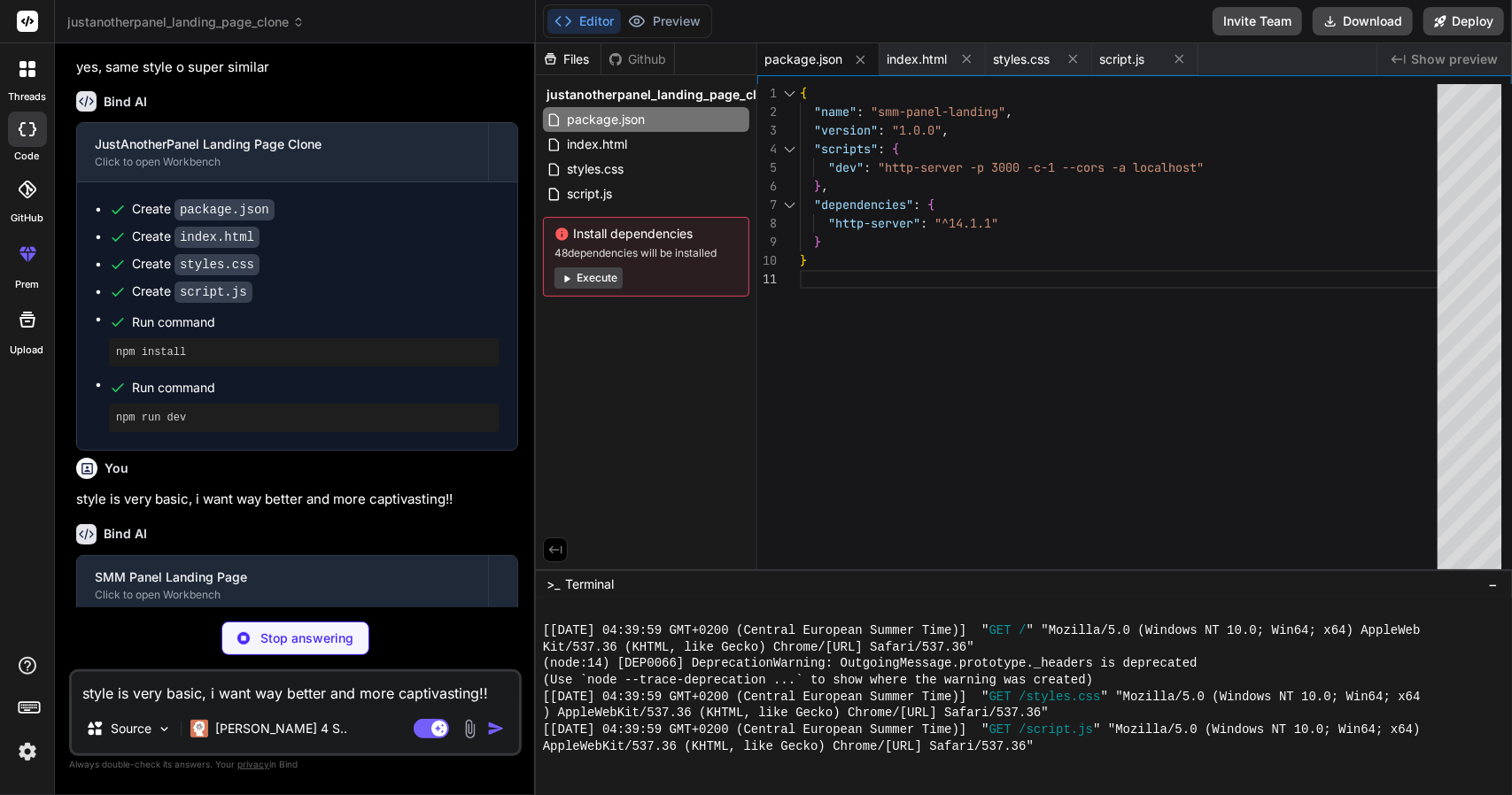
click at [595, 276] on button "Execute" at bounding box center [588, 278] width 68 height 22
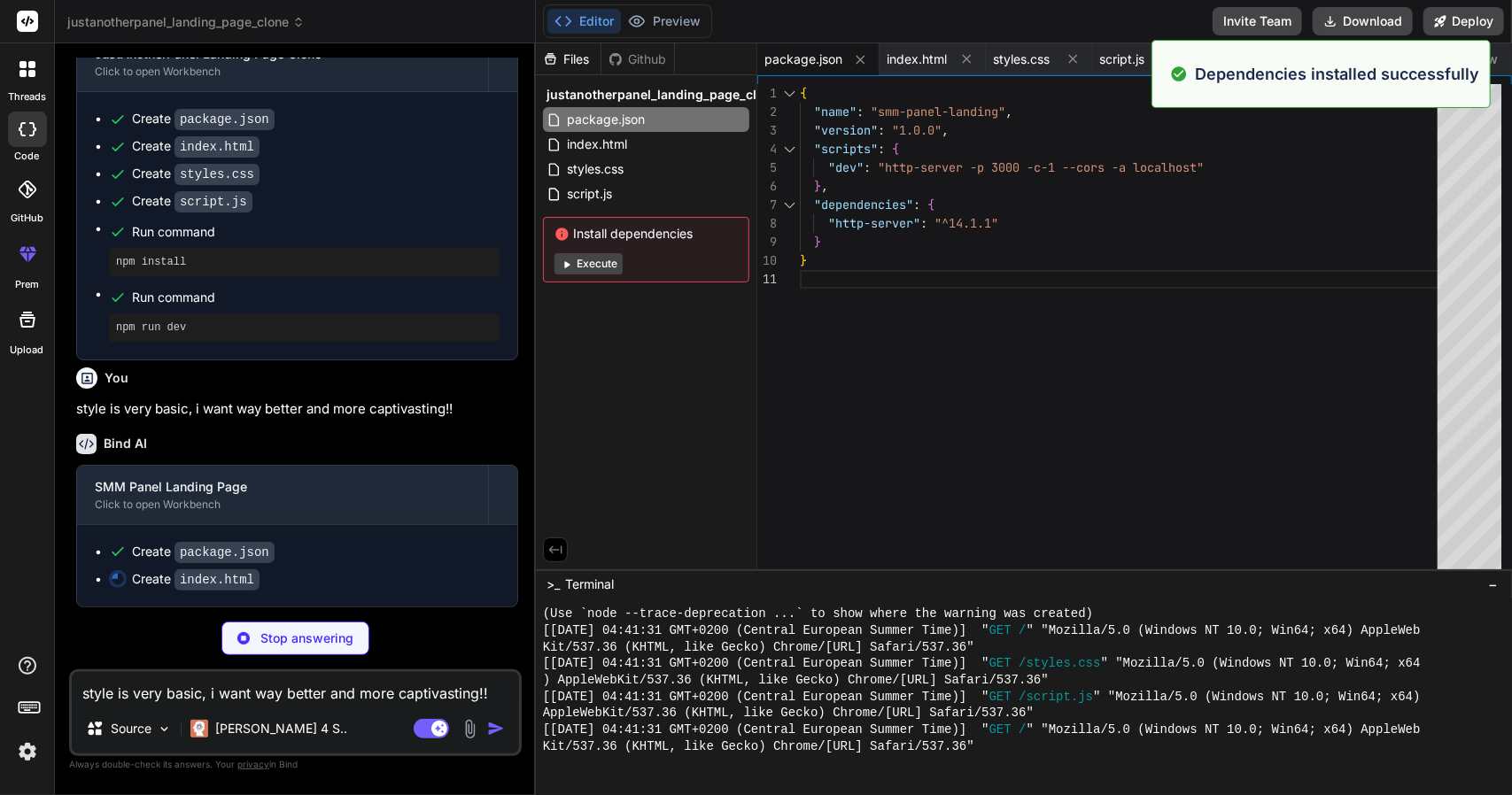
scroll to position [1652, 0]
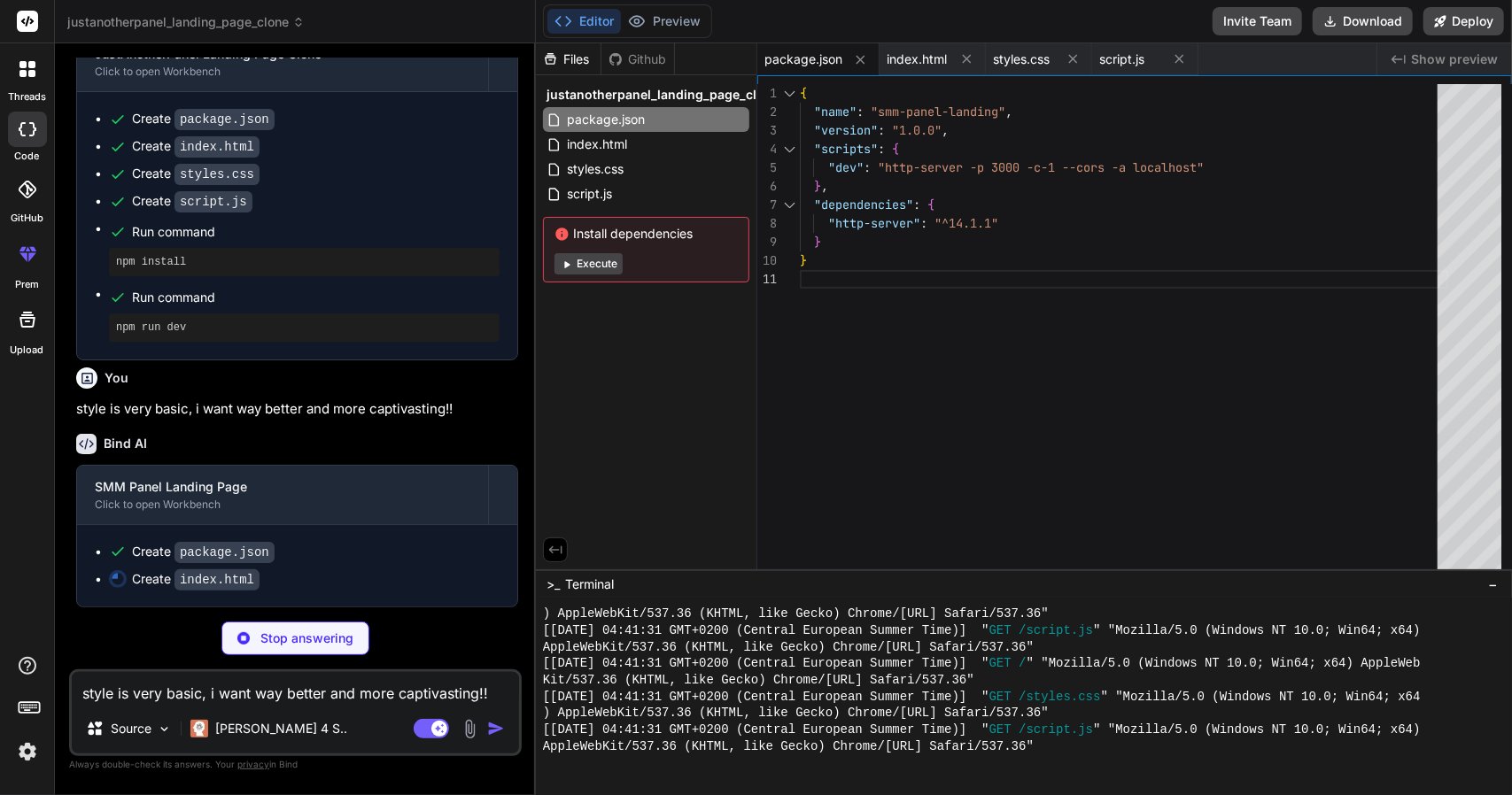
click at [602, 262] on button "Execute" at bounding box center [588, 263] width 68 height 22
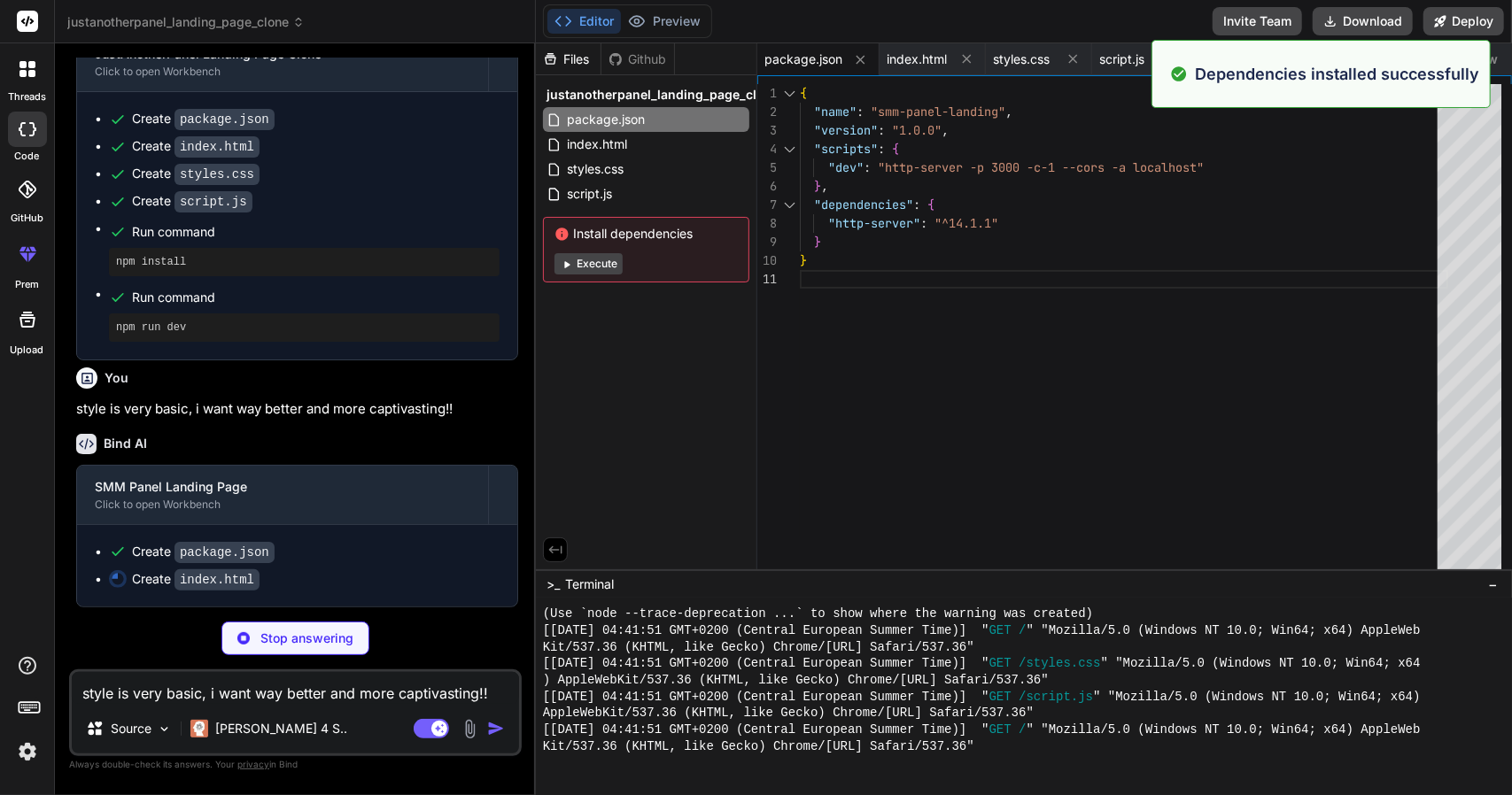
scroll to position [2529, 0]
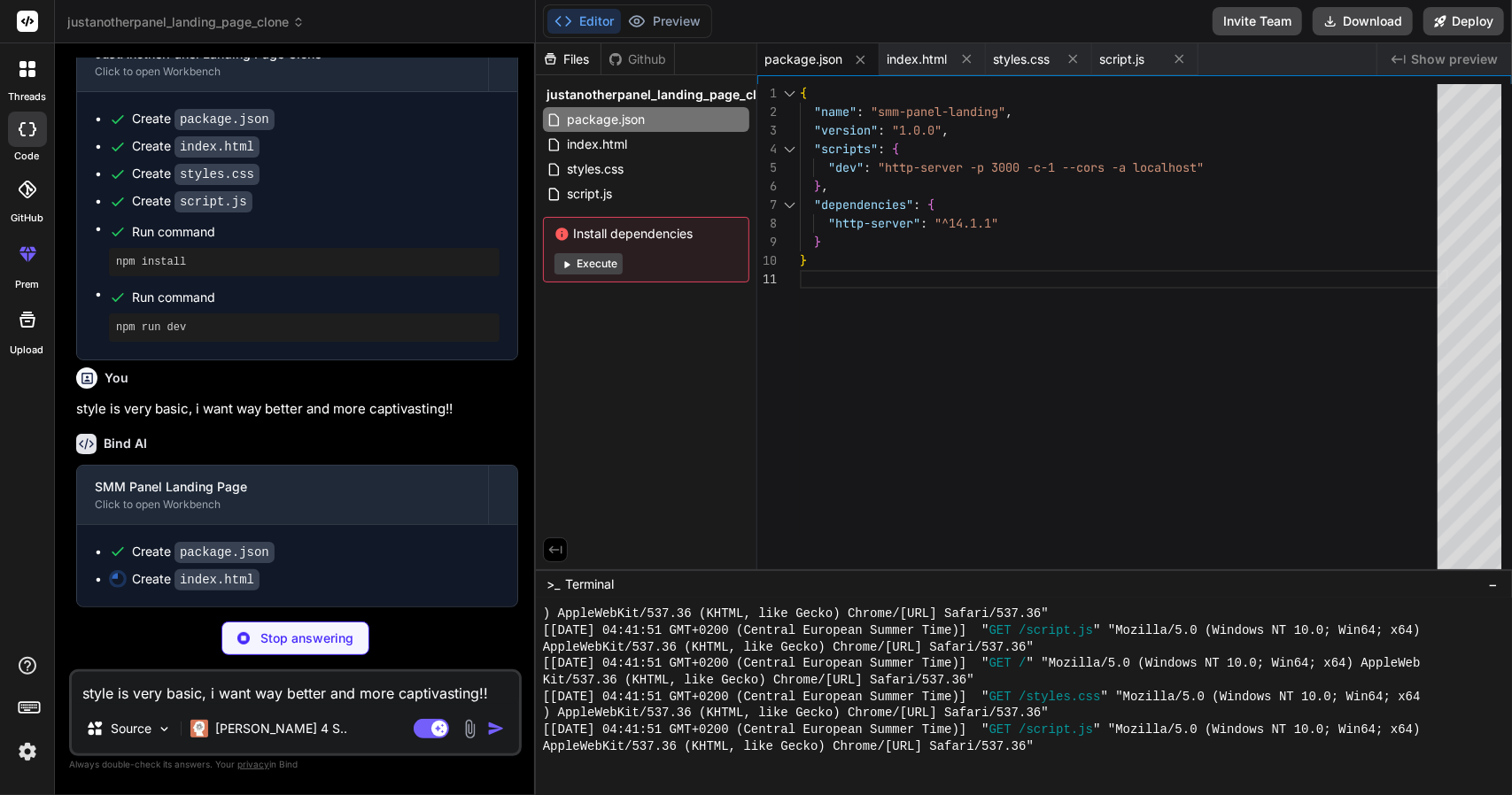
click at [379, 668] on div "You hello Bind AI Hello! I'm Bind AI, your expert development assistant. I'm he…" at bounding box center [295, 426] width 452 height 736
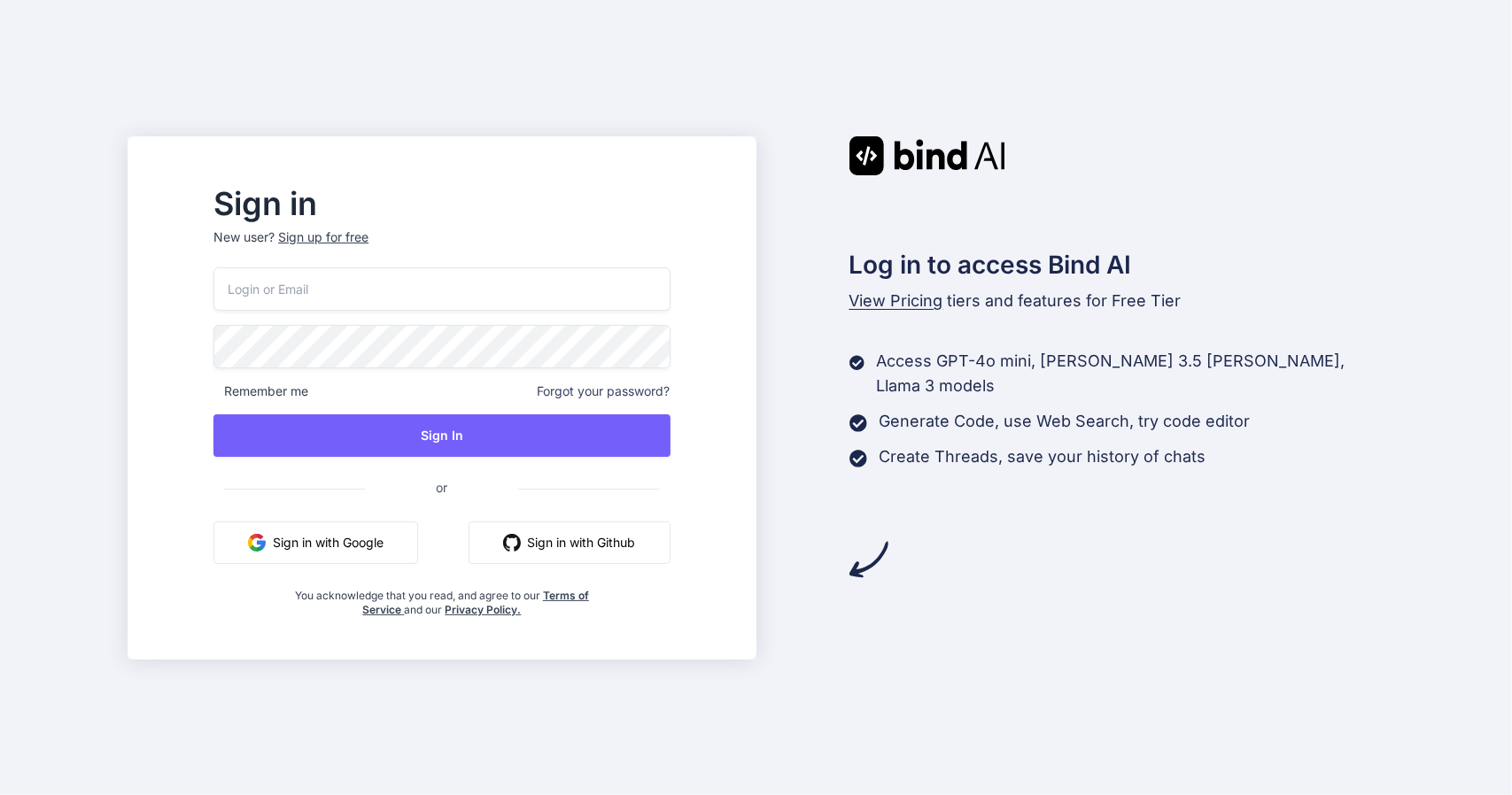
click at [418, 538] on button "Sign in with Google" at bounding box center [315, 542] width 205 height 42
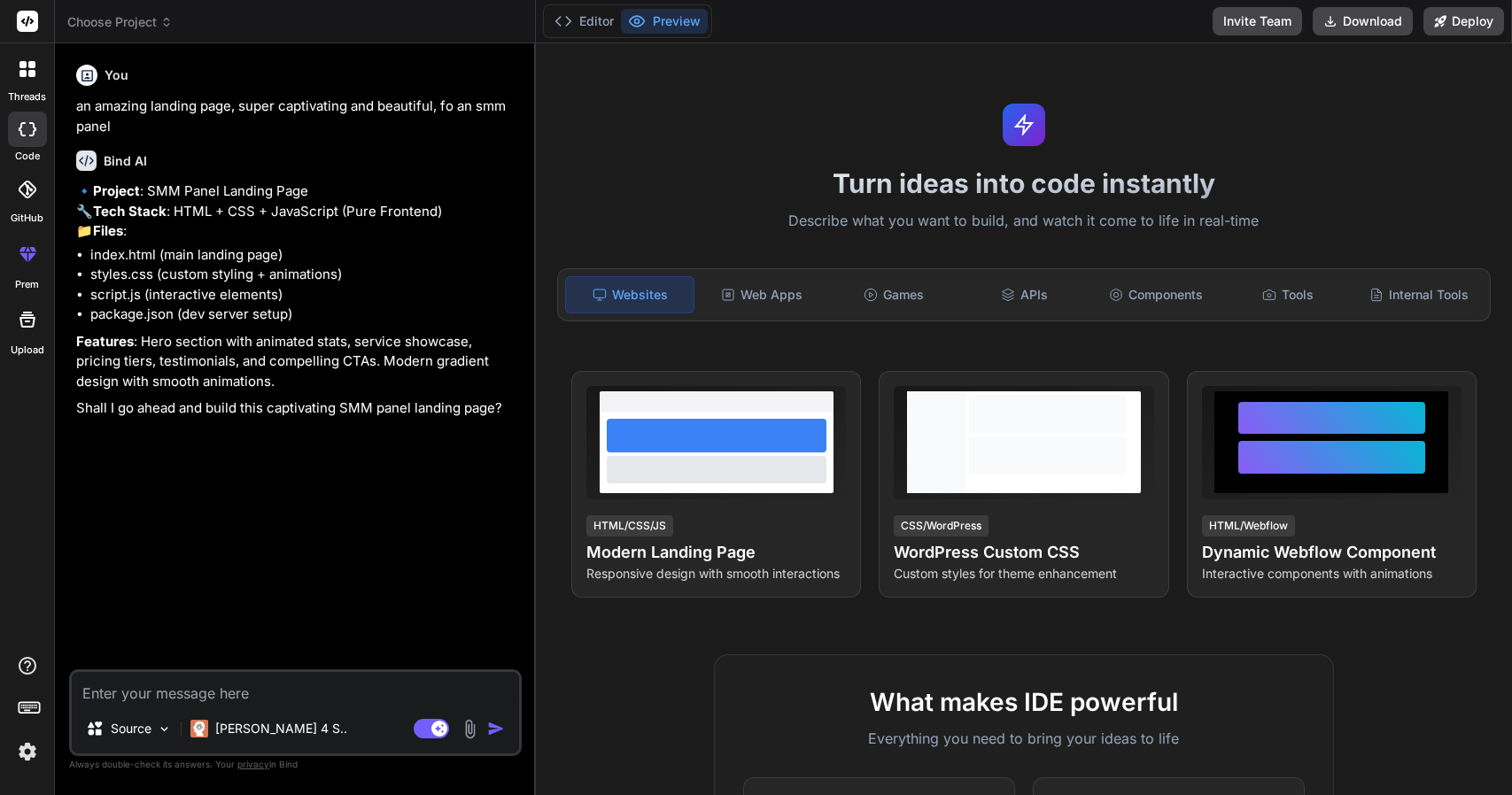
type textarea "x"
type textarea "y"
type textarea "x"
type textarea "ye"
type textarea "x"
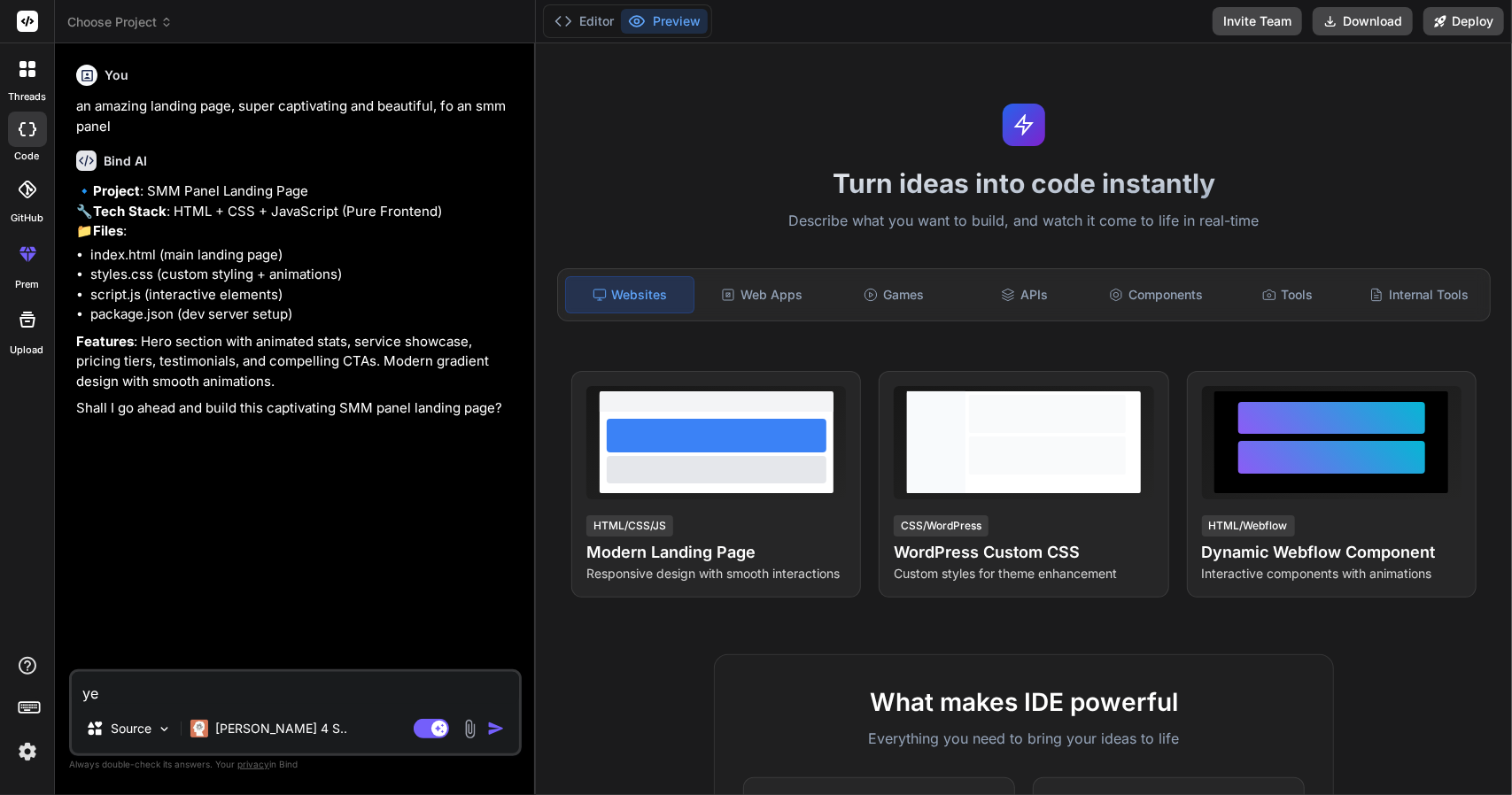
type textarea "yes"
type textarea "x"
type textarea "yes"
click at [498, 725] on img "button" at bounding box center [496, 729] width 18 height 18
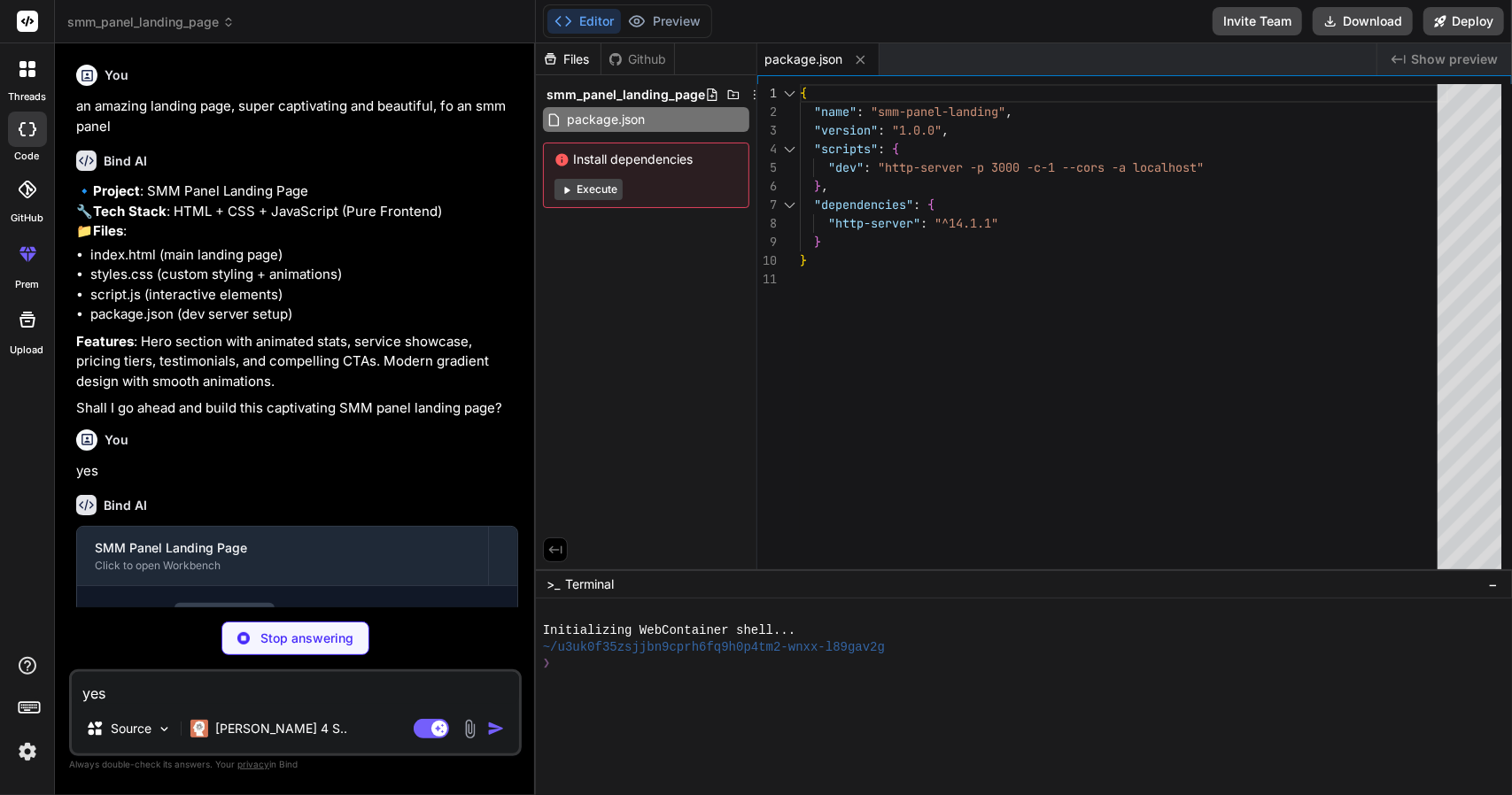
click at [598, 195] on button "Execute" at bounding box center [588, 189] width 68 height 22
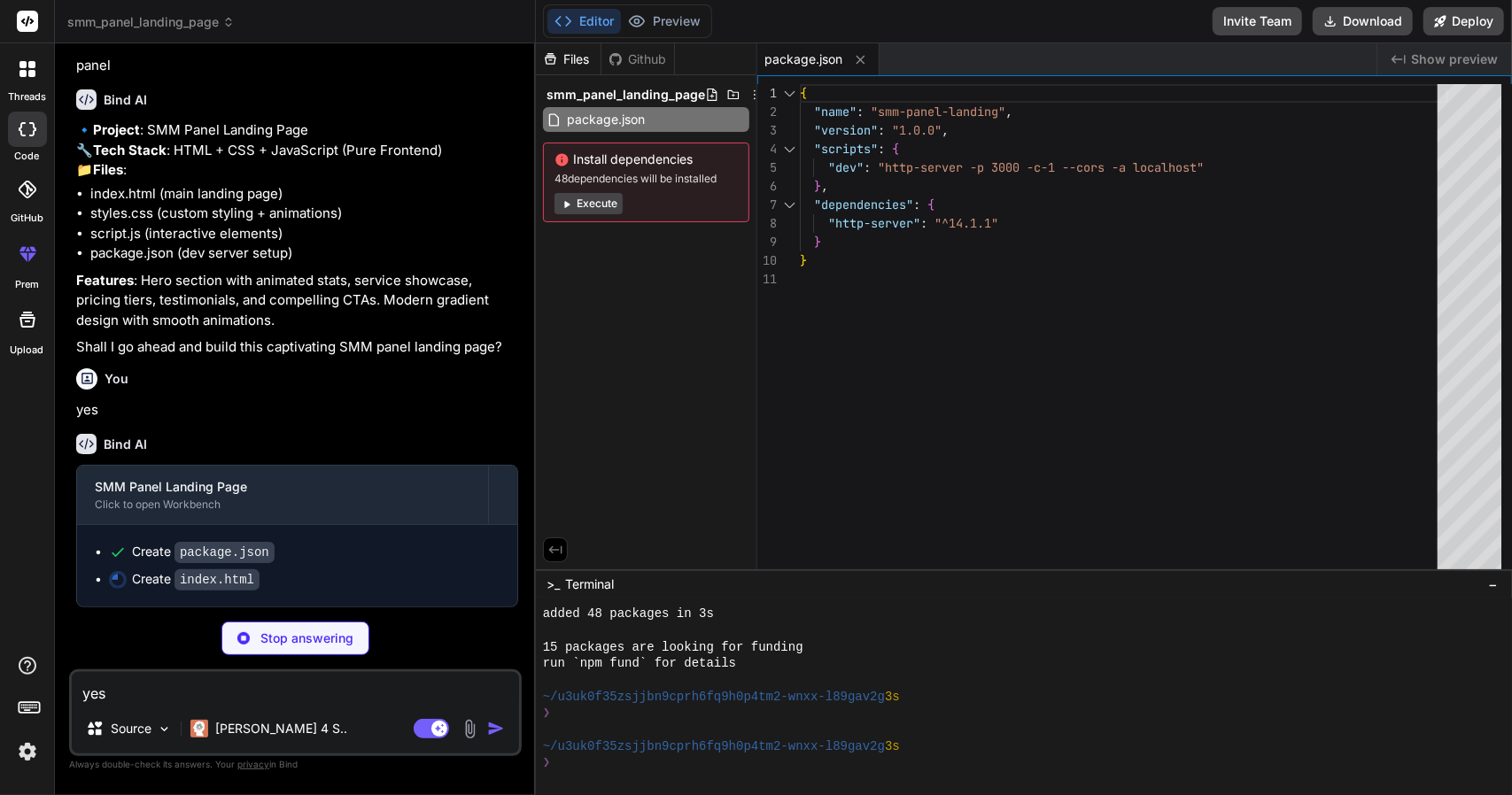
scroll to position [97, 0]
type textarea "x"
type textarea "<script src="script.js"></script> </body> </html>"
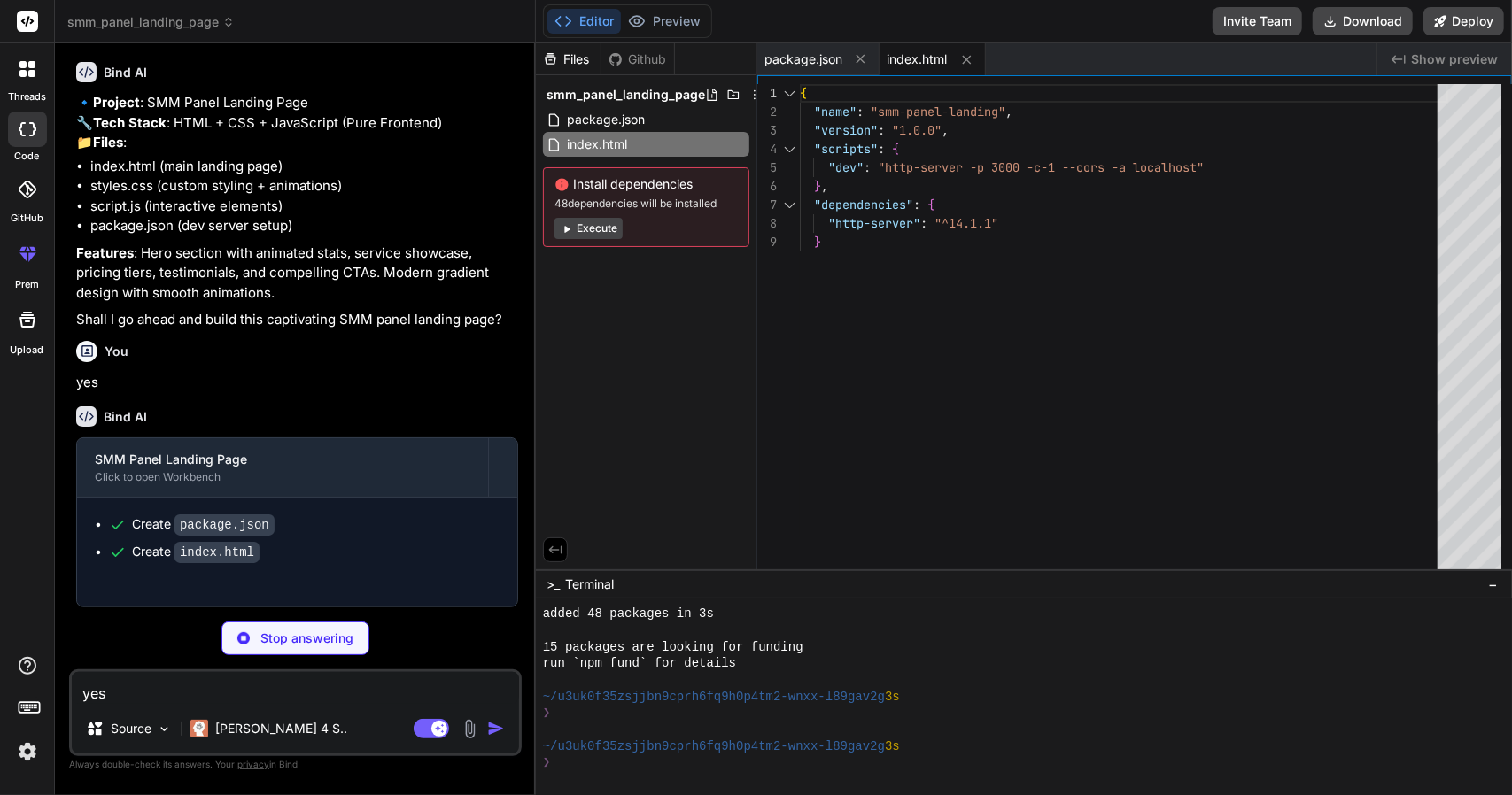
type textarea "x"
type textarea ".cta-buttons { align-items: stretch; } }"
type textarea "x"
type textarea "document.head.appendChild(style);"
type textarea "x"
